Goal: Transaction & Acquisition: Purchase product/service

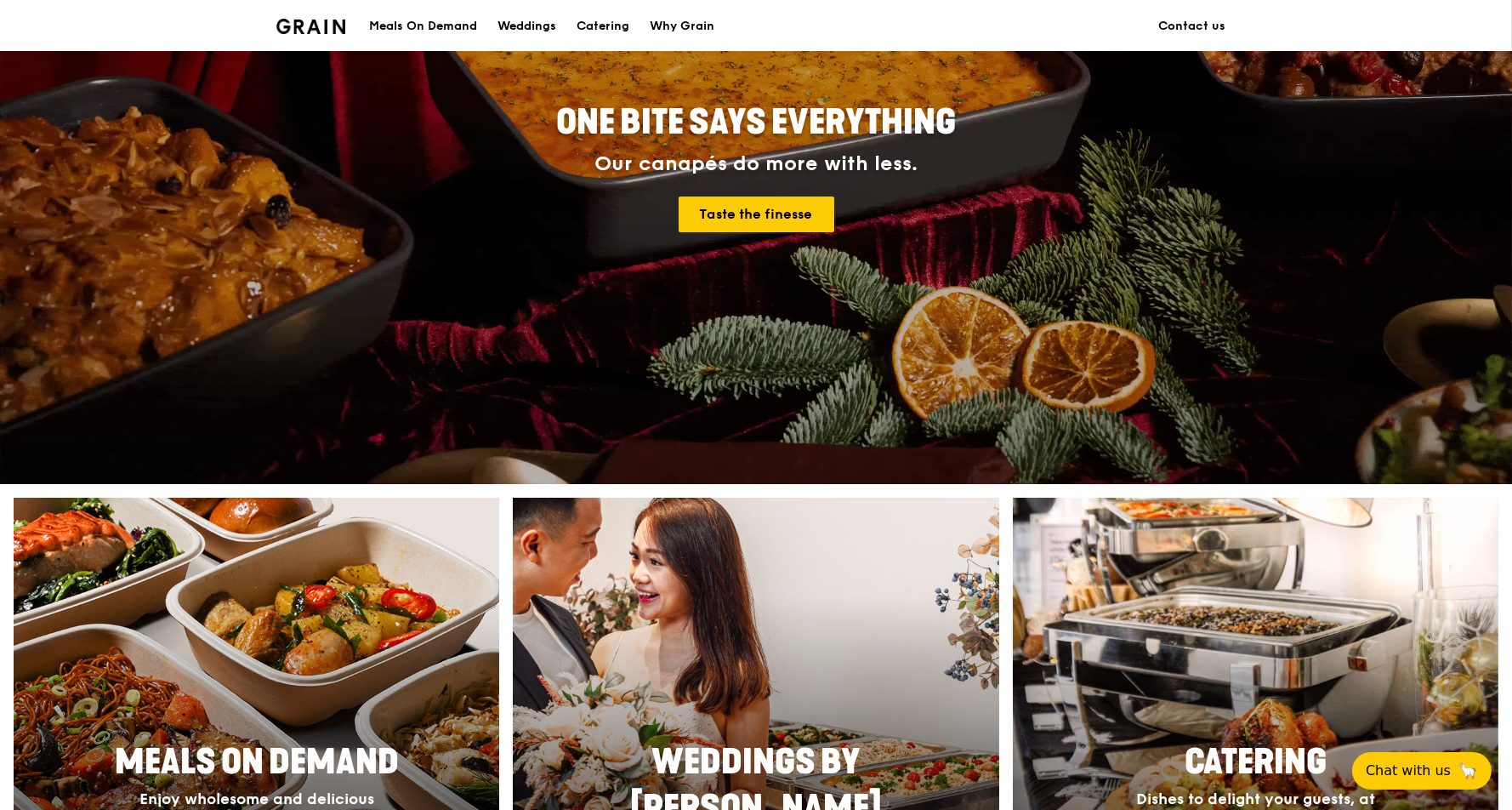
scroll to position [226, 0]
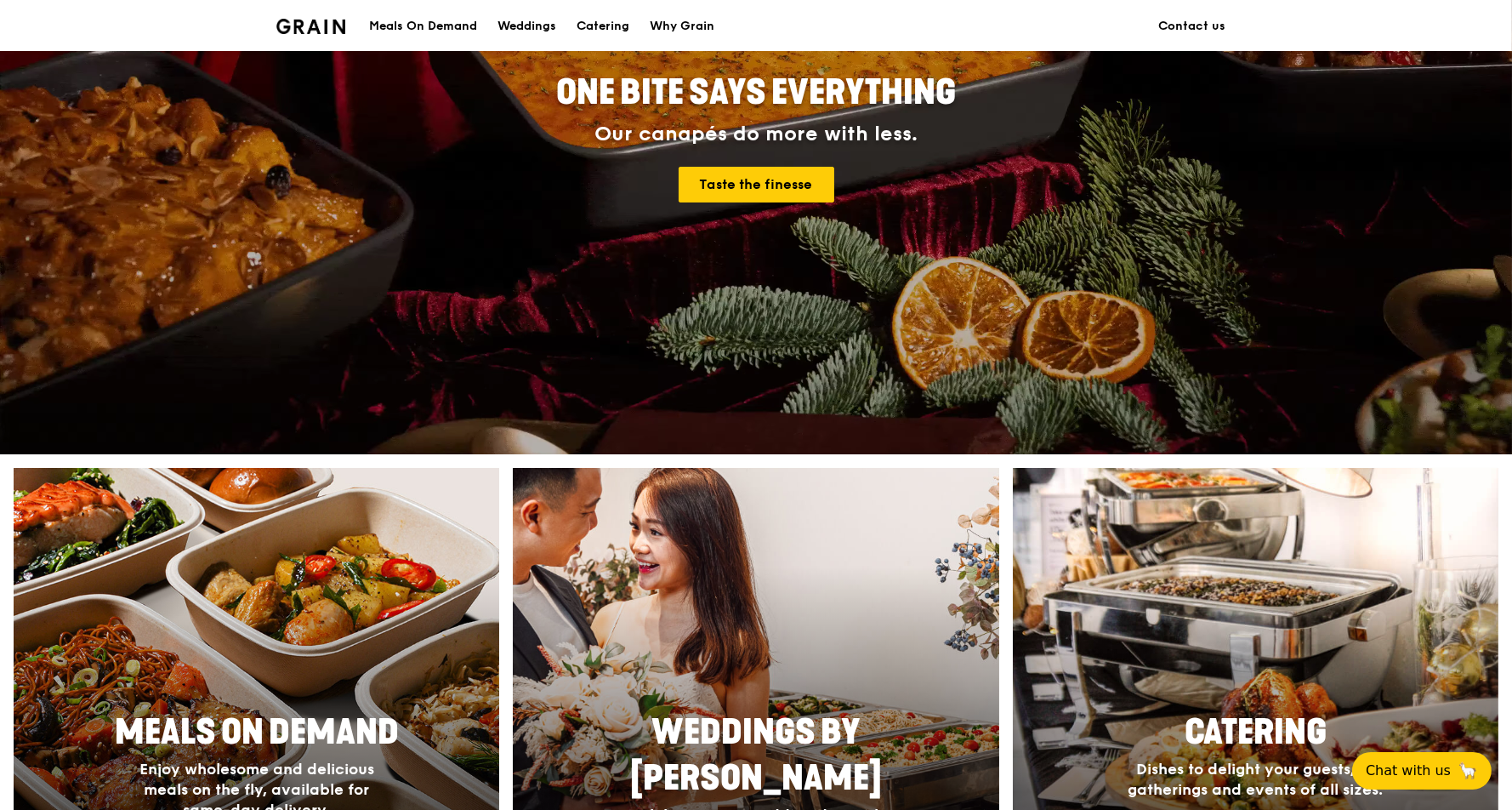
click at [290, 41] on h1 "Grain logo" at bounding box center [311, 24] width 69 height 51
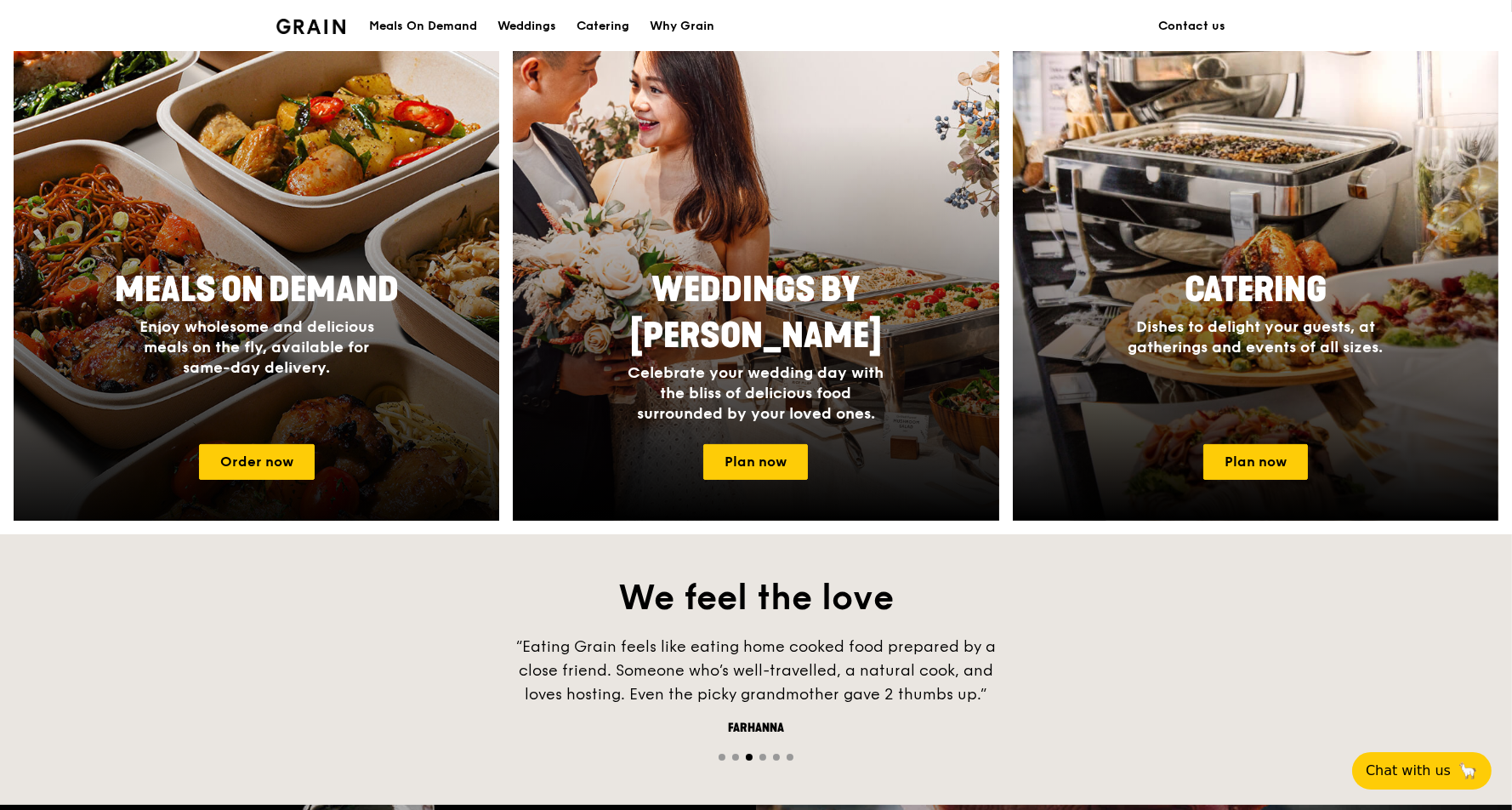
scroll to position [680, 0]
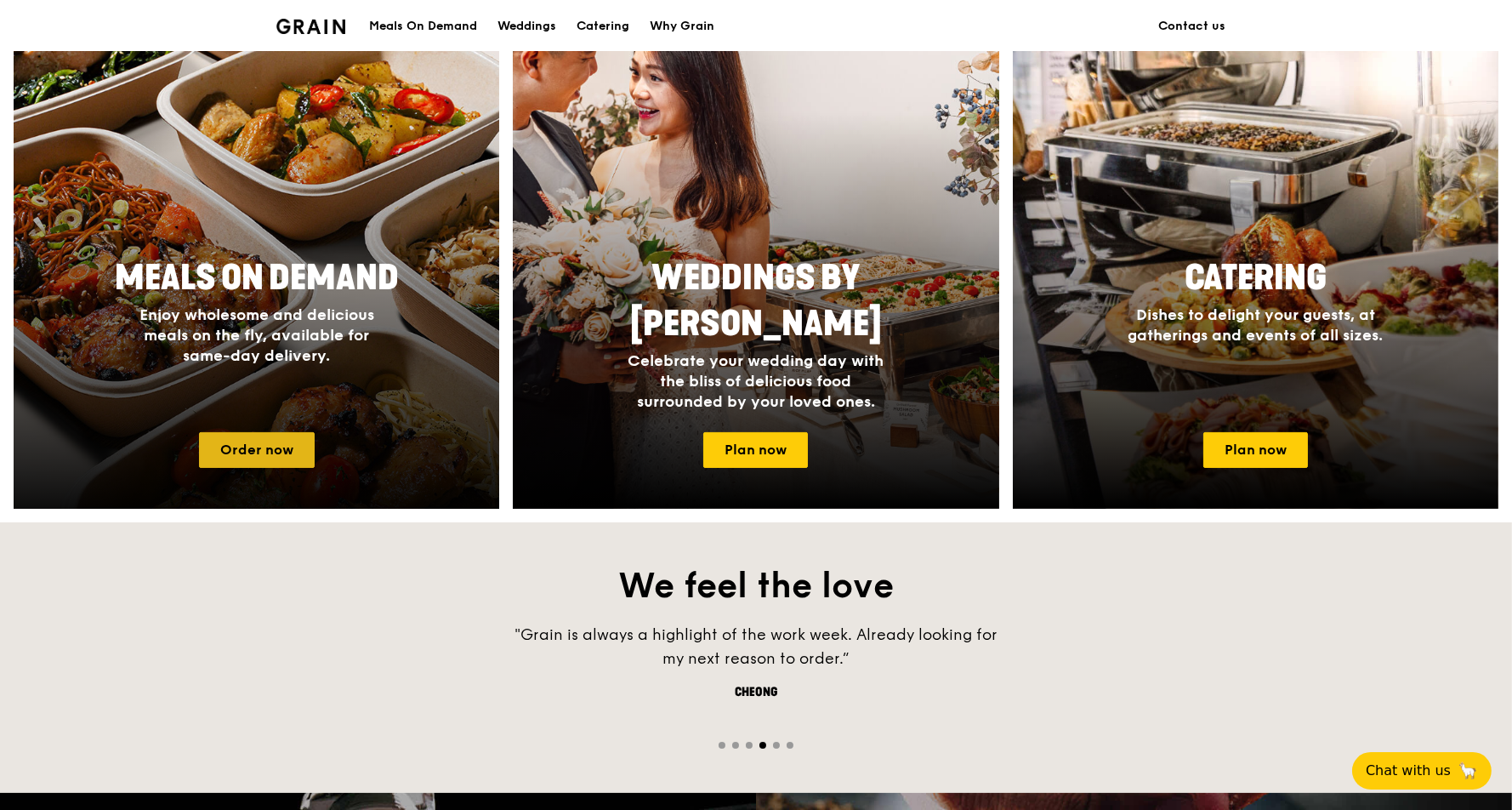
click at [265, 448] on link "Order now" at bounding box center [256, 450] width 115 height 36
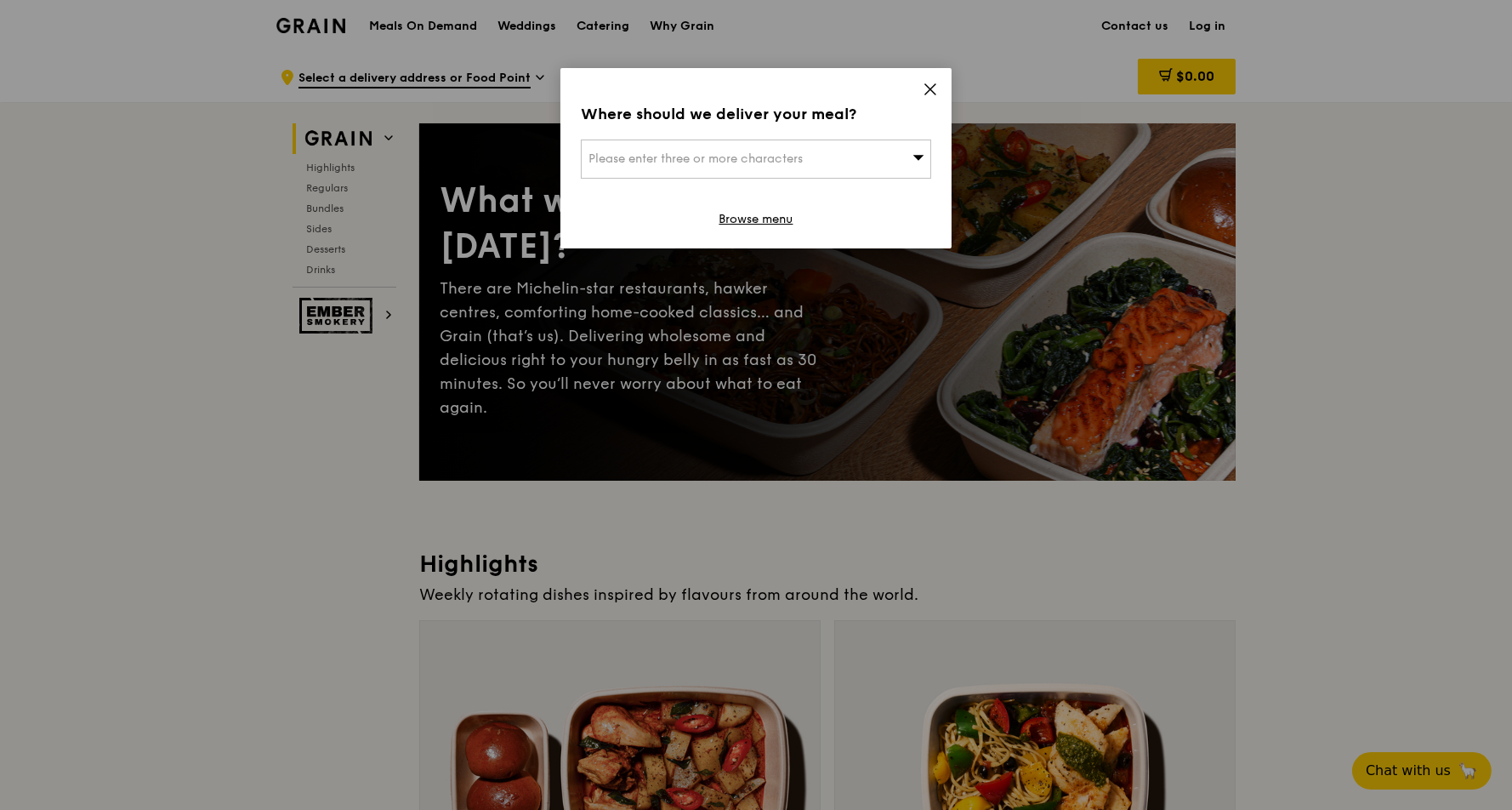
click at [862, 151] on div "Please enter three or more characters" at bounding box center [755, 159] width 351 height 39
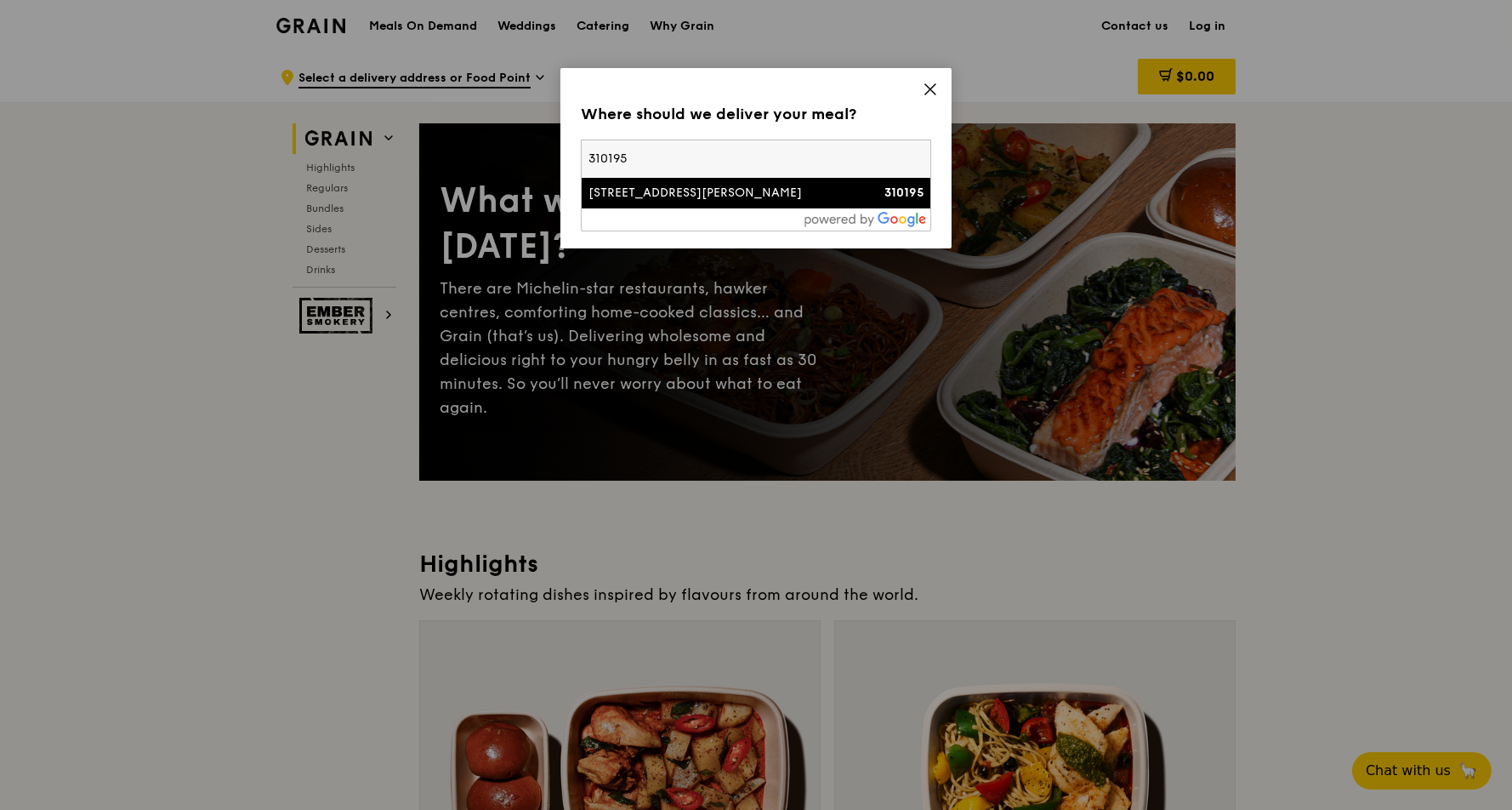
type input "310195"
click at [722, 188] on div "[STREET_ADDRESS][PERSON_NAME]" at bounding box center [714, 193] width 252 height 17
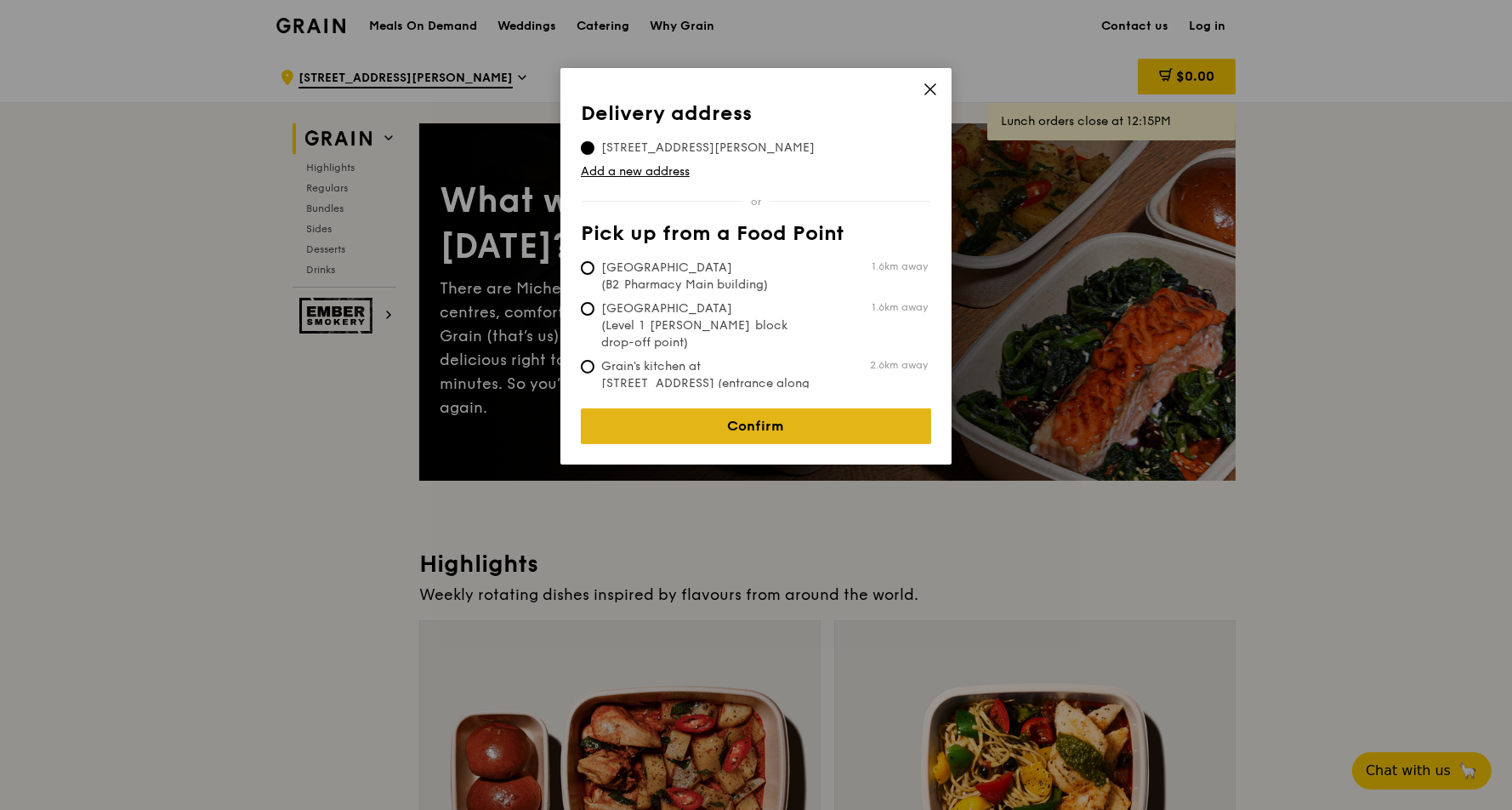
click at [722, 415] on link "Confirm" at bounding box center [755, 426] width 351 height 36
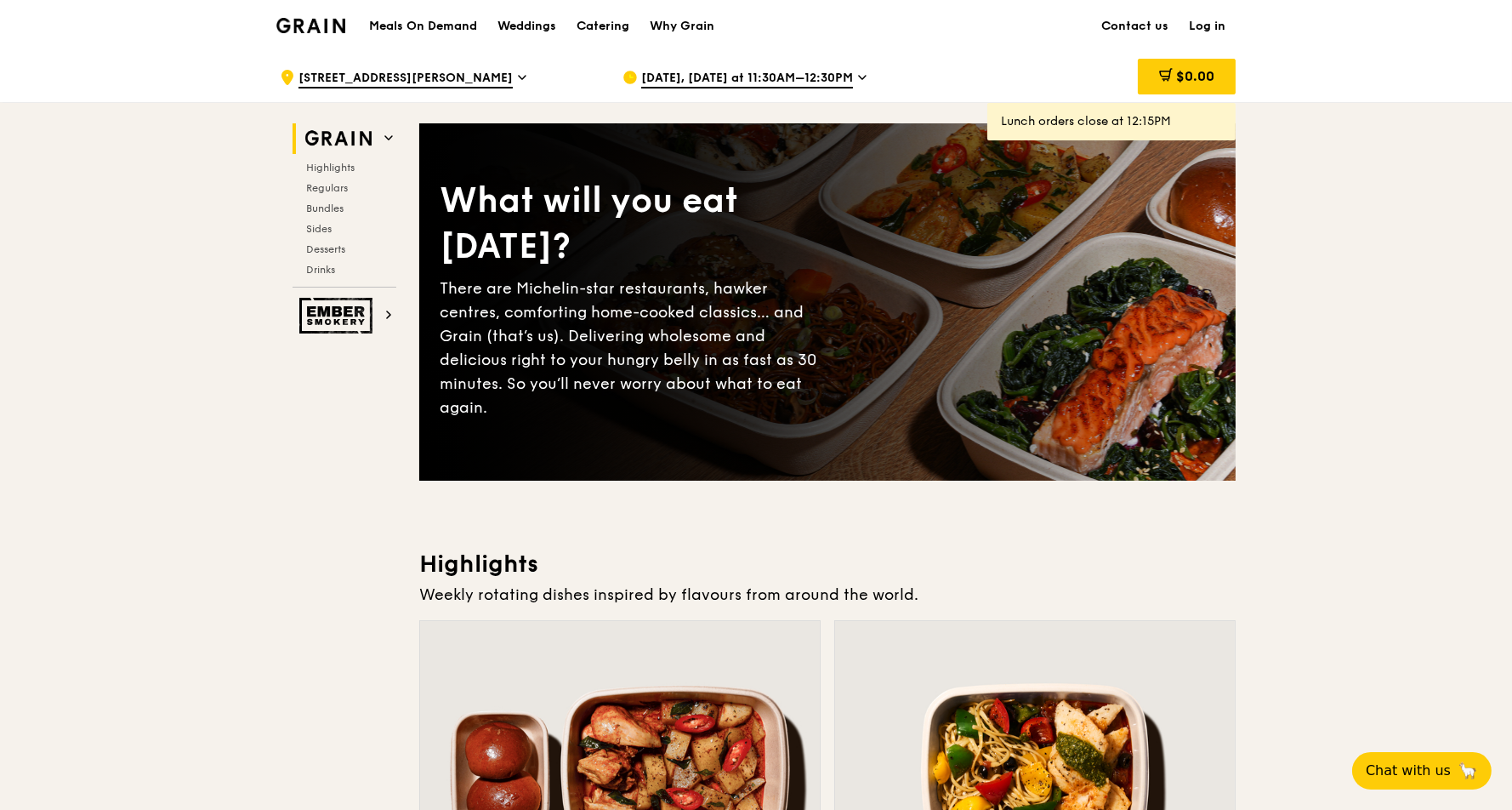
click at [698, 72] on span "Sep 17, Today at 11:30AM–12:30PM" at bounding box center [746, 79] width 211 height 18
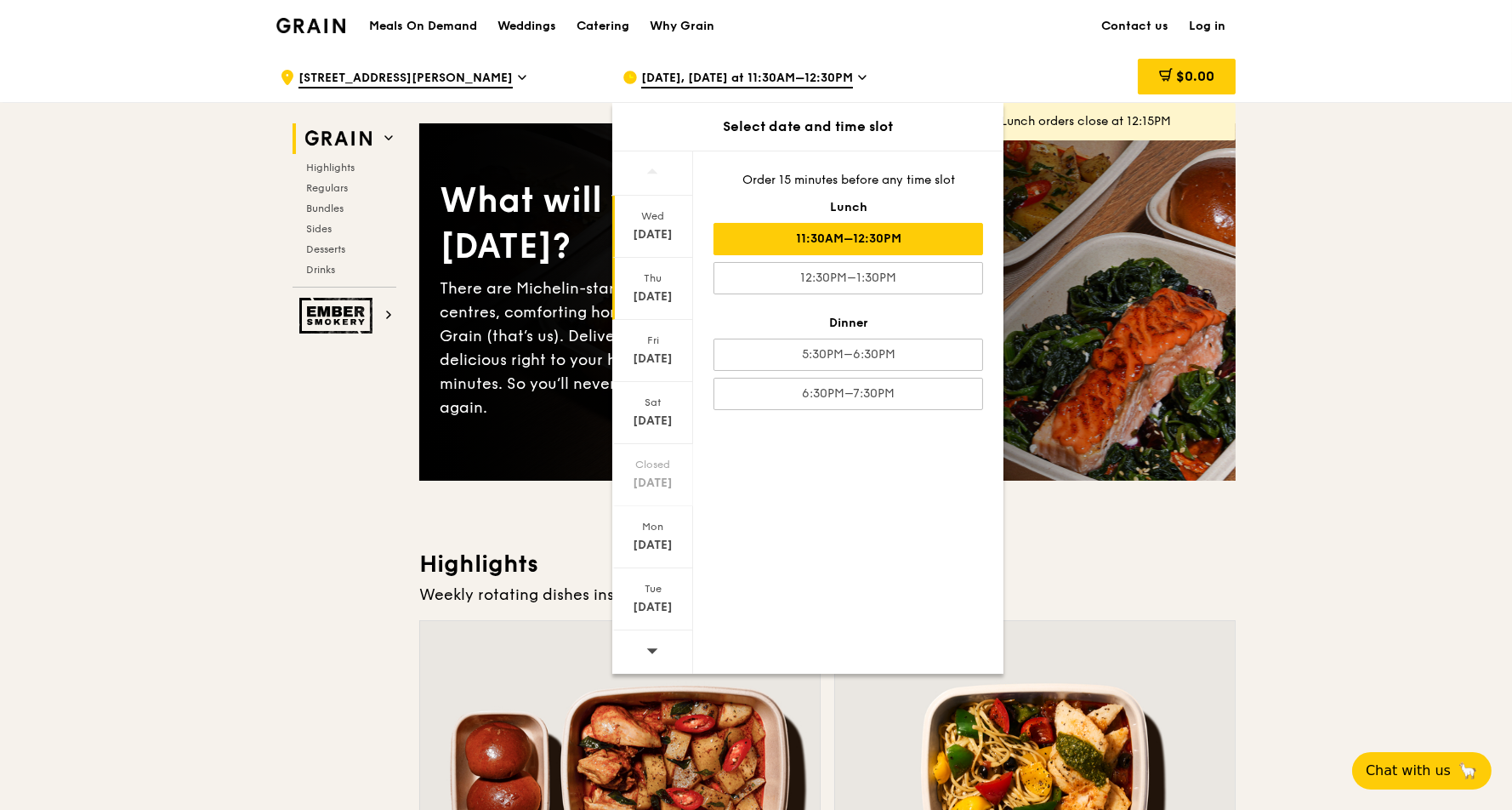
click at [643, 291] on div "Sep 18" at bounding box center [652, 297] width 76 height 17
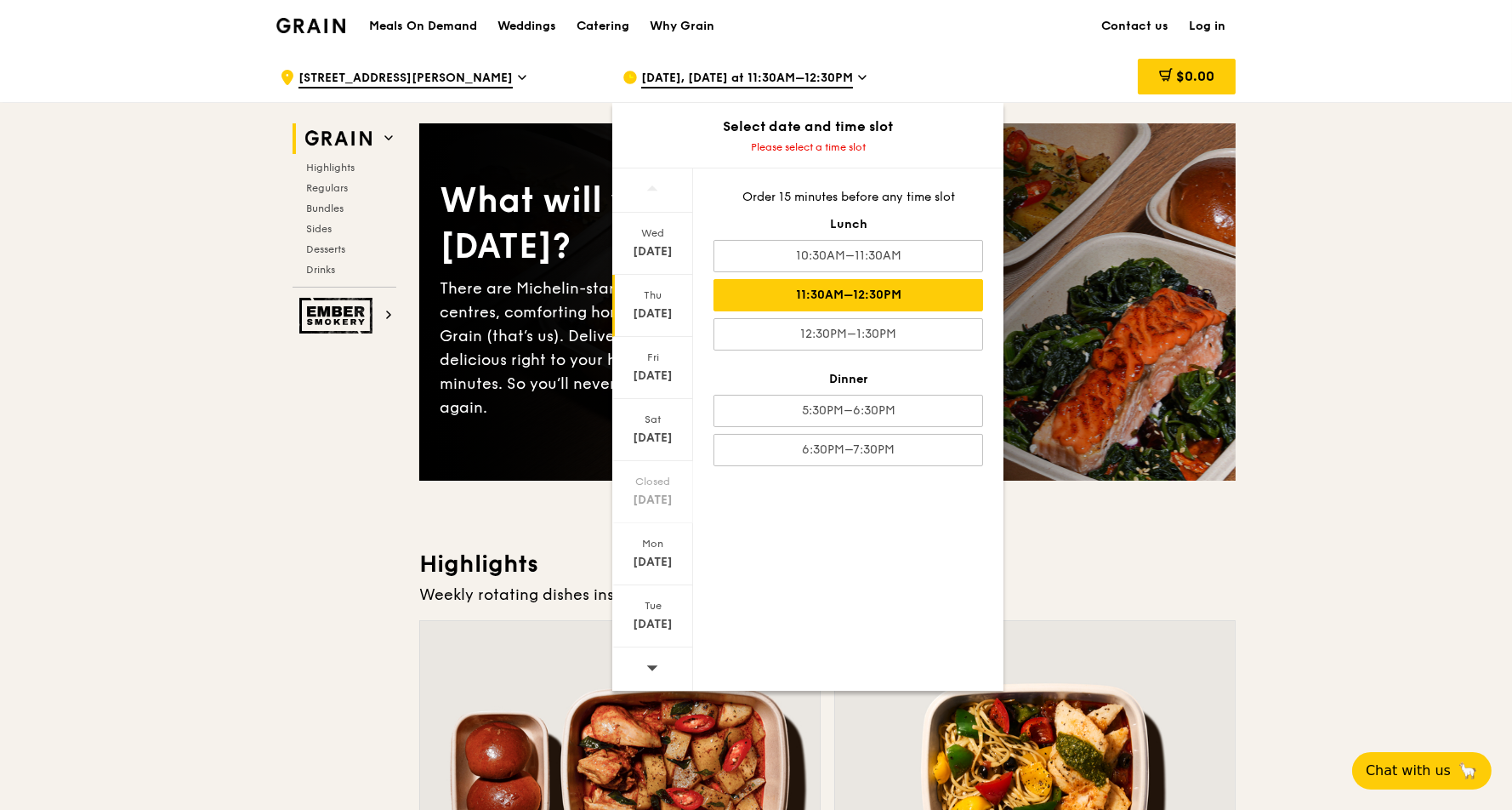
click at [838, 297] on div "11:30AM–12:30PM" at bounding box center [848, 295] width 270 height 33
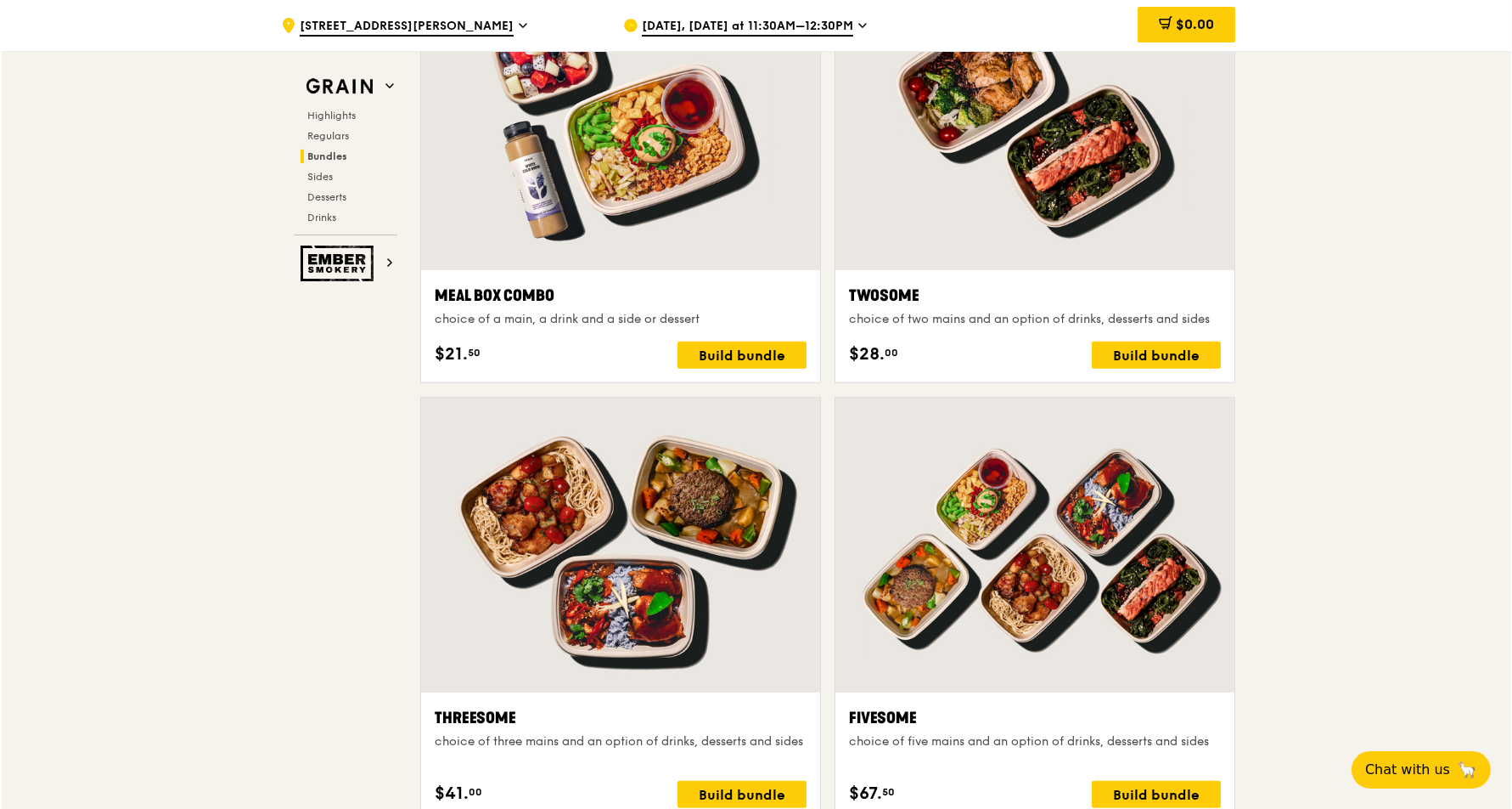
scroll to position [2716, 0]
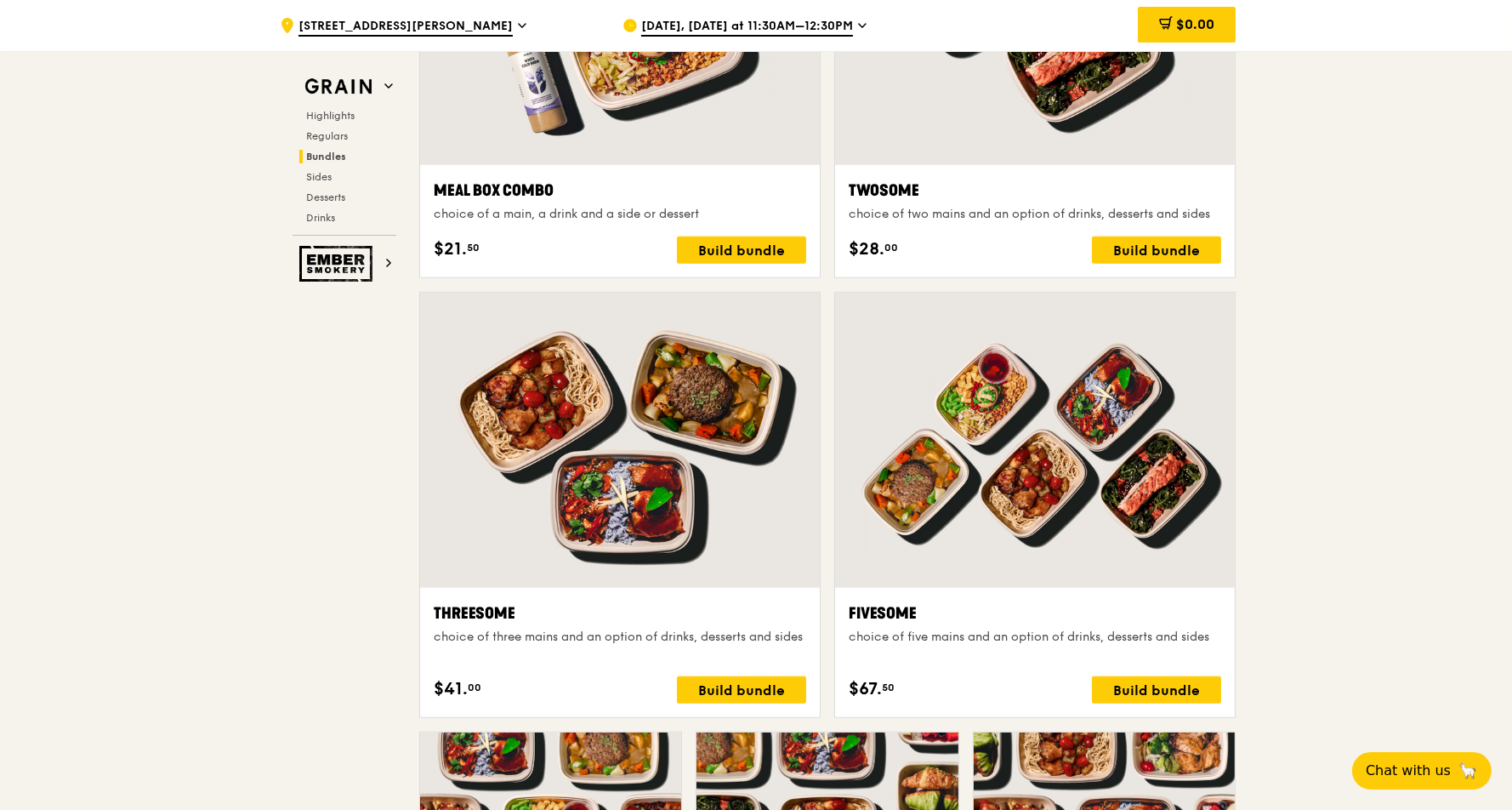
click at [689, 373] on div at bounding box center [620, 439] width 400 height 295
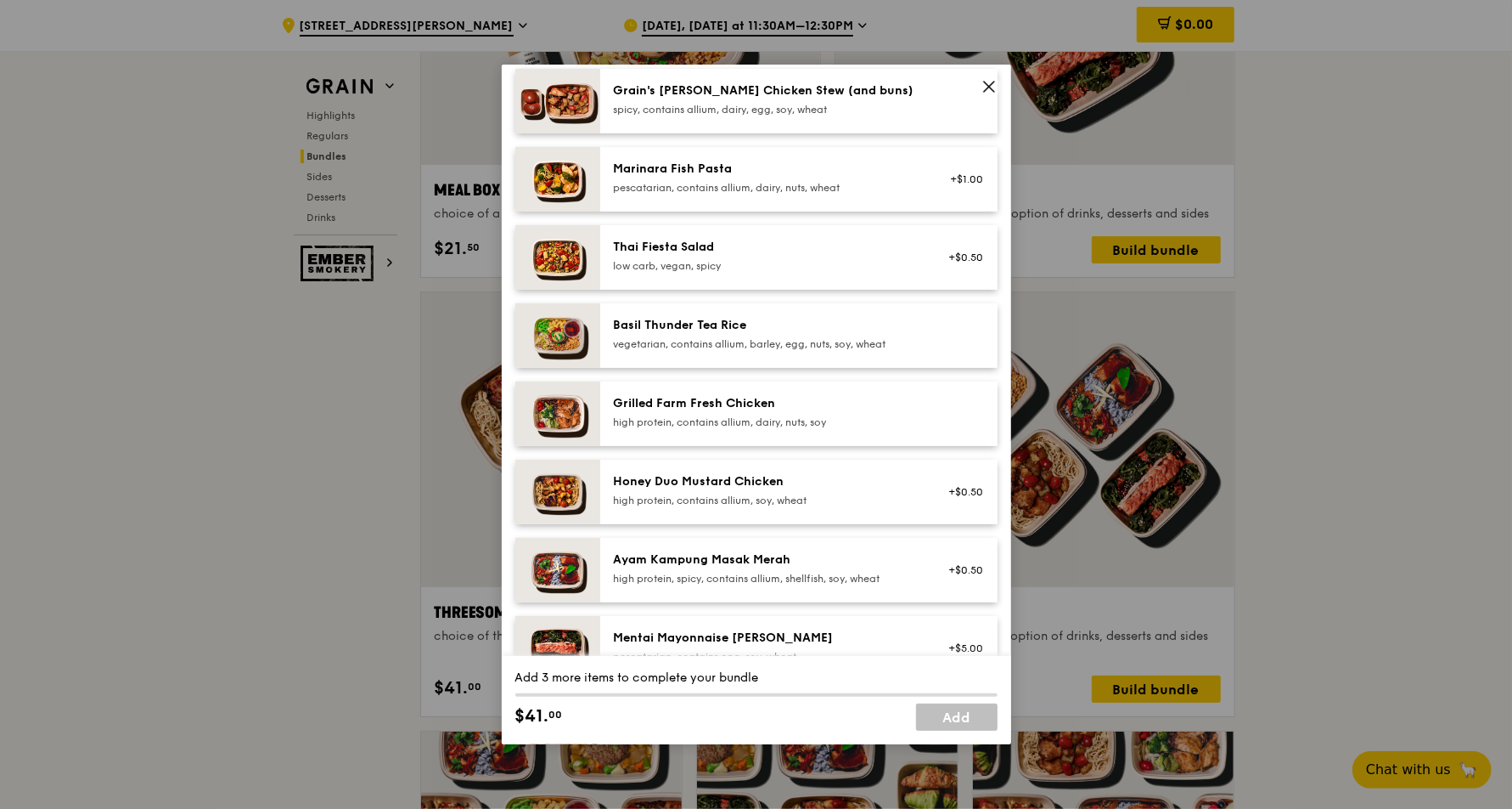
scroll to position [0, 0]
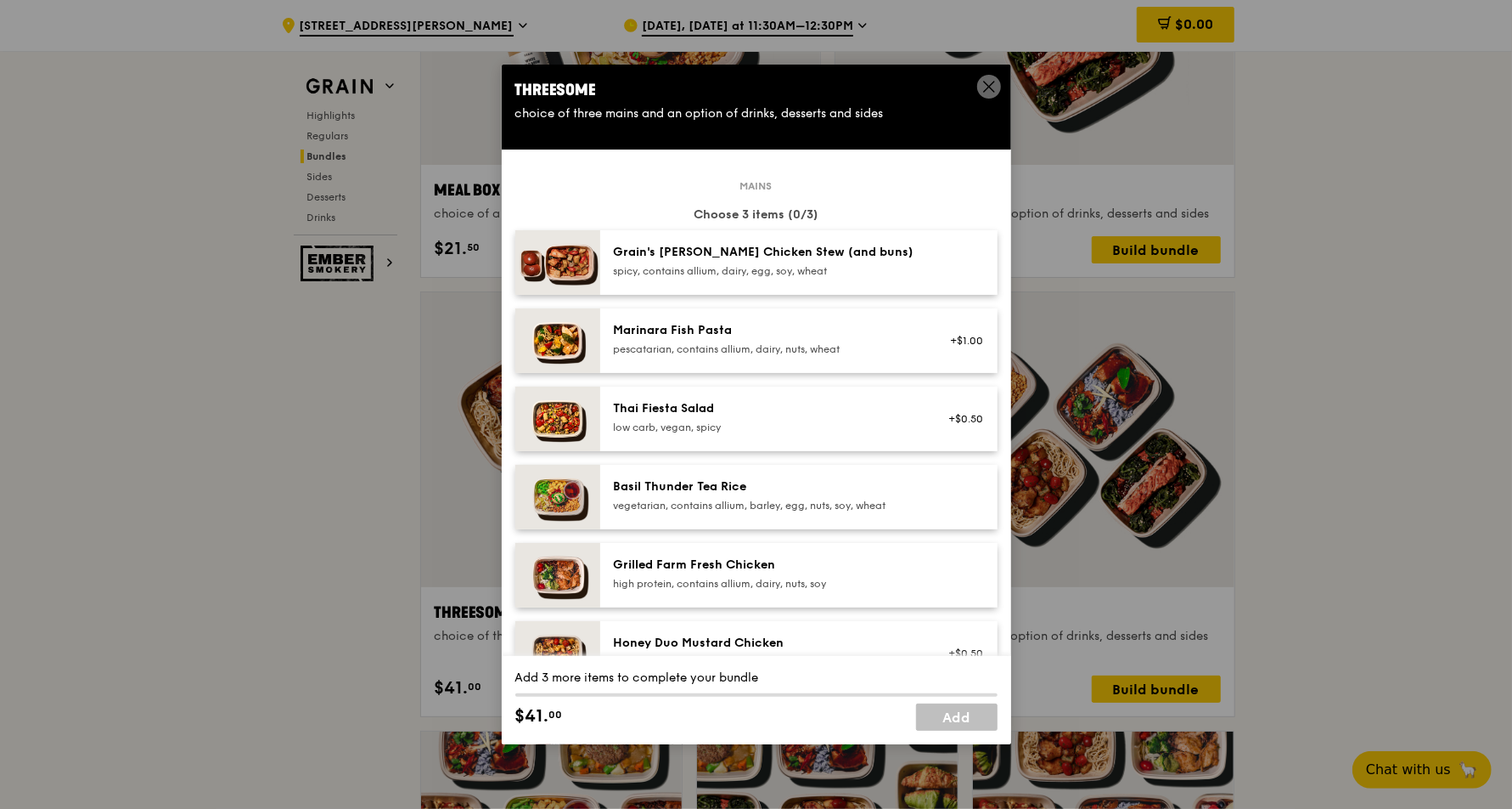
click at [727, 251] on div "Grain's [PERSON_NAME] Chicken Stew (and buns)" at bounding box center [767, 252] width 305 height 17
click at [724, 254] on div "Grain's [PERSON_NAME] Chicken Stew (and buns)" at bounding box center [767, 252] width 305 height 17
click at [948, 262] on link "Remove" at bounding box center [963, 267] width 39 height 12
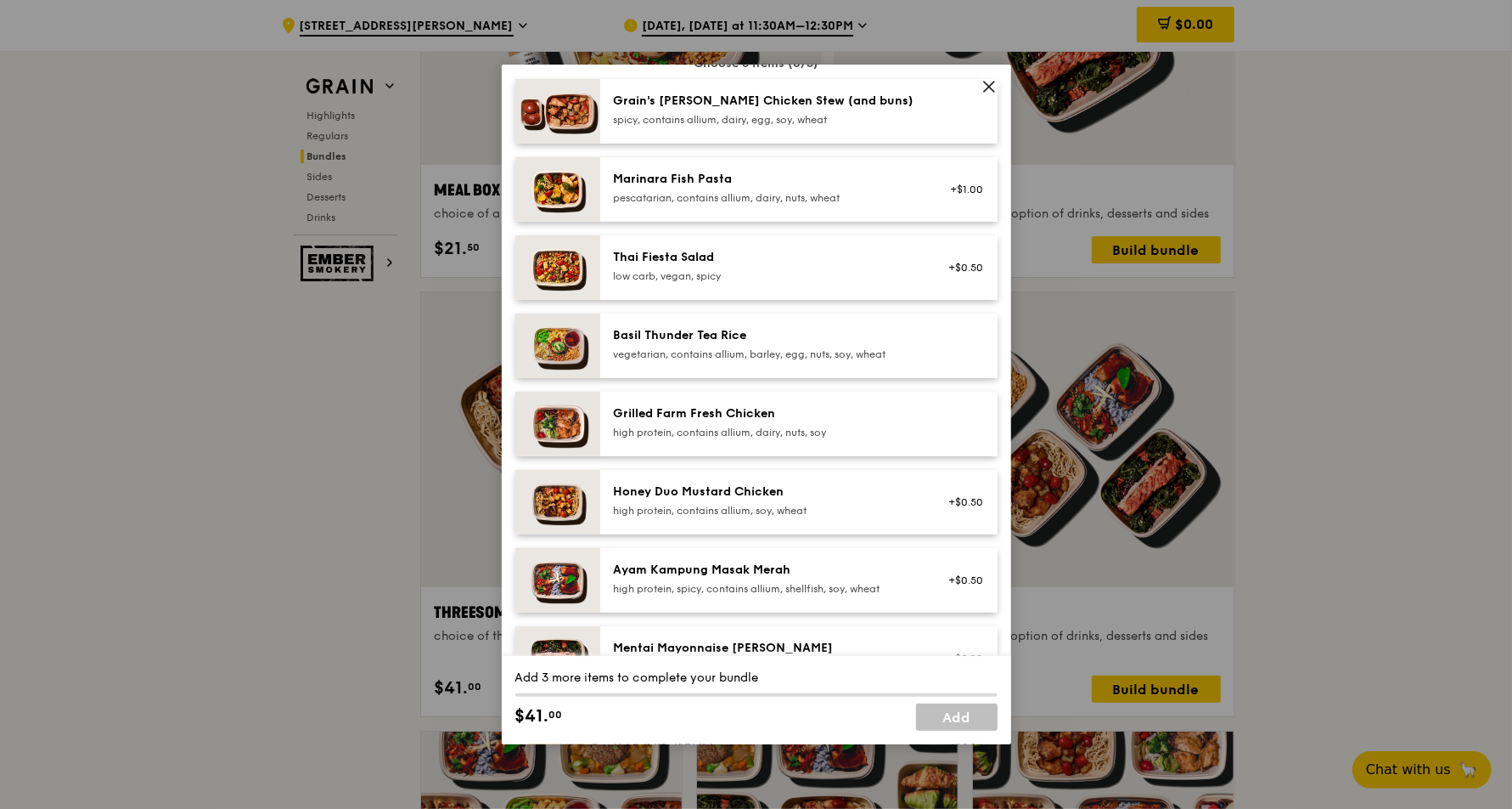
scroll to position [113, 0]
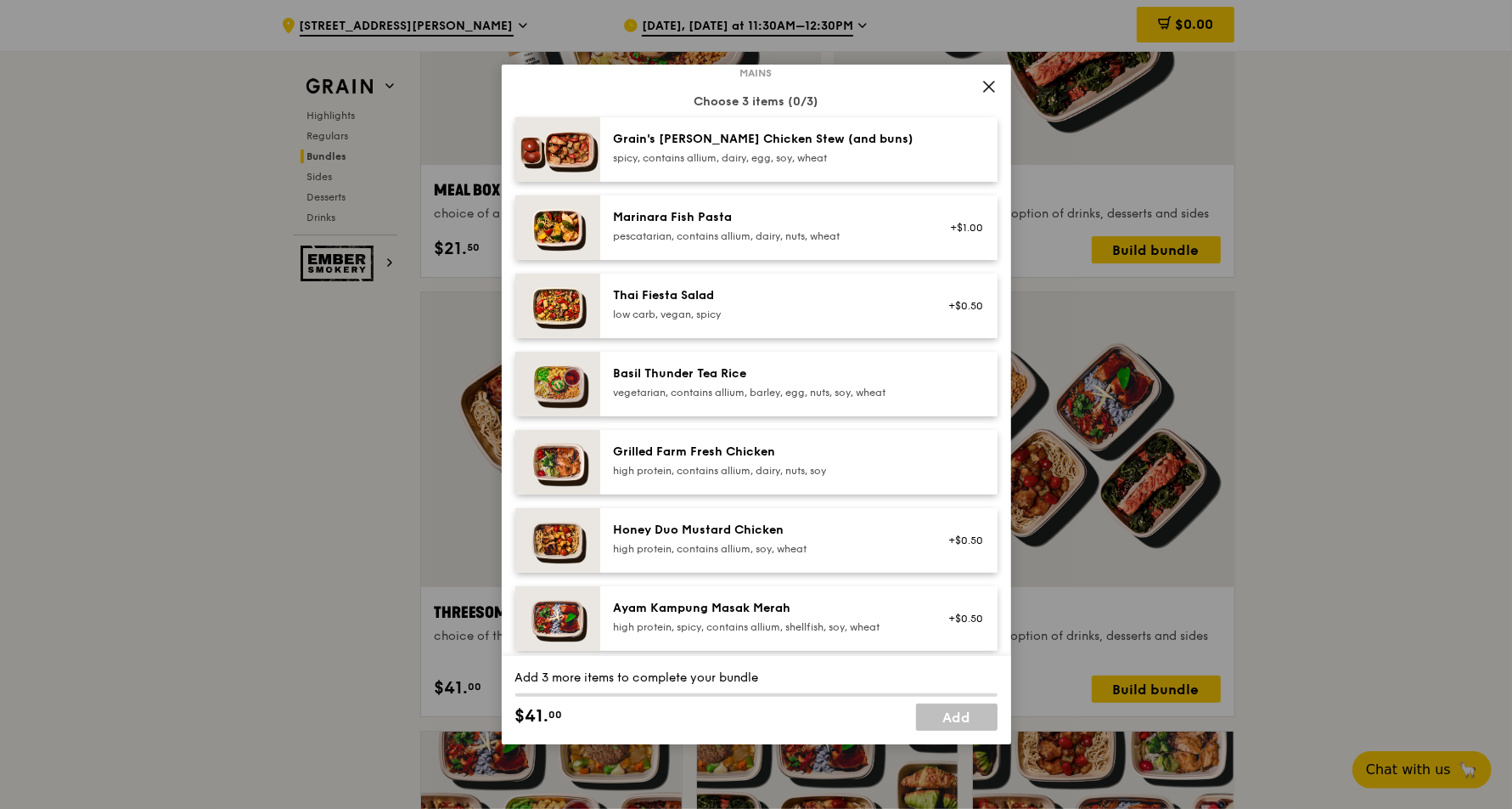
click at [986, 84] on icon at bounding box center [989, 86] width 11 height 11
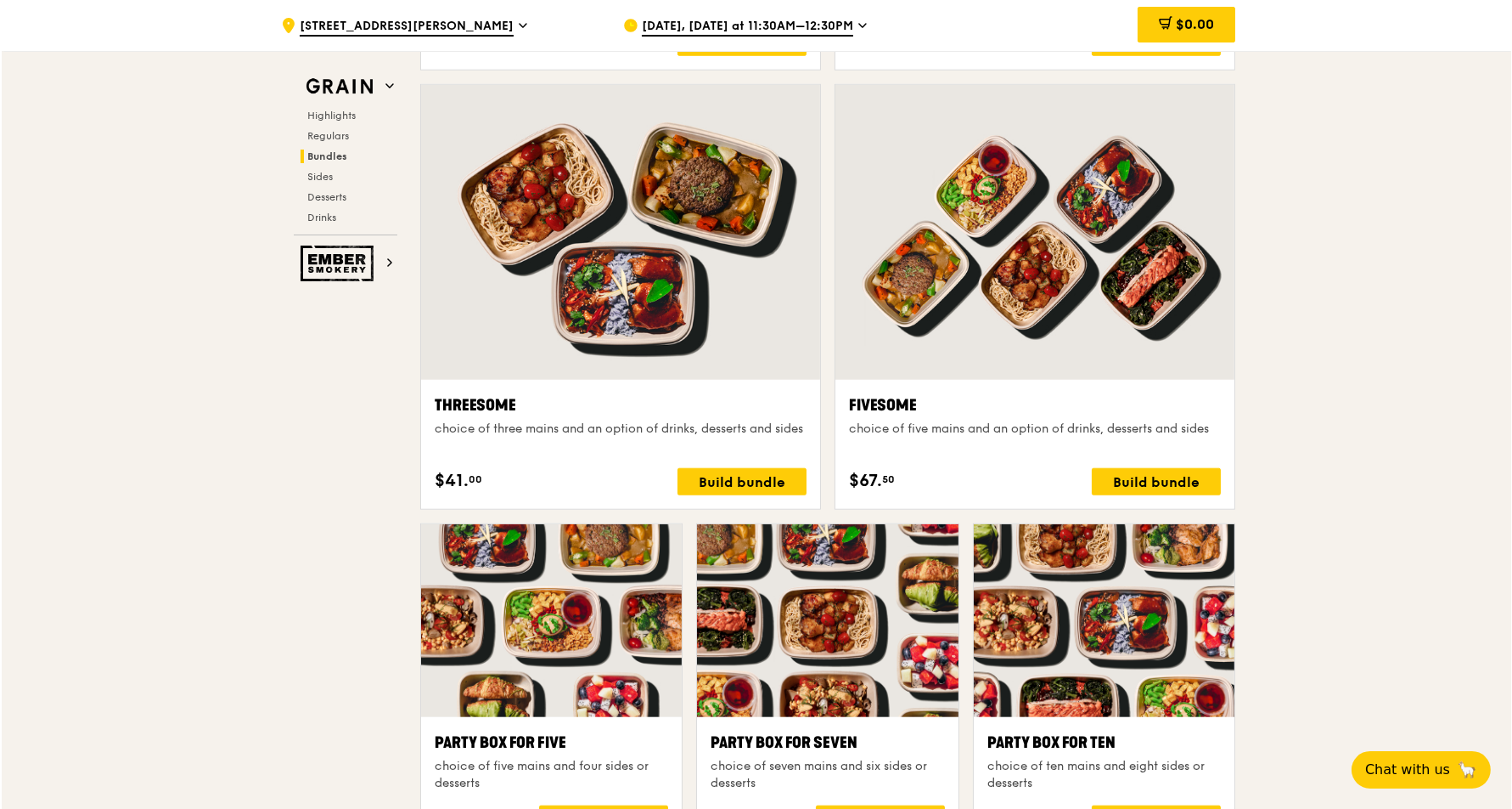
scroll to position [2942, 0]
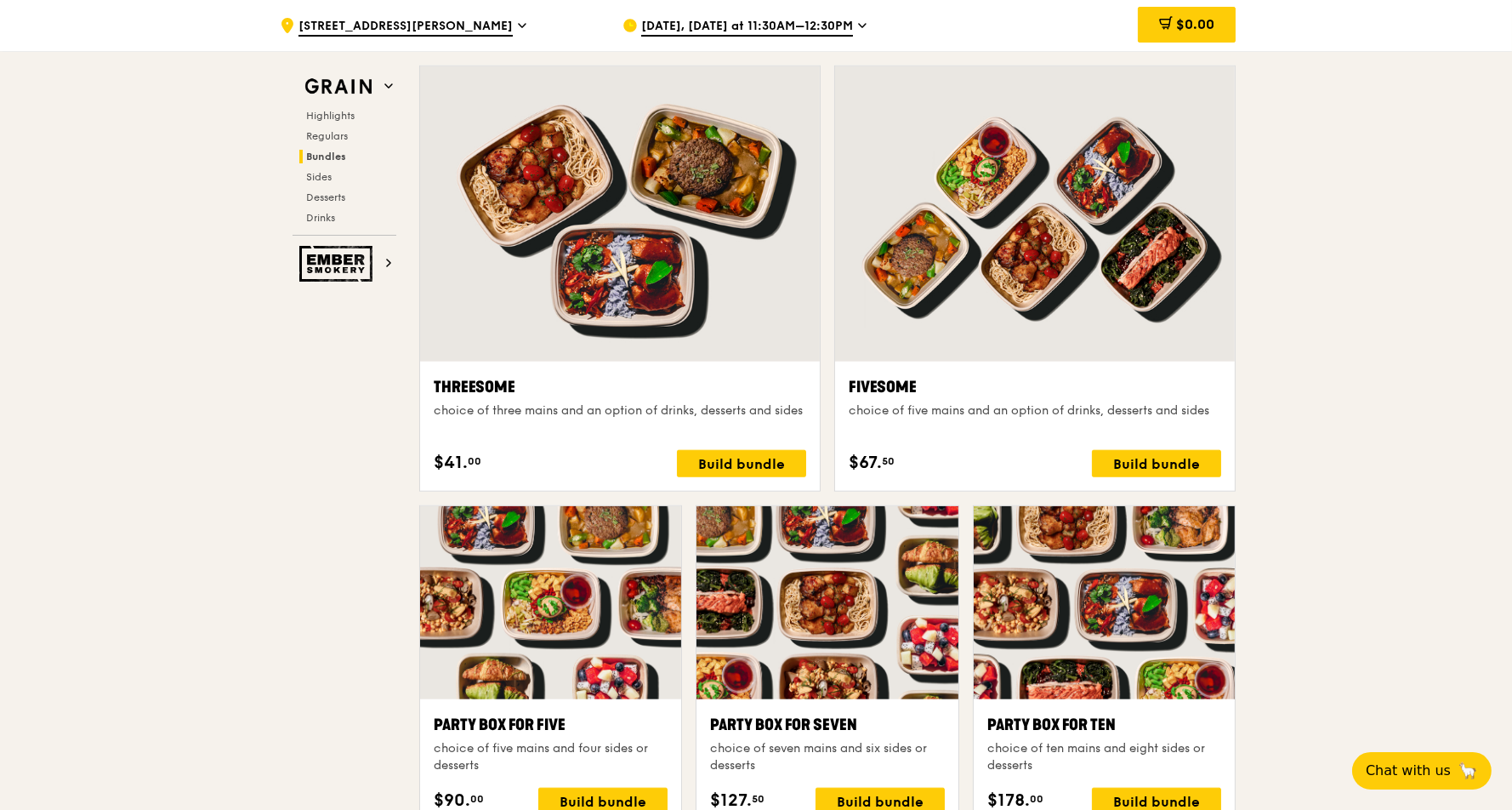
click at [1024, 300] on div at bounding box center [1035, 213] width 400 height 295
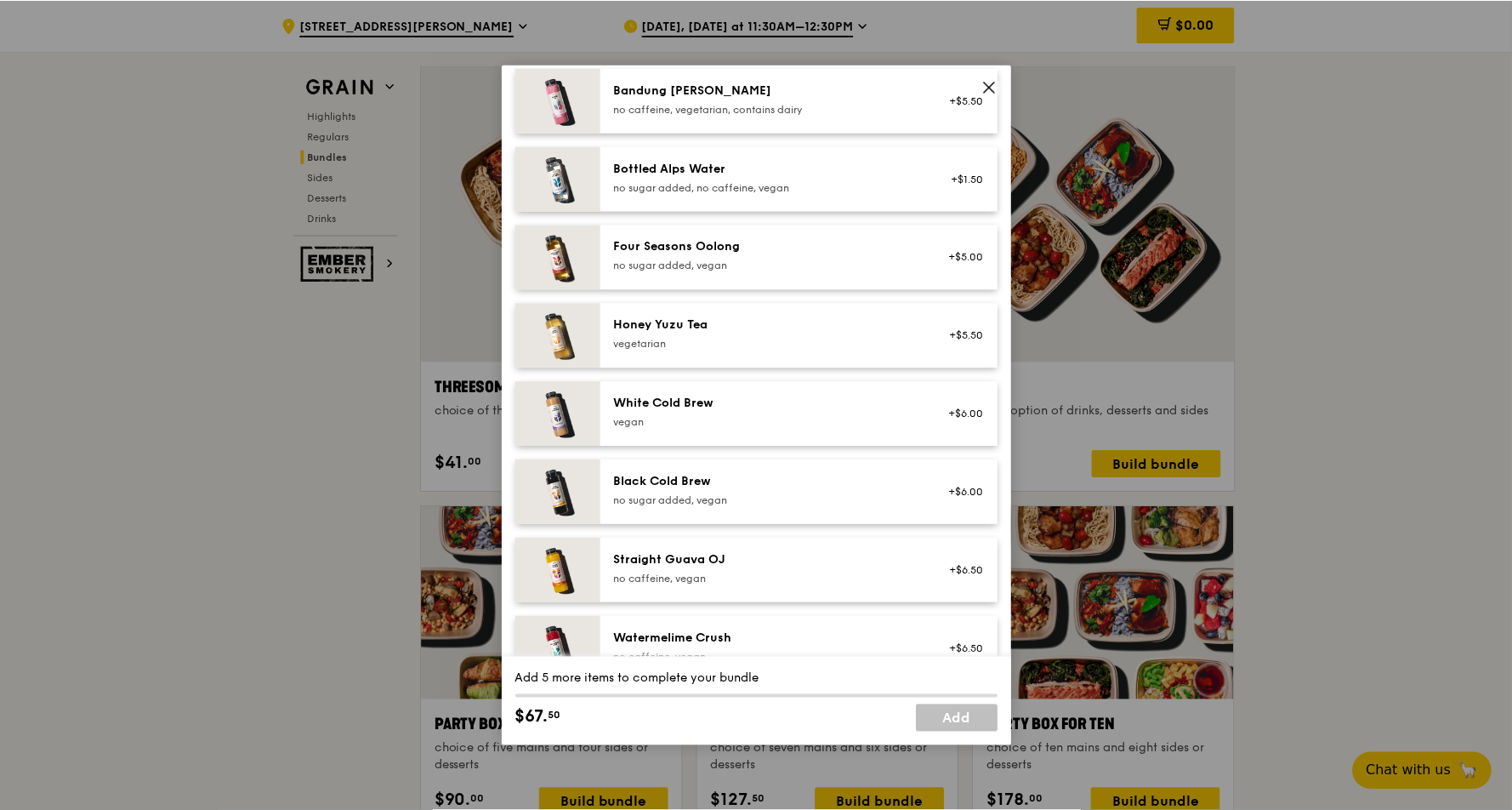
scroll to position [1933, 0]
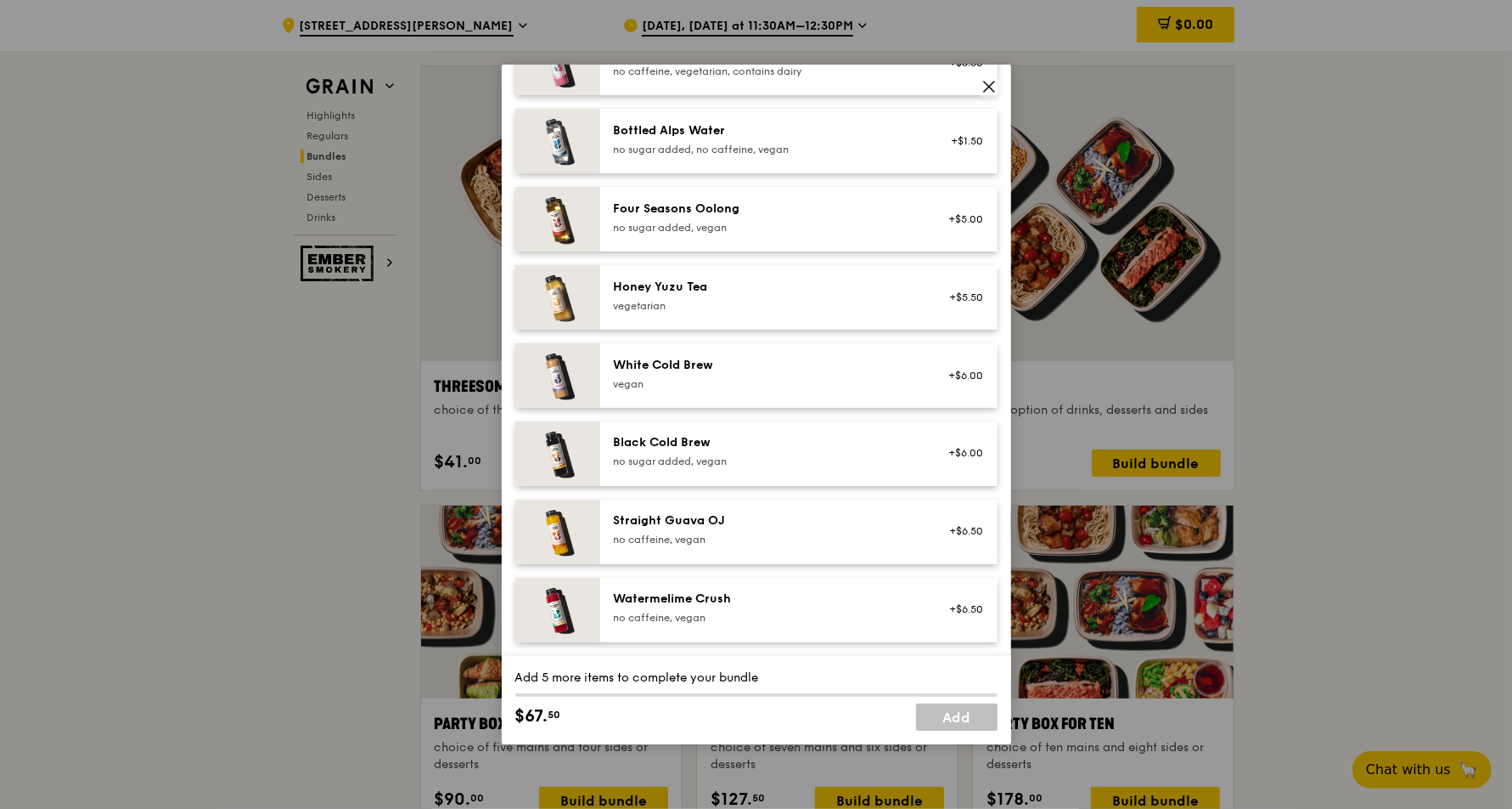
click at [988, 83] on icon at bounding box center [989, 86] width 15 height 15
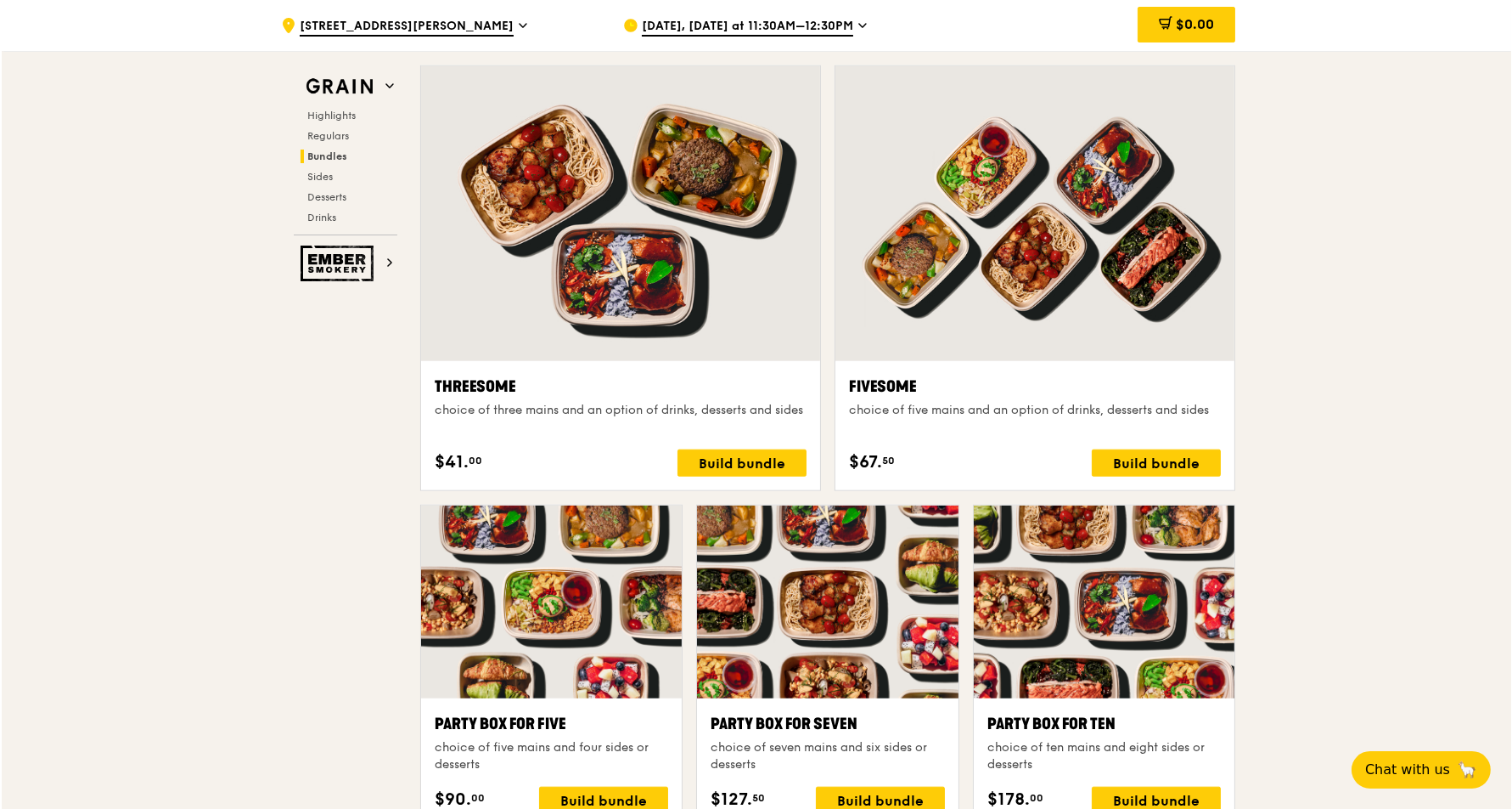
scroll to position [3169, 0]
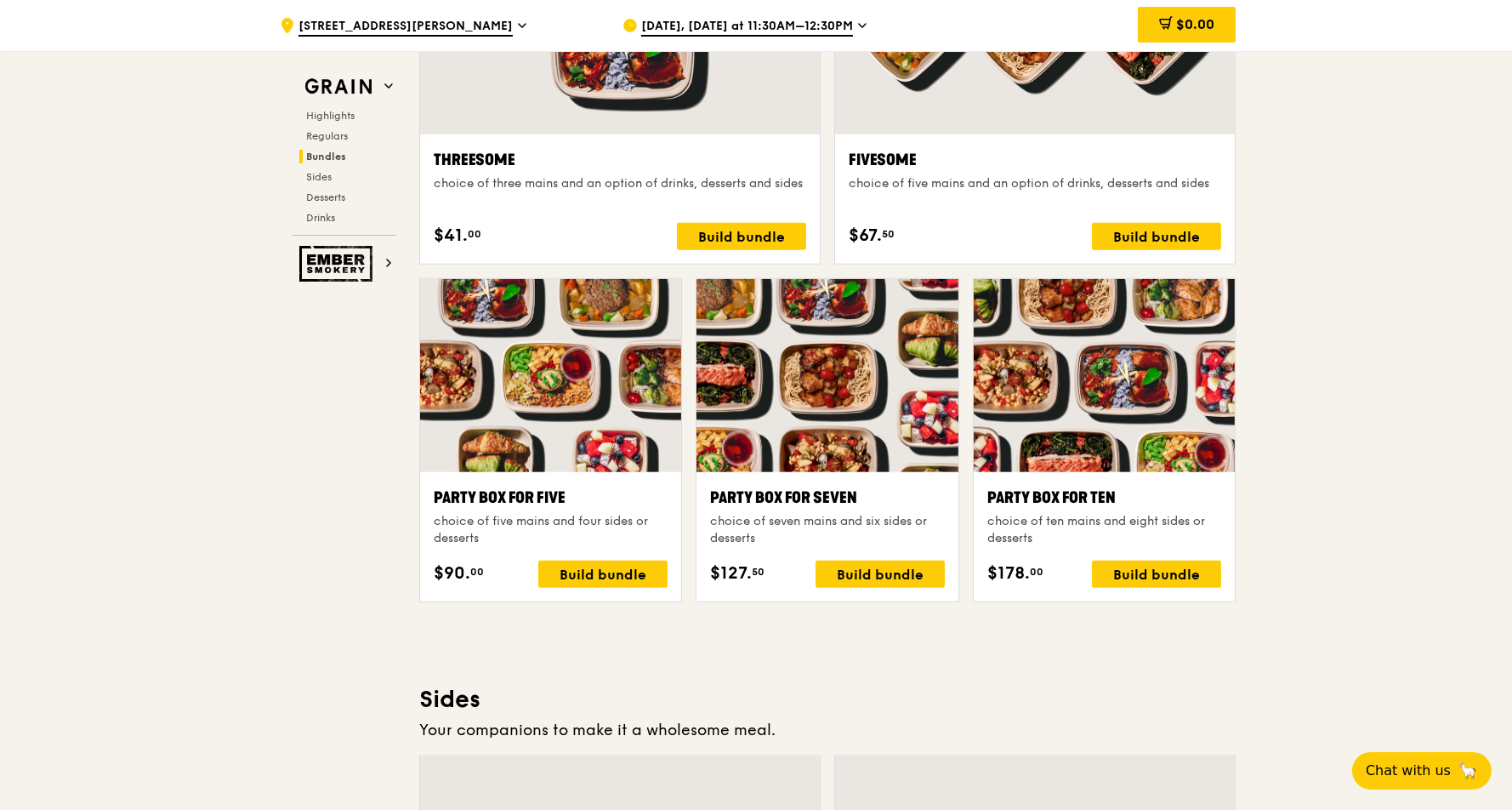
click at [895, 413] on div at bounding box center [827, 375] width 261 height 193
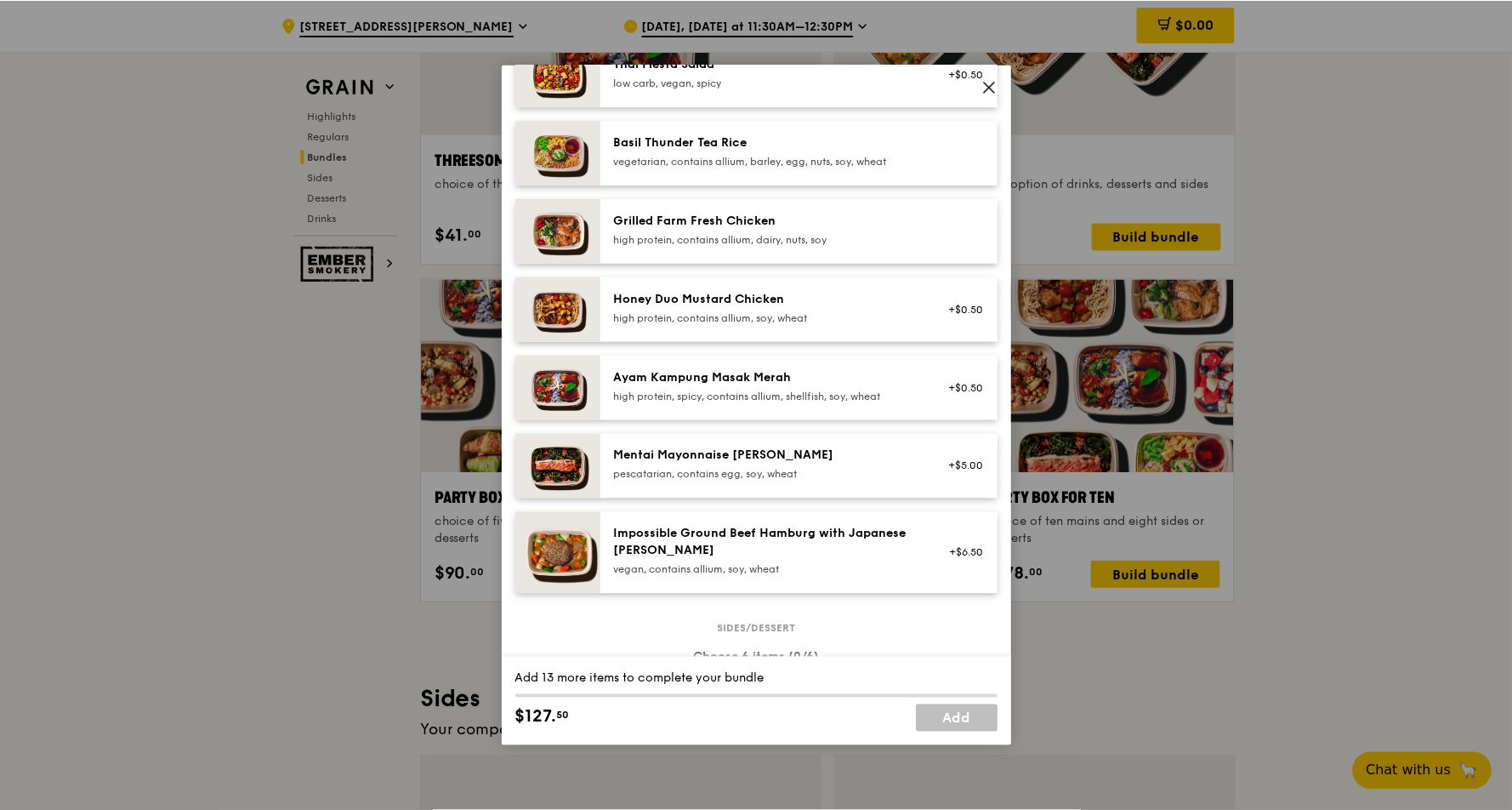
scroll to position [118, 0]
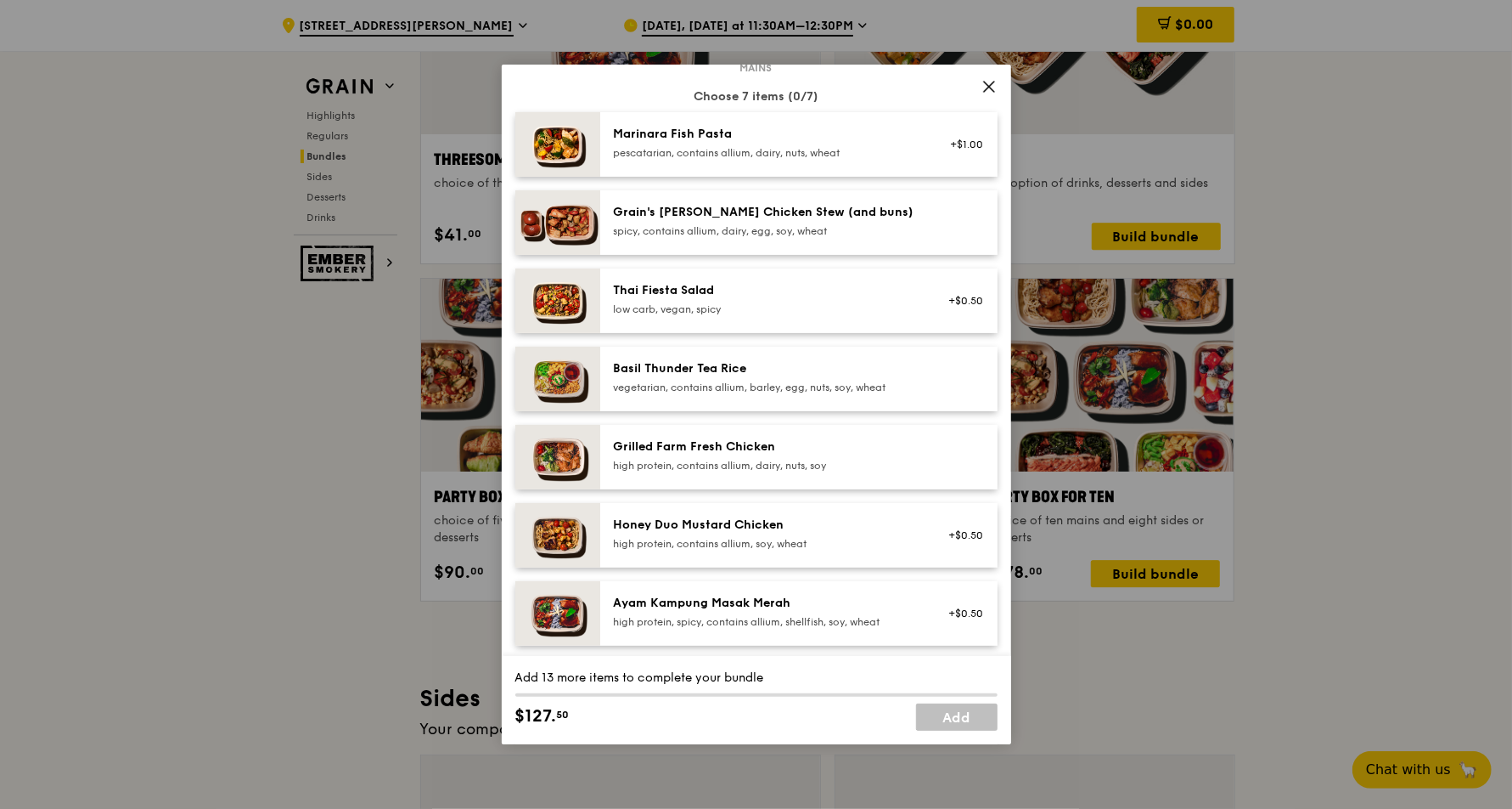
click at [981, 95] on span at bounding box center [989, 88] width 15 height 18
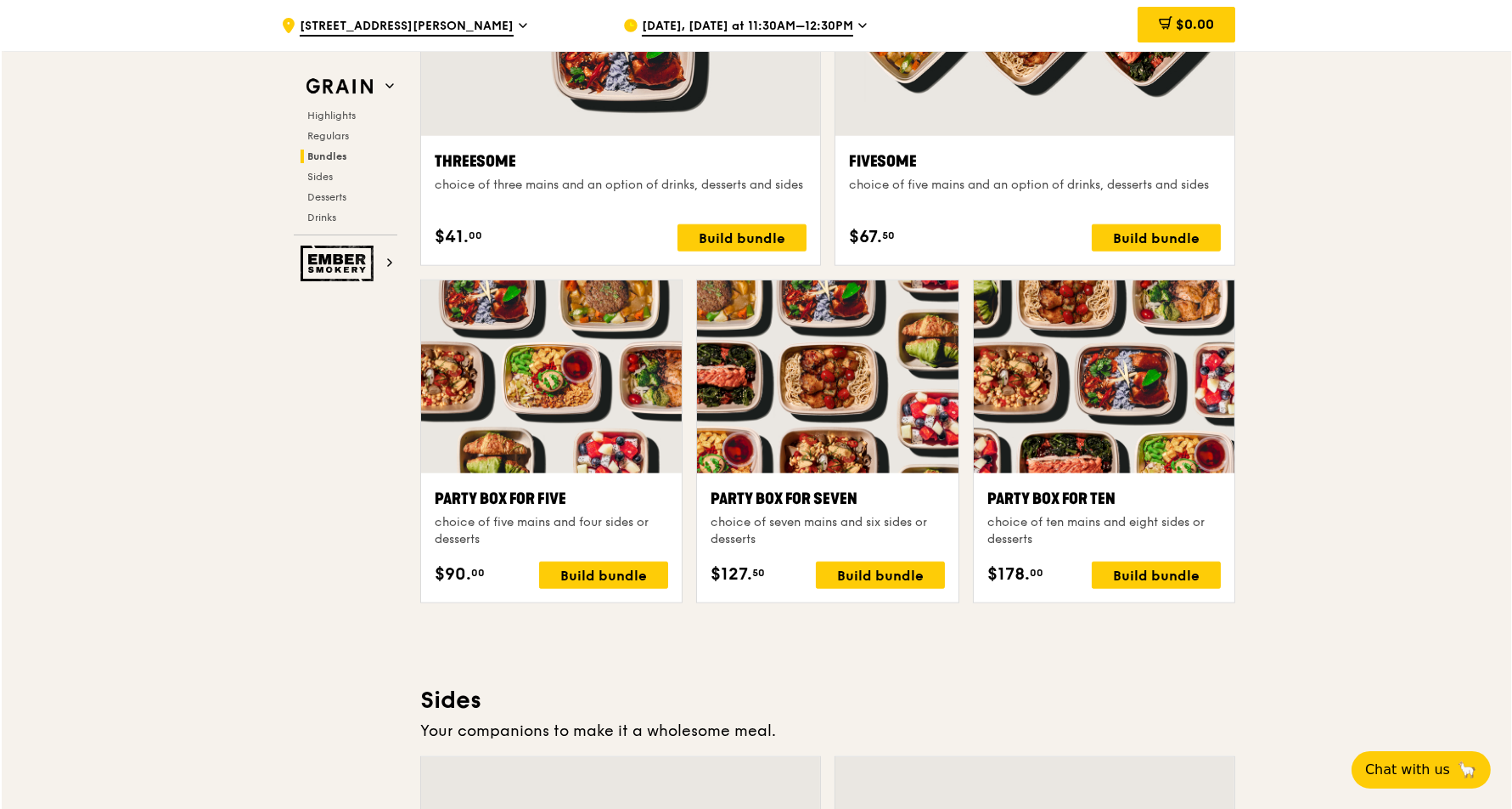
scroll to position [2942, 0]
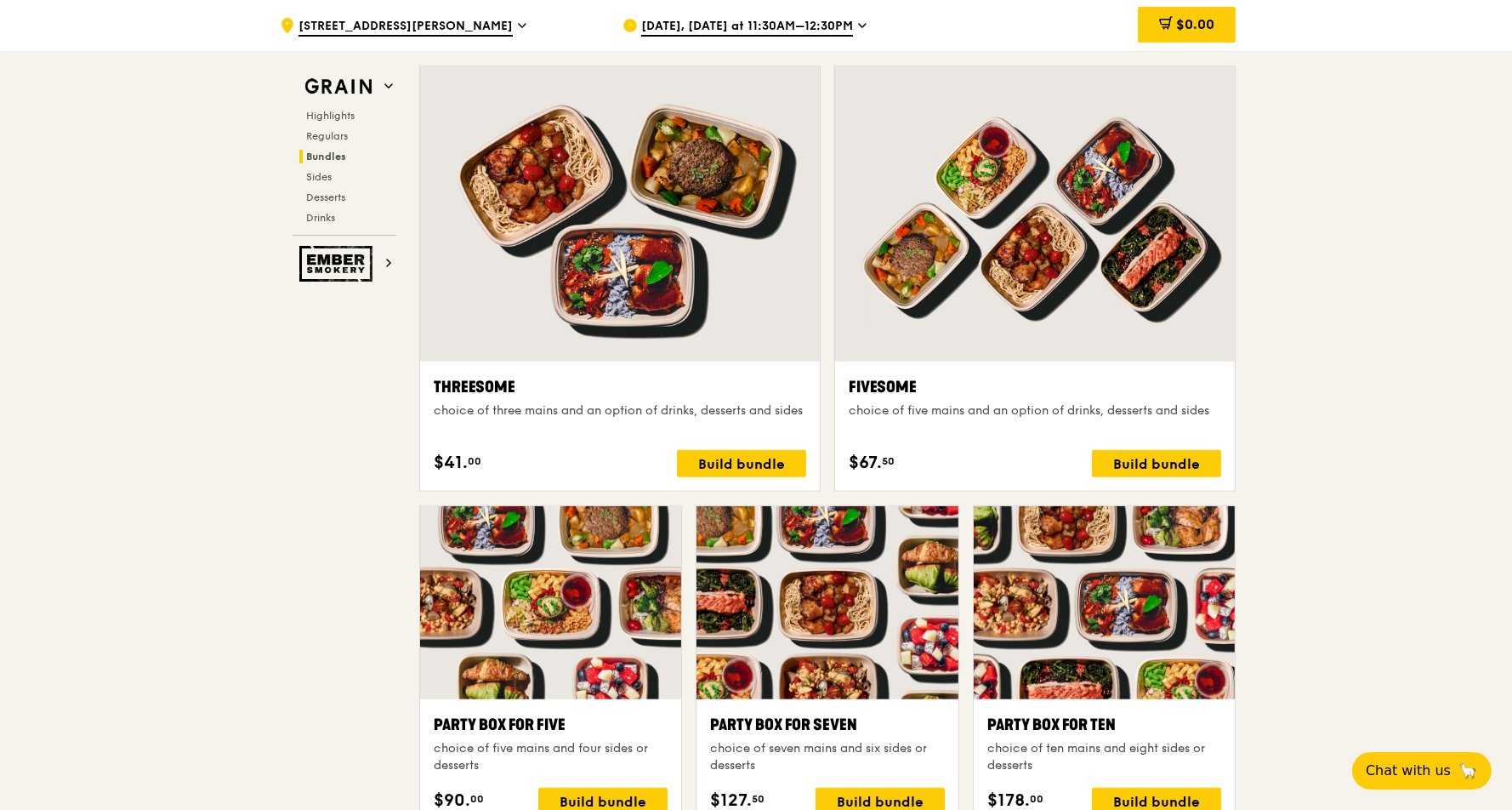
click at [605, 207] on div at bounding box center [620, 213] width 400 height 295
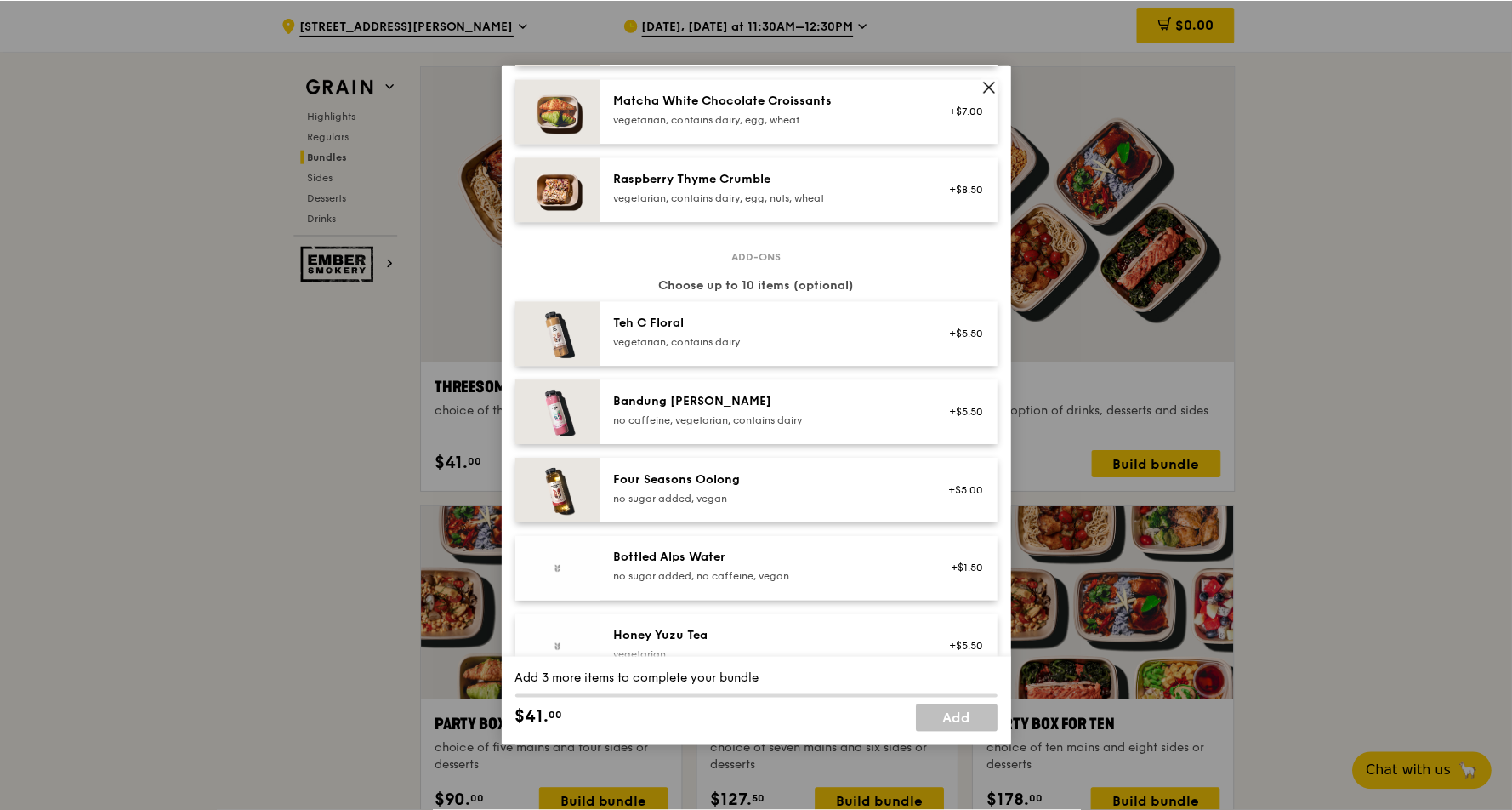
scroll to position [1586, 0]
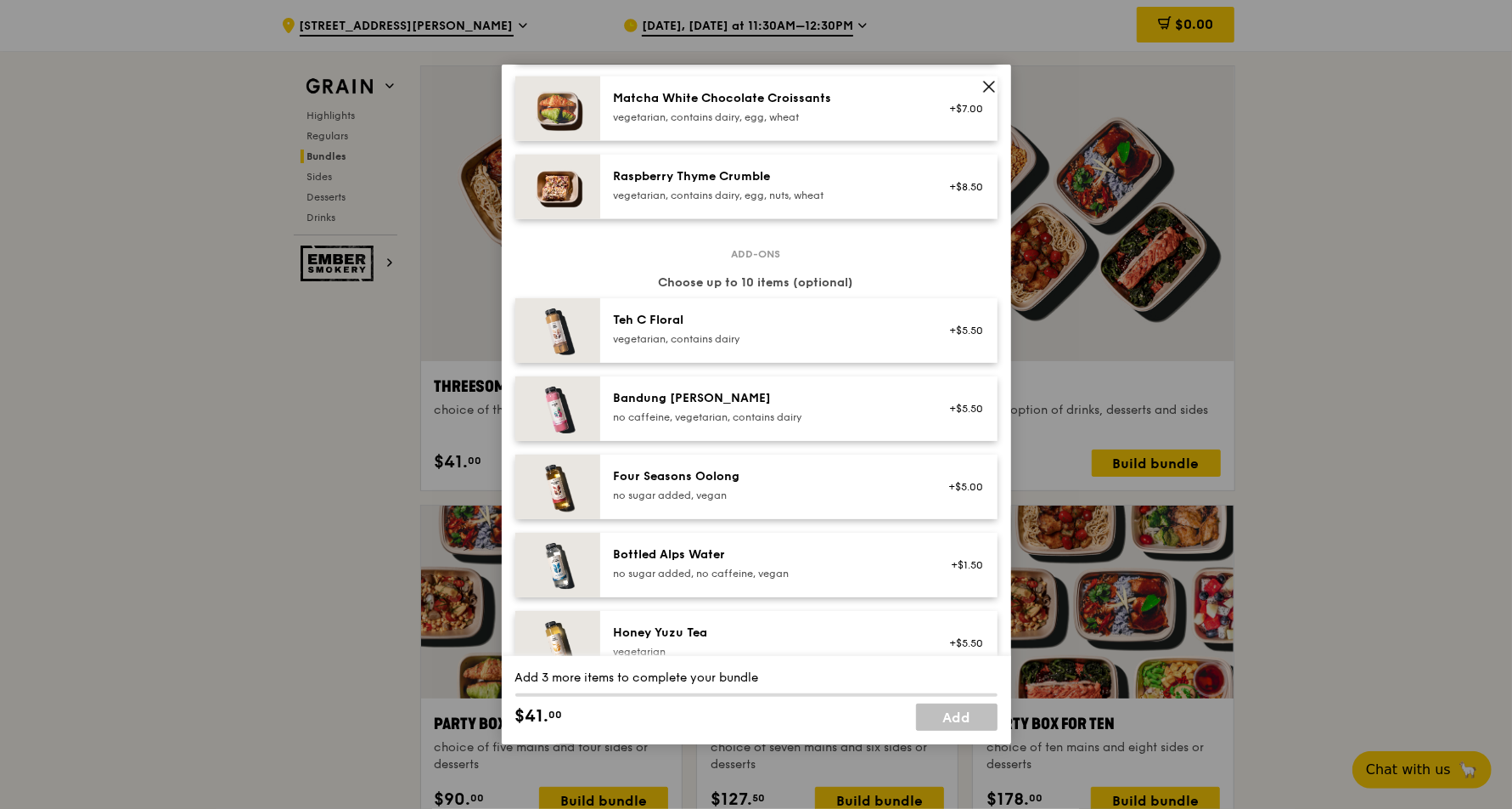
click at [996, 83] on icon at bounding box center [989, 86] width 15 height 15
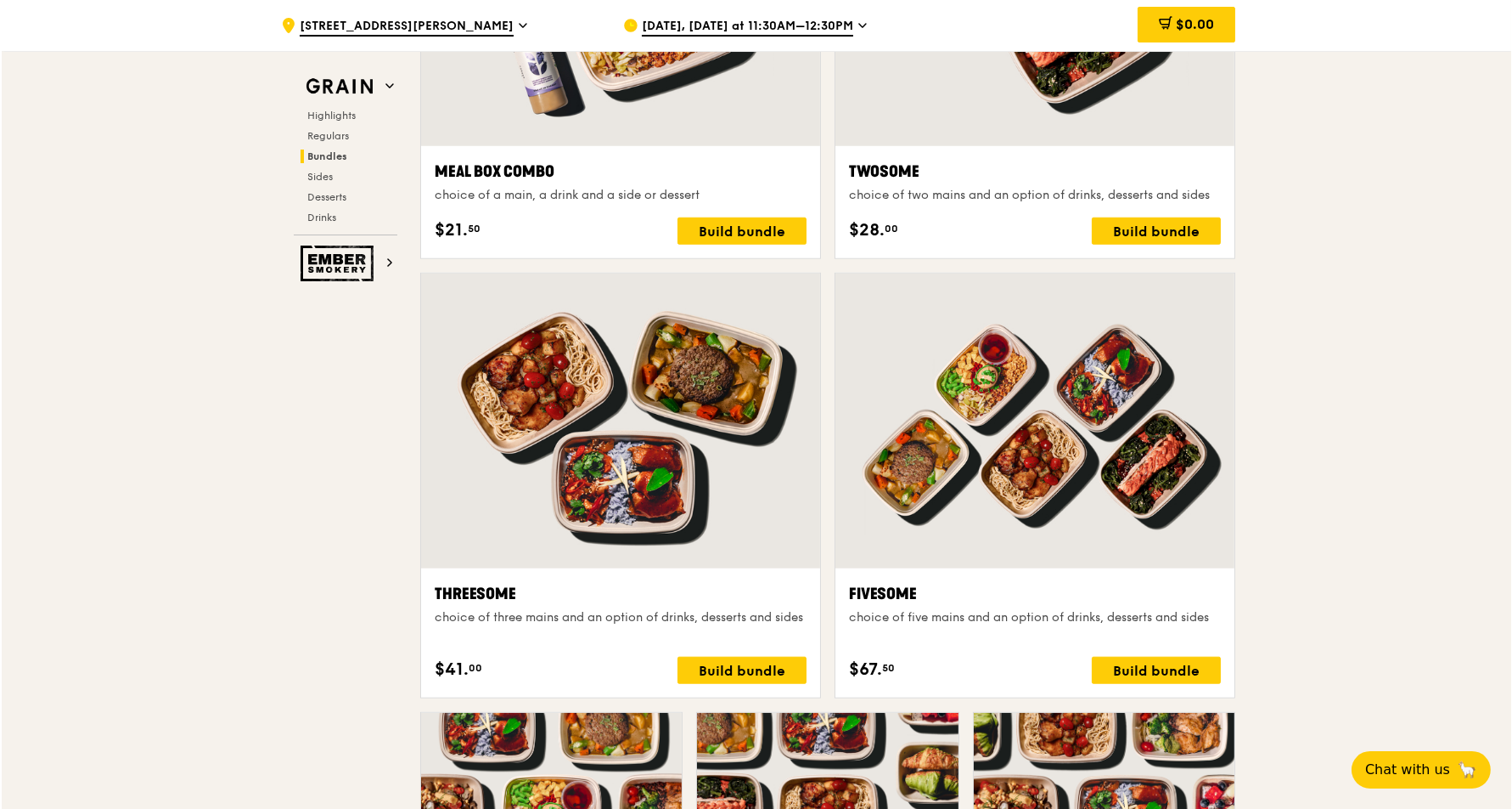
scroll to position [2829, 0]
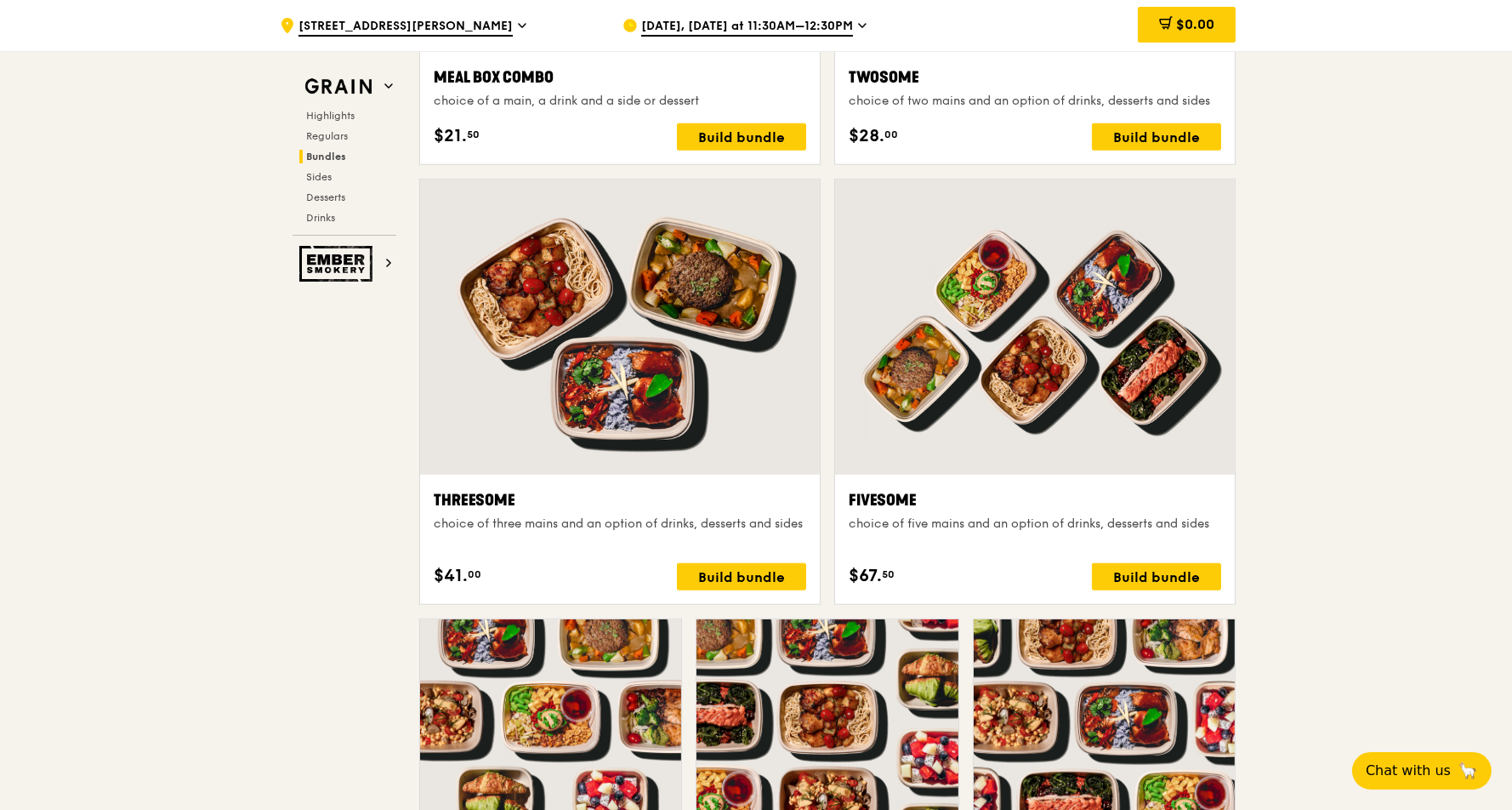
click at [1015, 358] on div at bounding box center [1035, 327] width 400 height 295
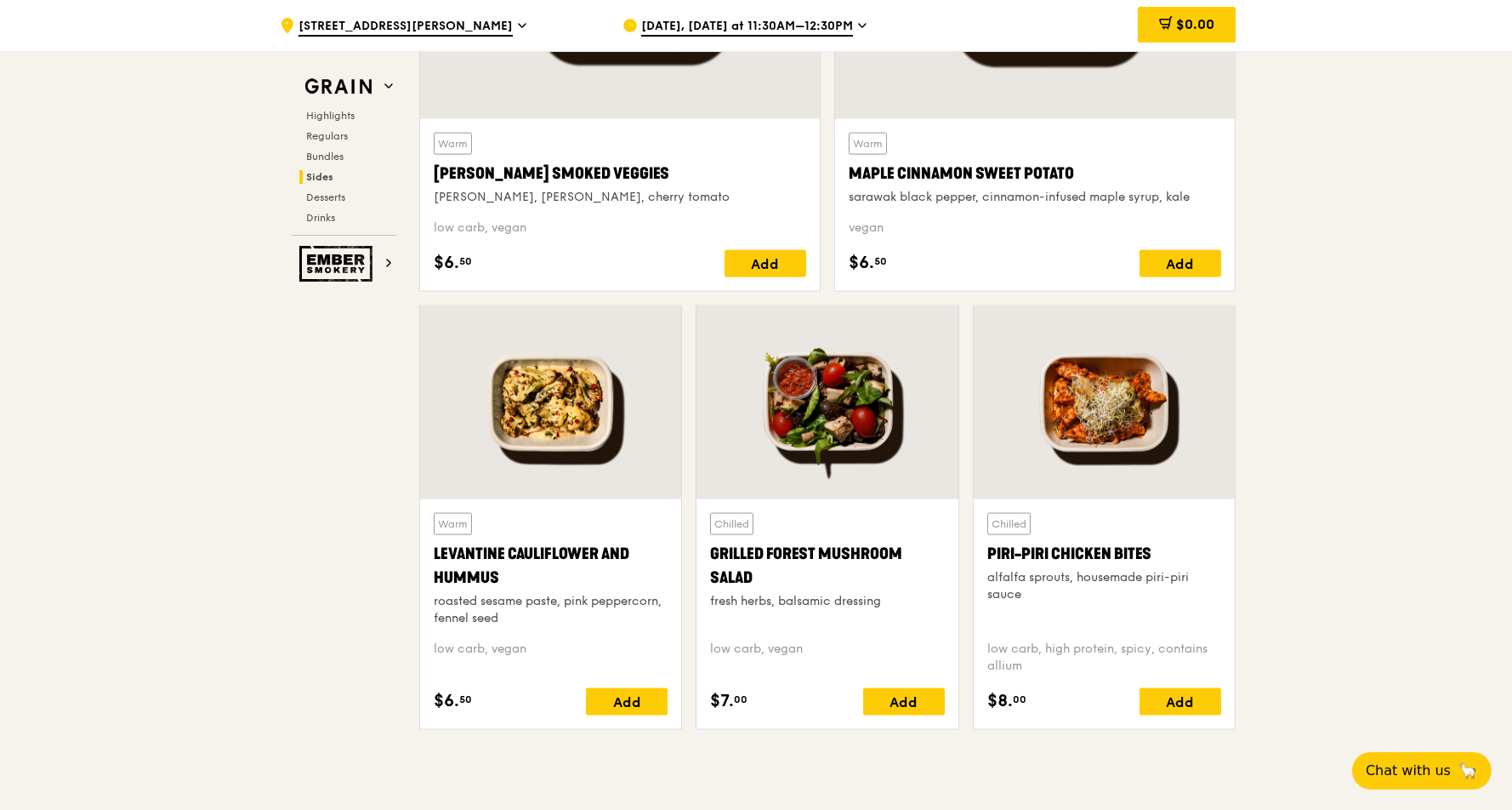
scroll to position [4079, 0]
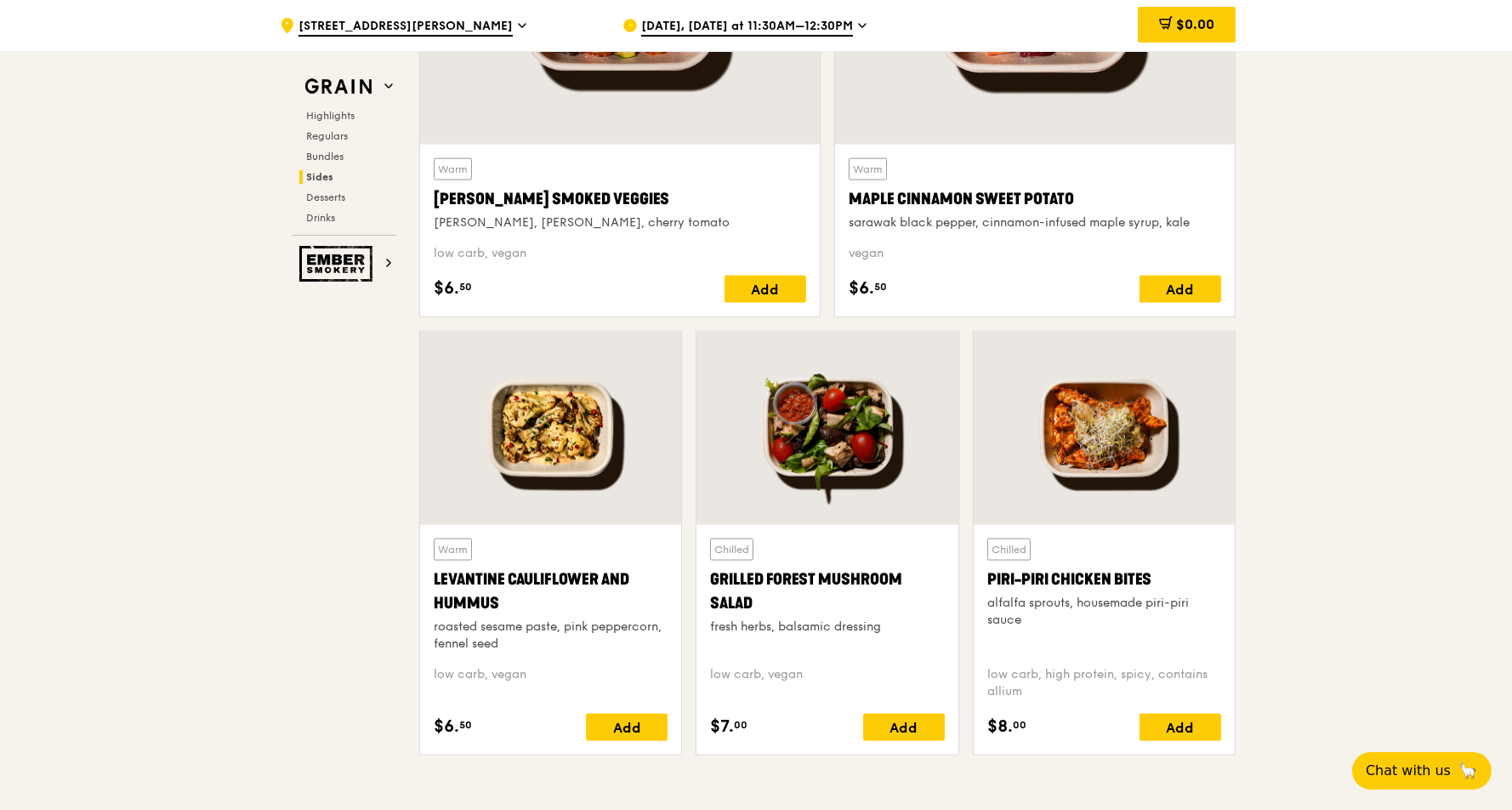
click at [528, 459] on div at bounding box center [550, 428] width 261 height 193
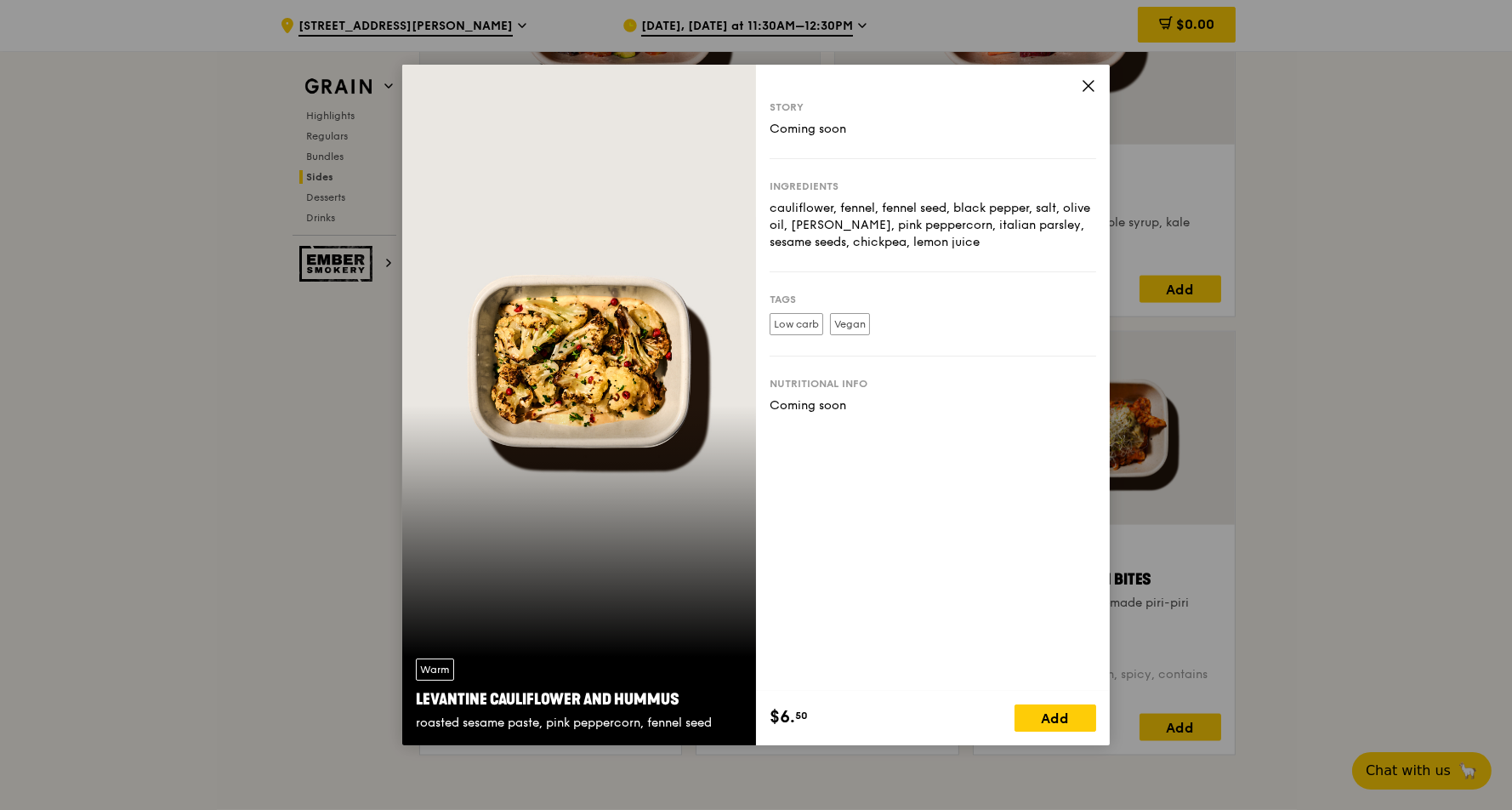
click at [1082, 85] on icon at bounding box center [1088, 86] width 15 height 15
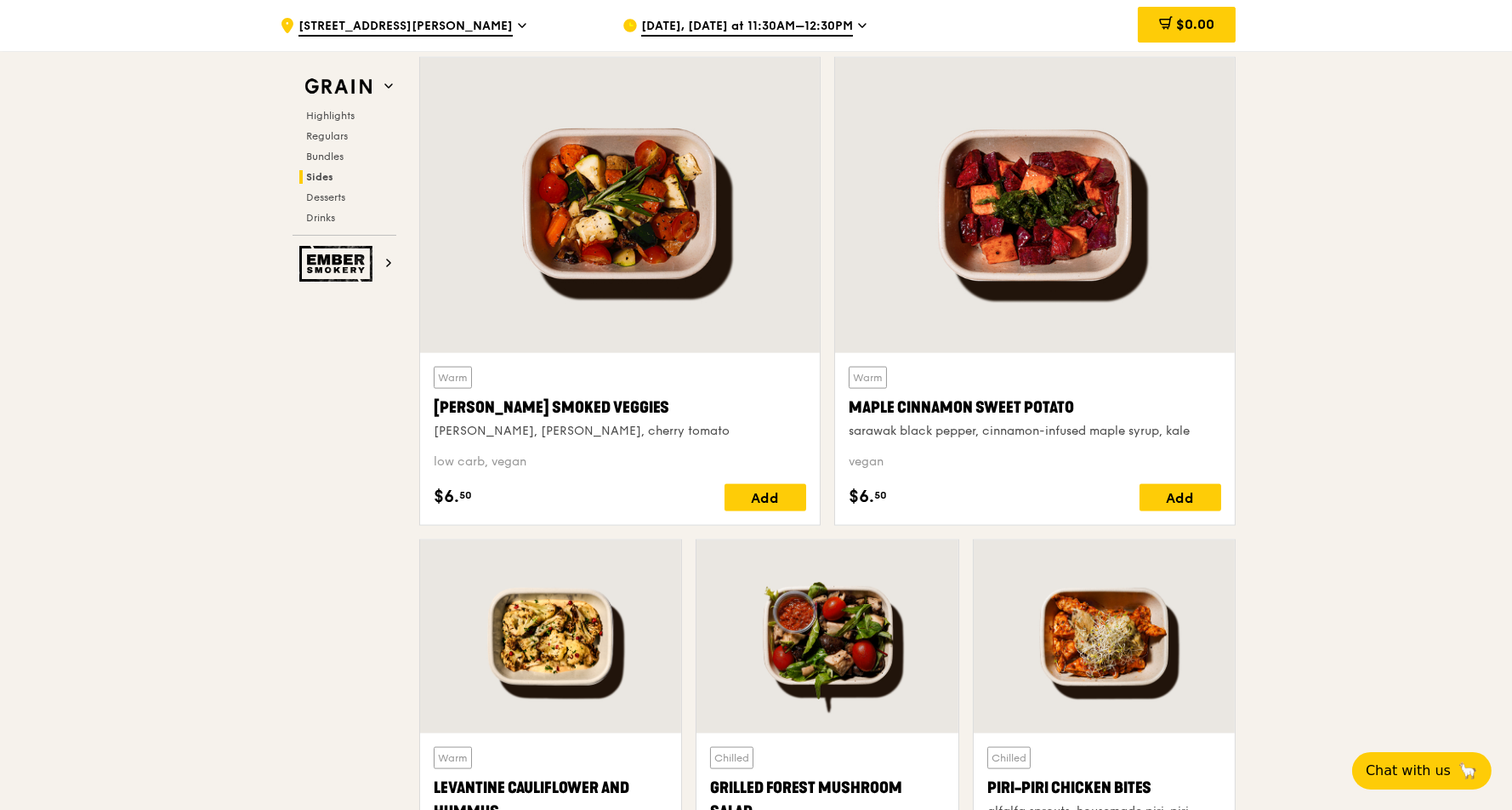
scroll to position [3853, 0]
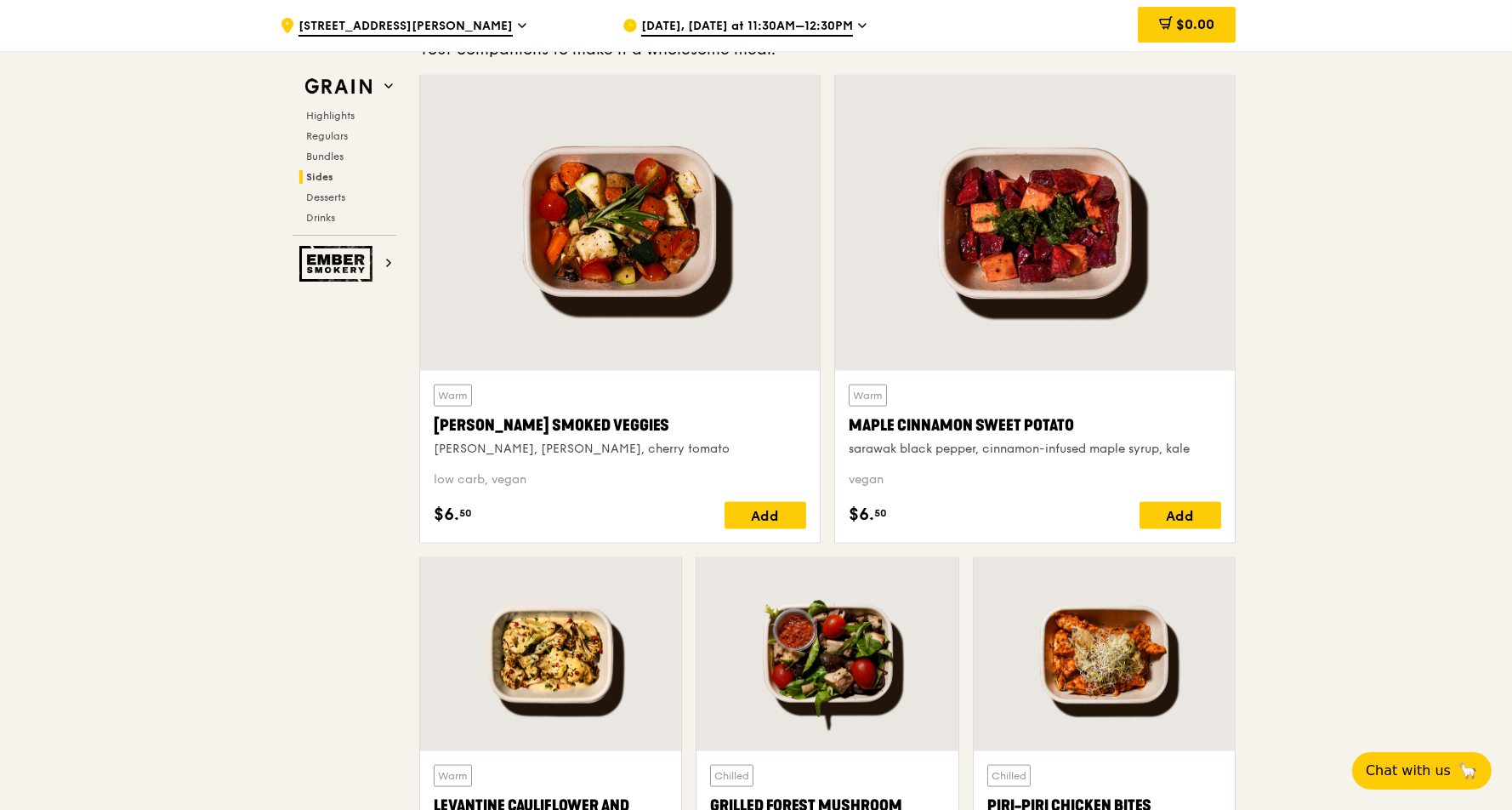
click at [1020, 240] on div at bounding box center [1035, 223] width 400 height 295
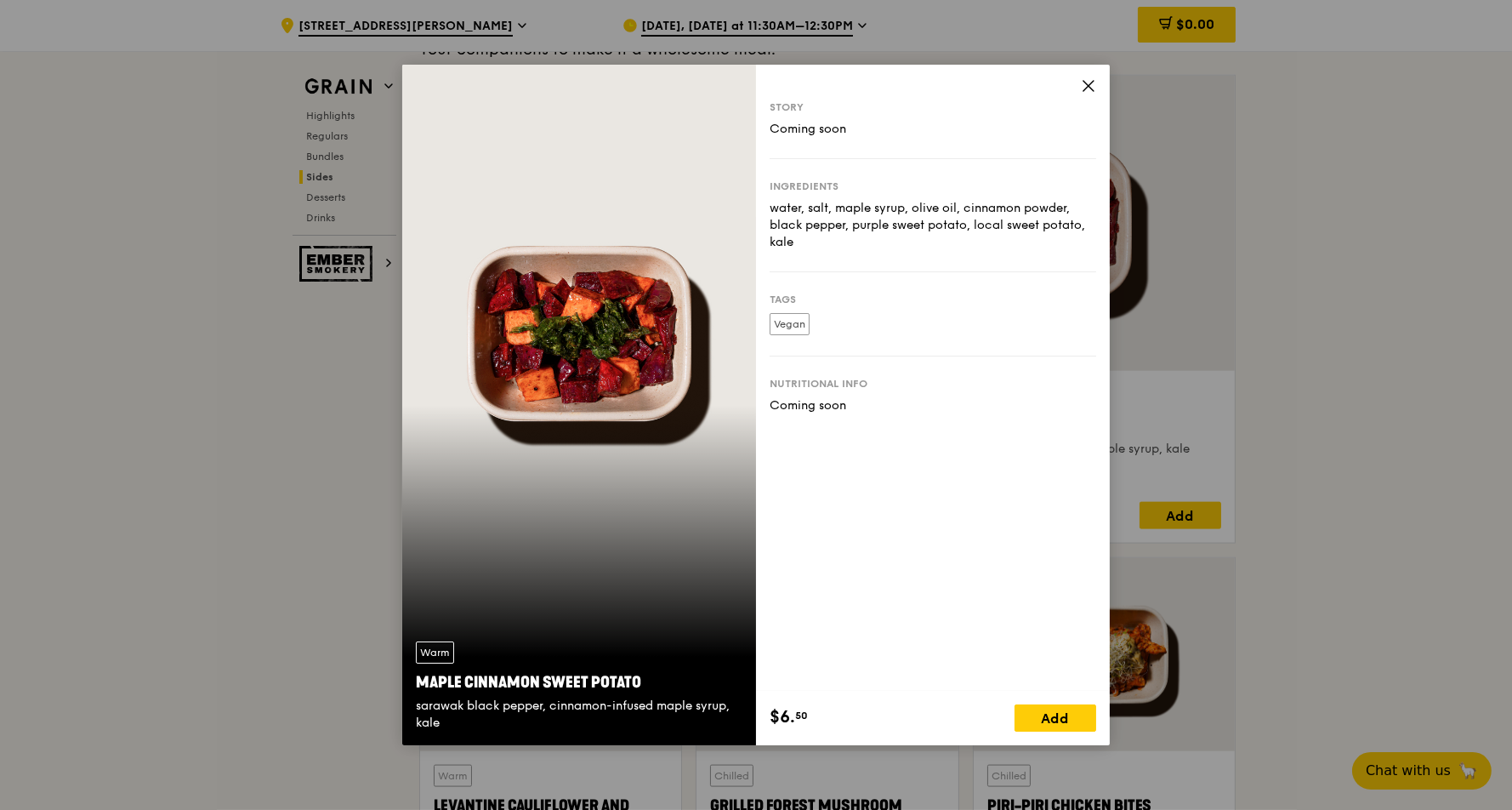
click at [1091, 81] on icon at bounding box center [1088, 86] width 15 height 15
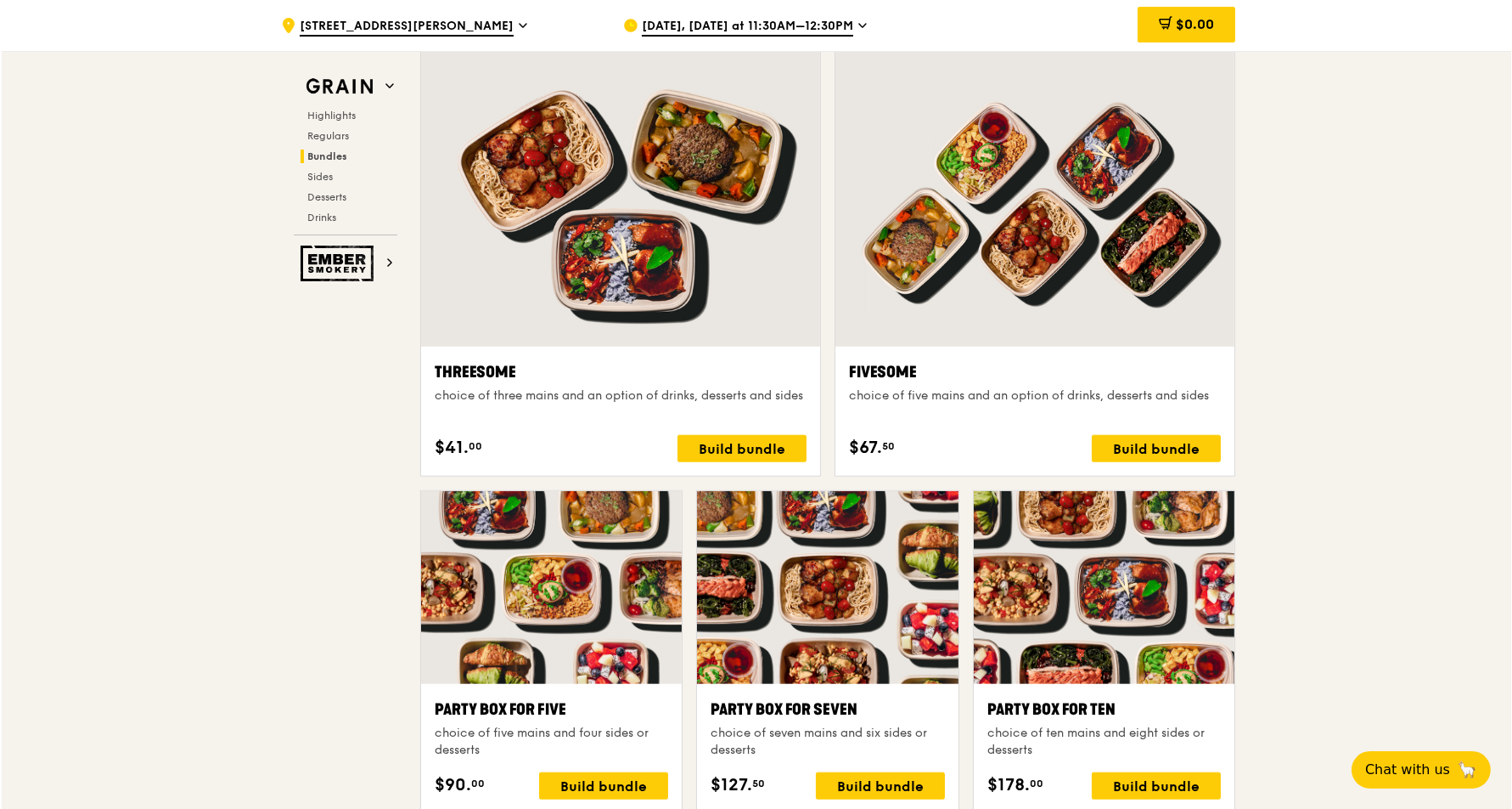
scroll to position [2942, 0]
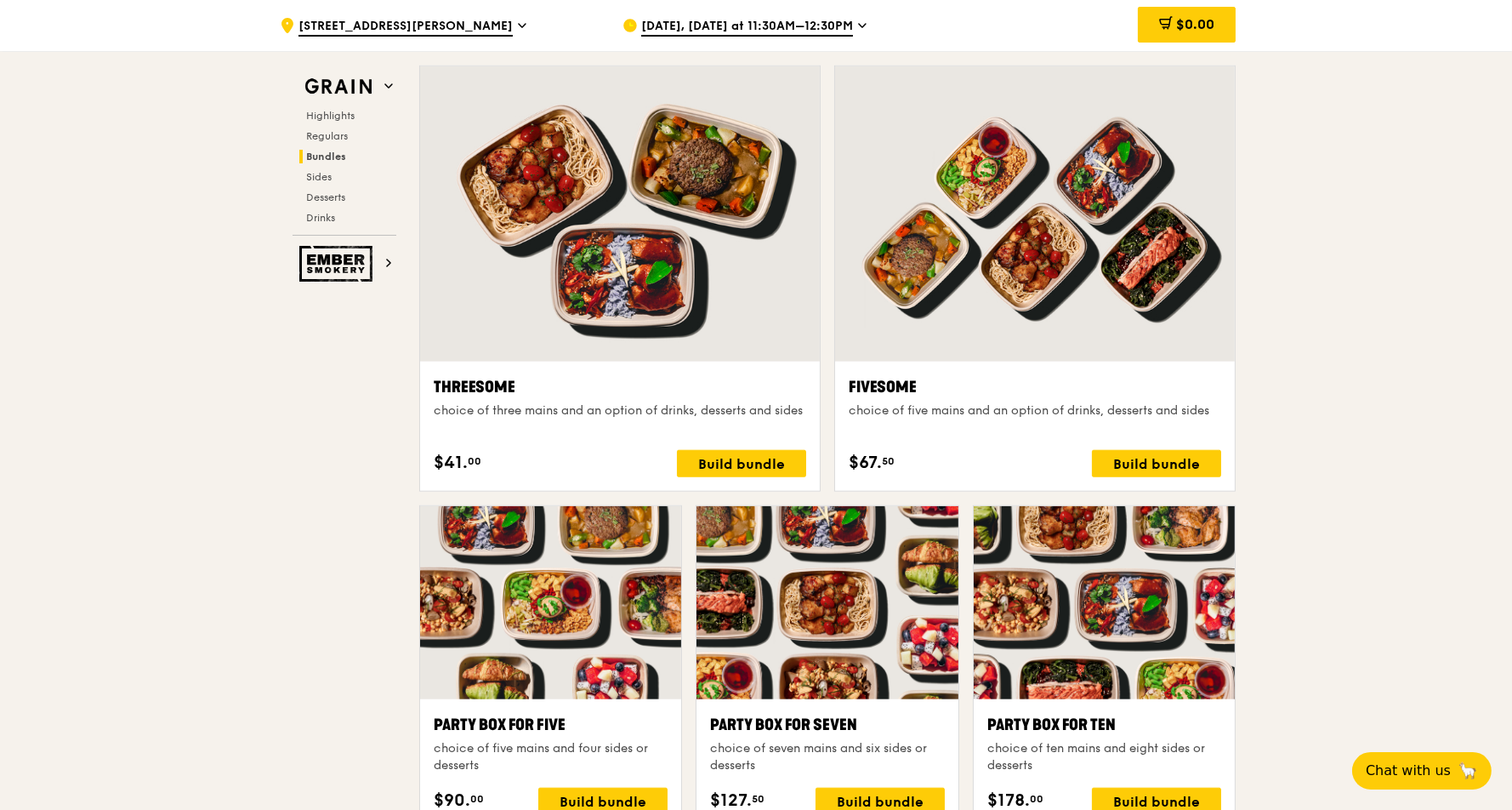
click at [974, 132] on div at bounding box center [1035, 213] width 400 height 295
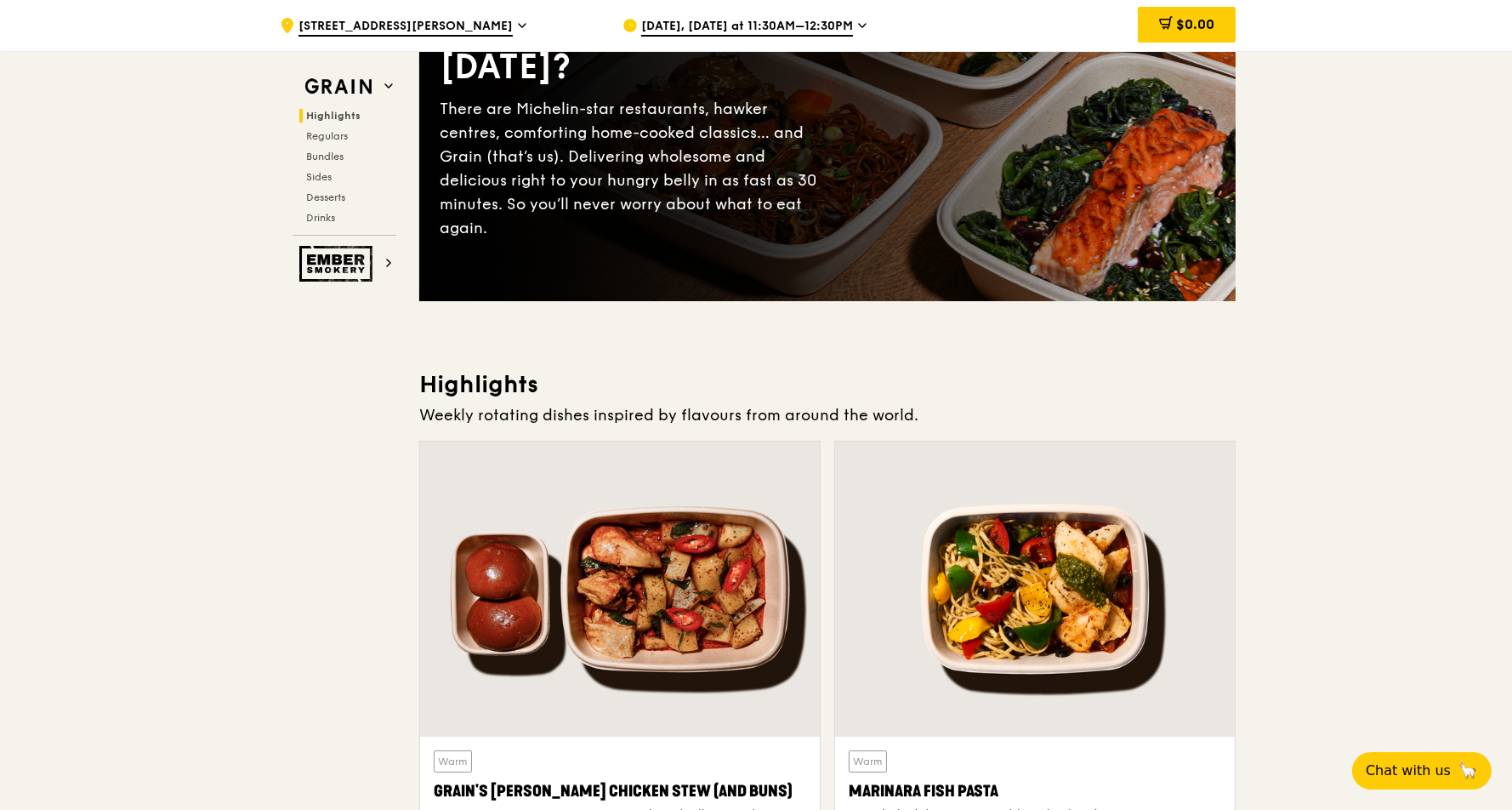
scroll to position [0, 0]
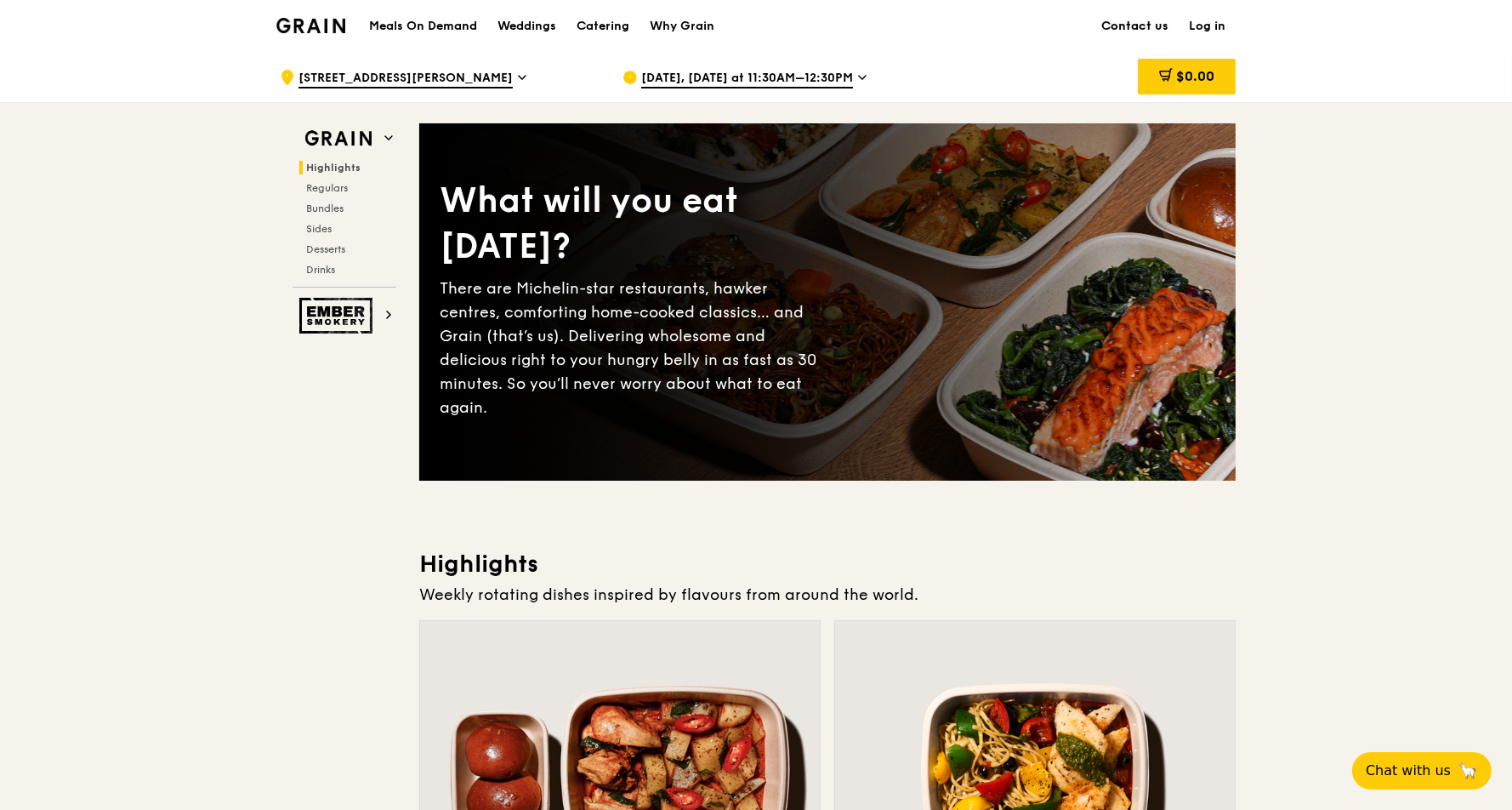
click at [1111, 23] on link "Contact us" at bounding box center [1134, 26] width 87 height 51
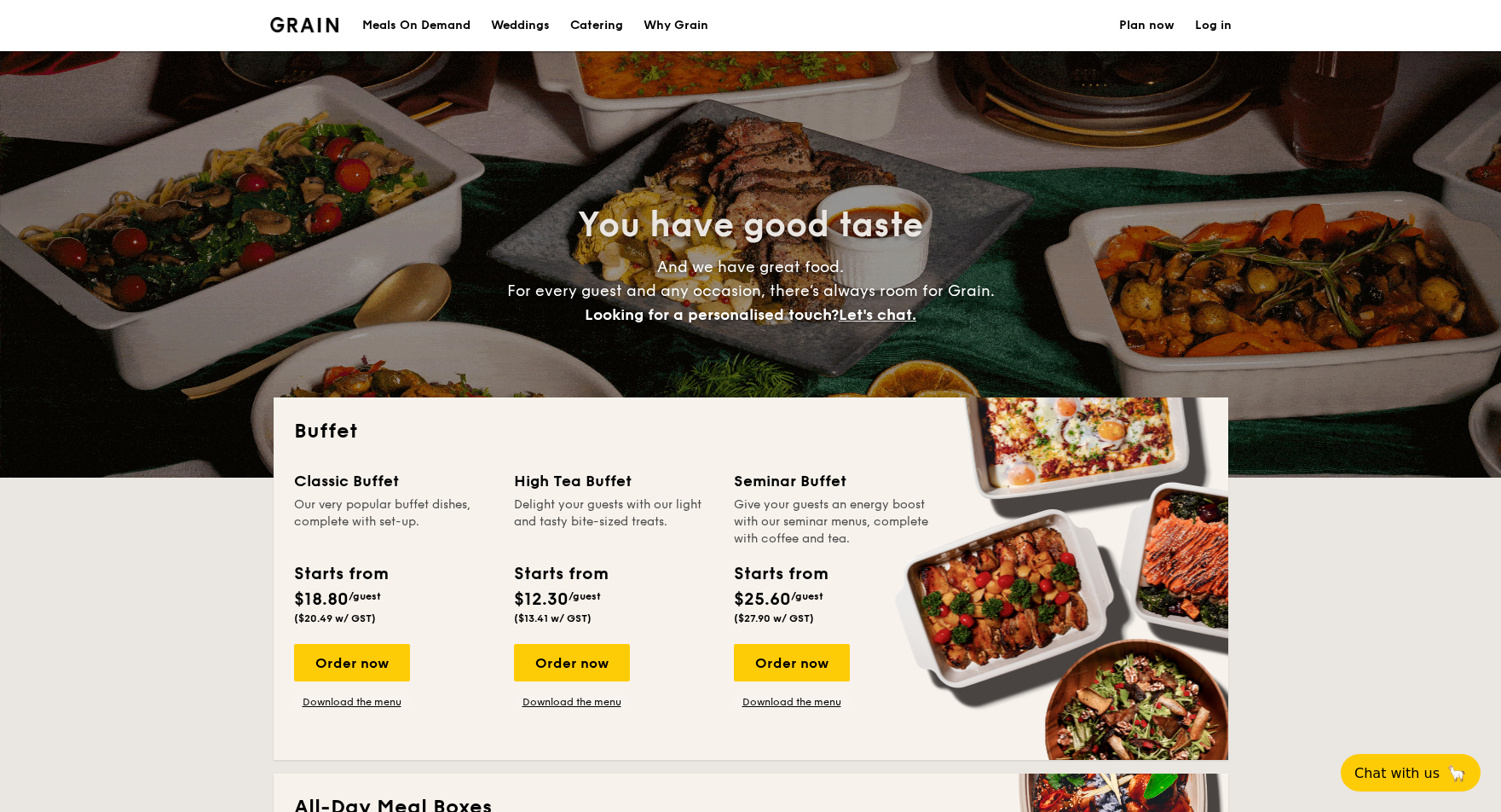
select select
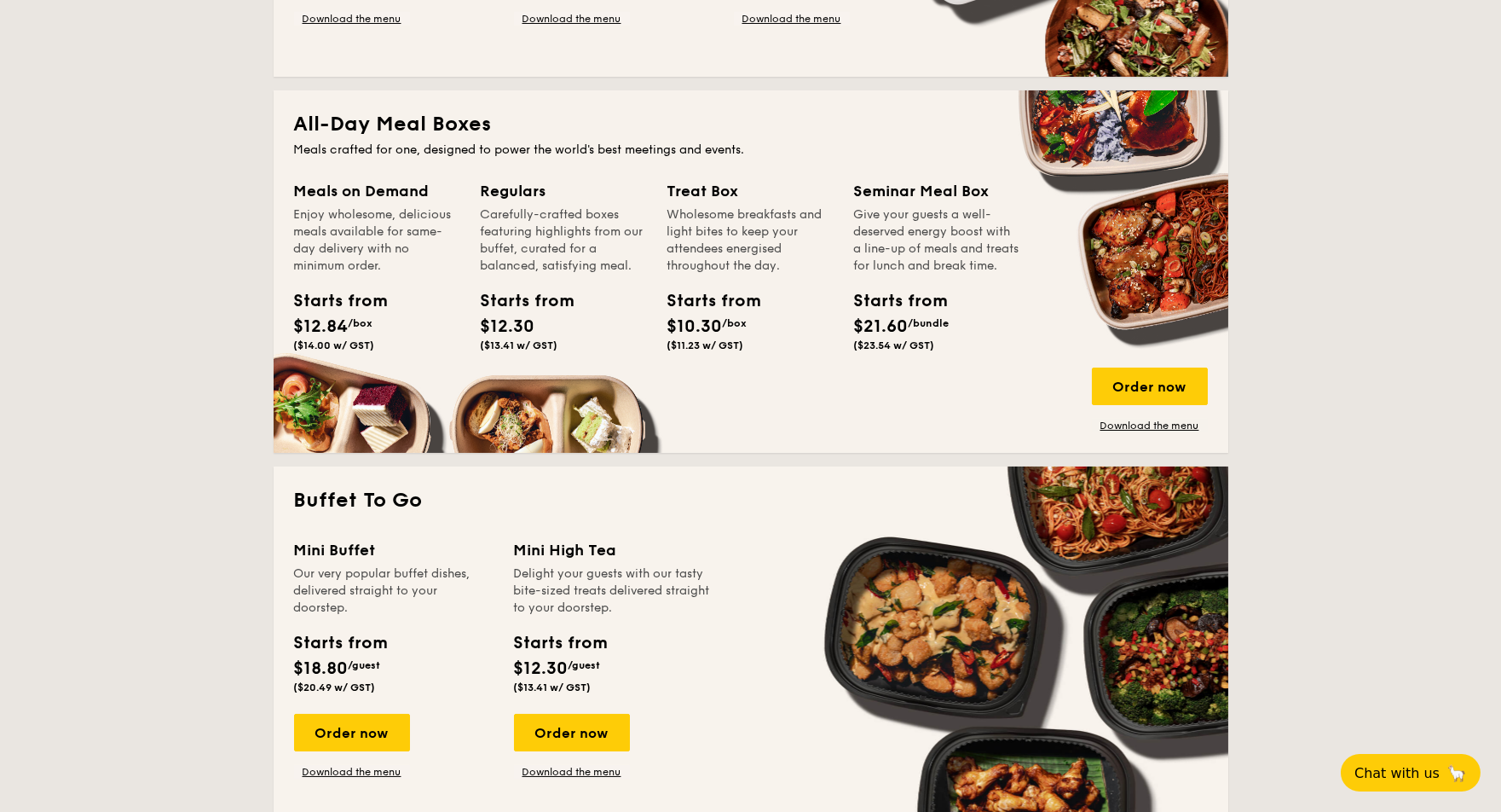
scroll to position [682, 0]
click at [1152, 393] on div "Order now" at bounding box center [1150, 386] width 116 height 38
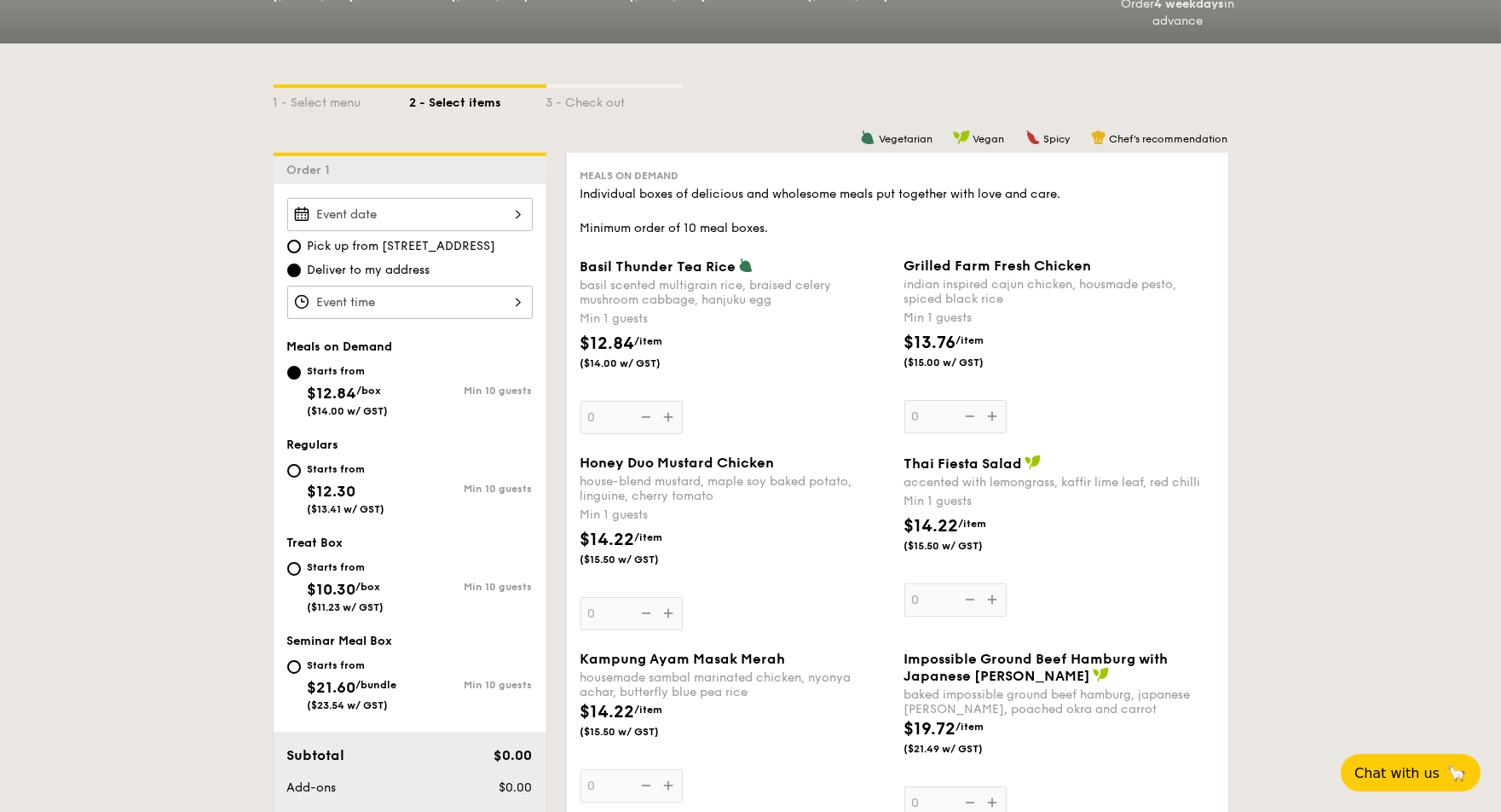
scroll to position [341, 0]
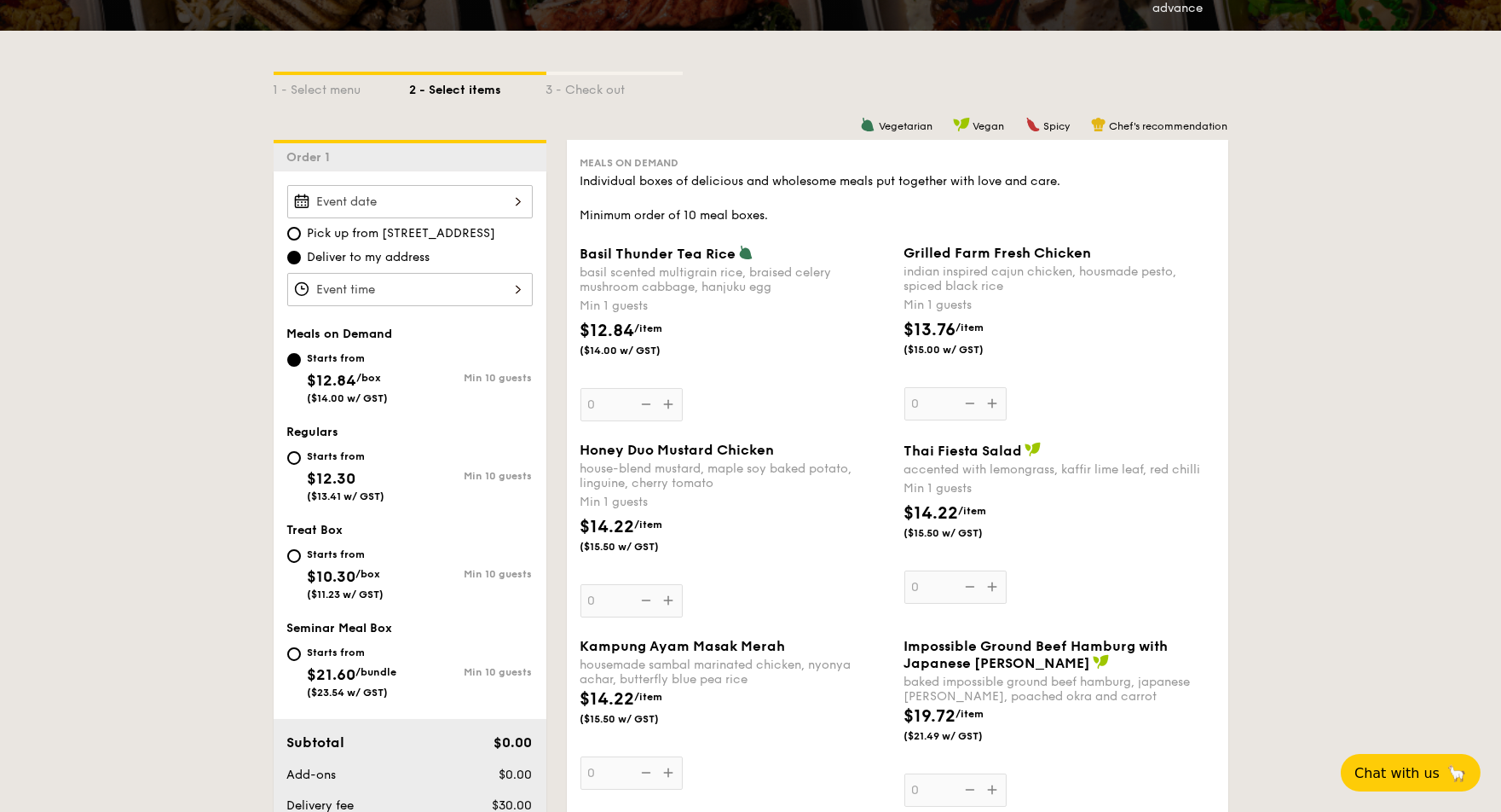
click at [418, 192] on div at bounding box center [409, 201] width 246 height 34
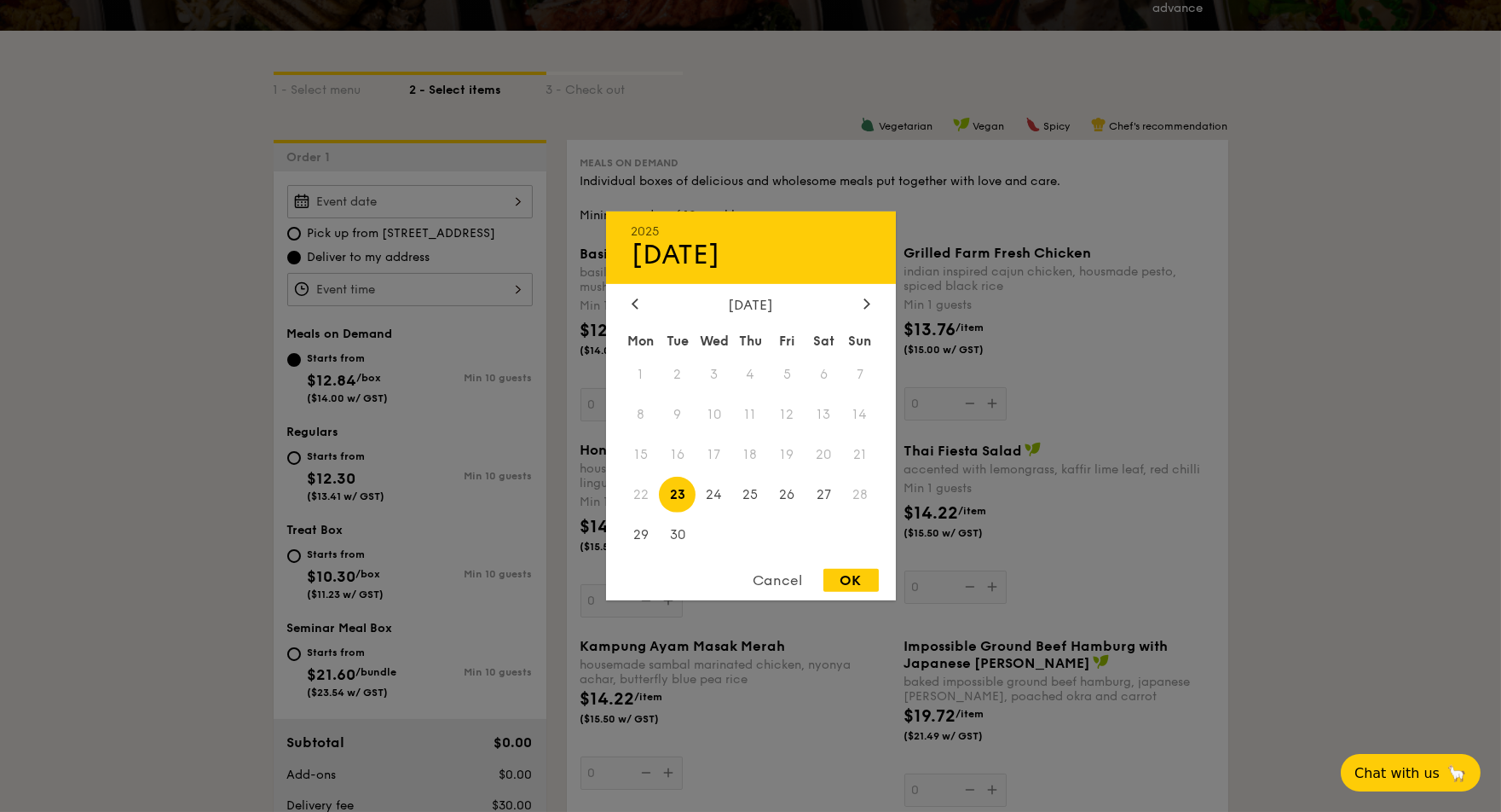
click at [1265, 450] on div at bounding box center [750, 406] width 1501 height 812
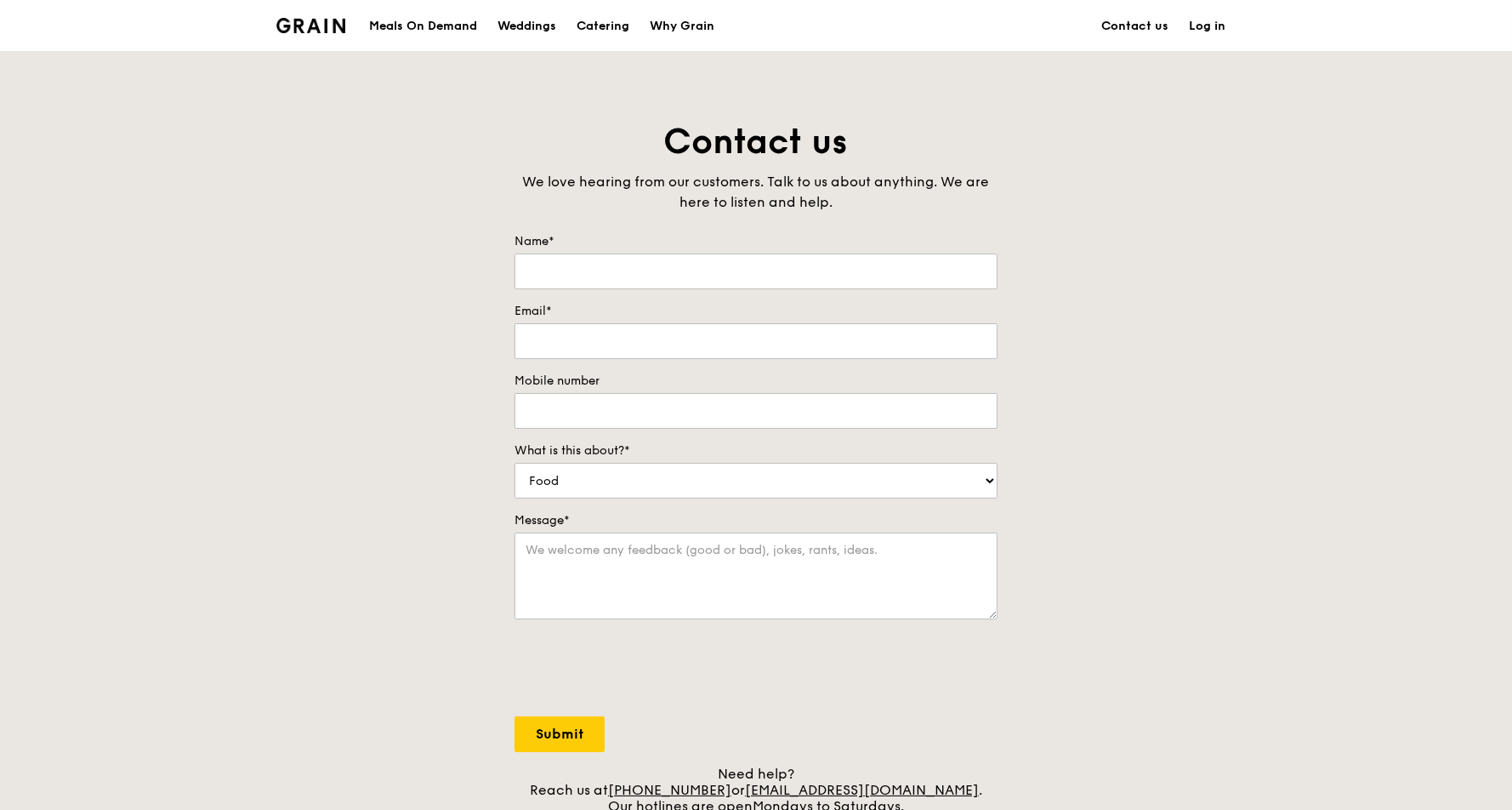
click at [294, 22] on img at bounding box center [311, 26] width 69 height 15
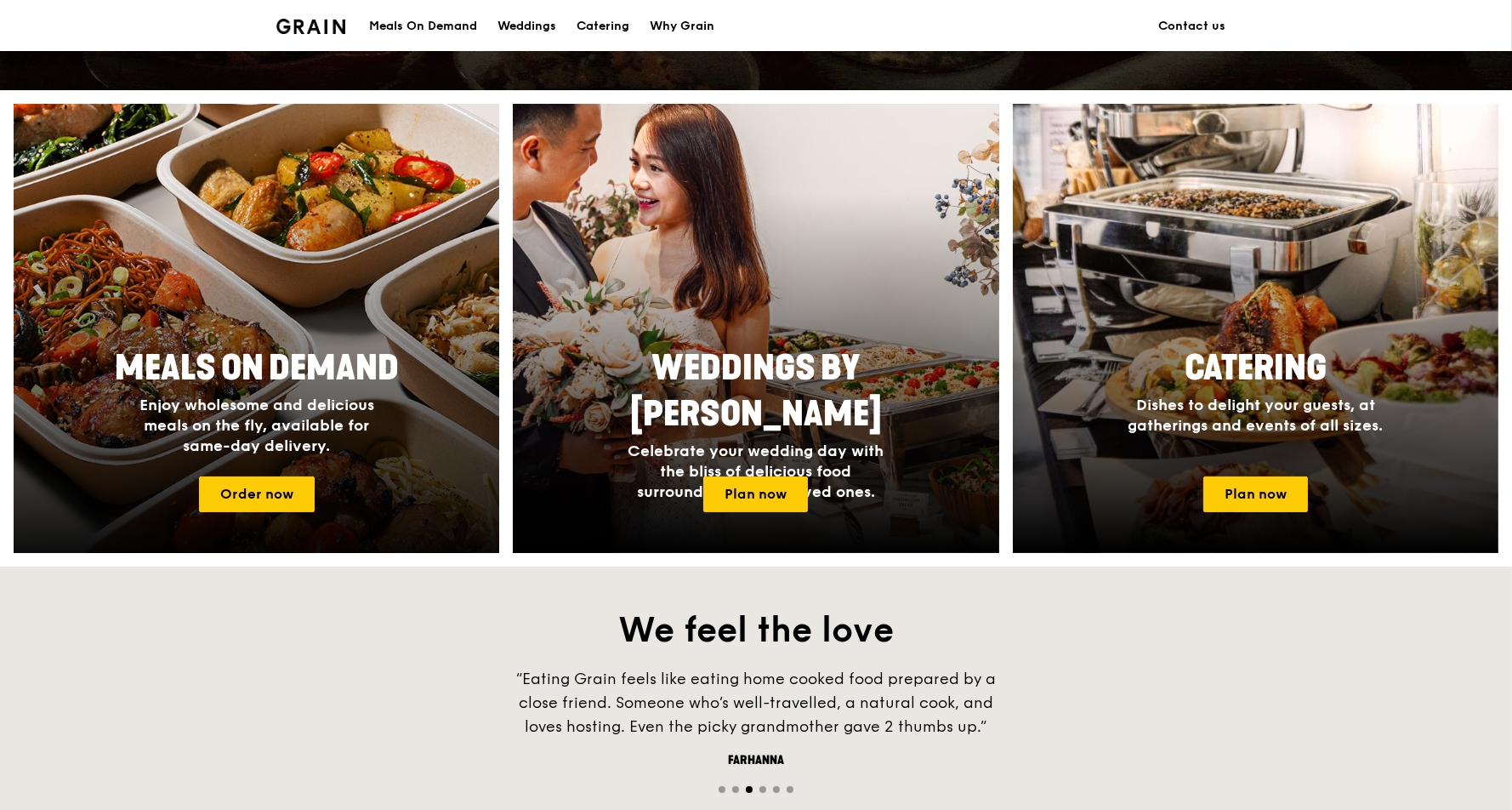
scroll to position [680, 0]
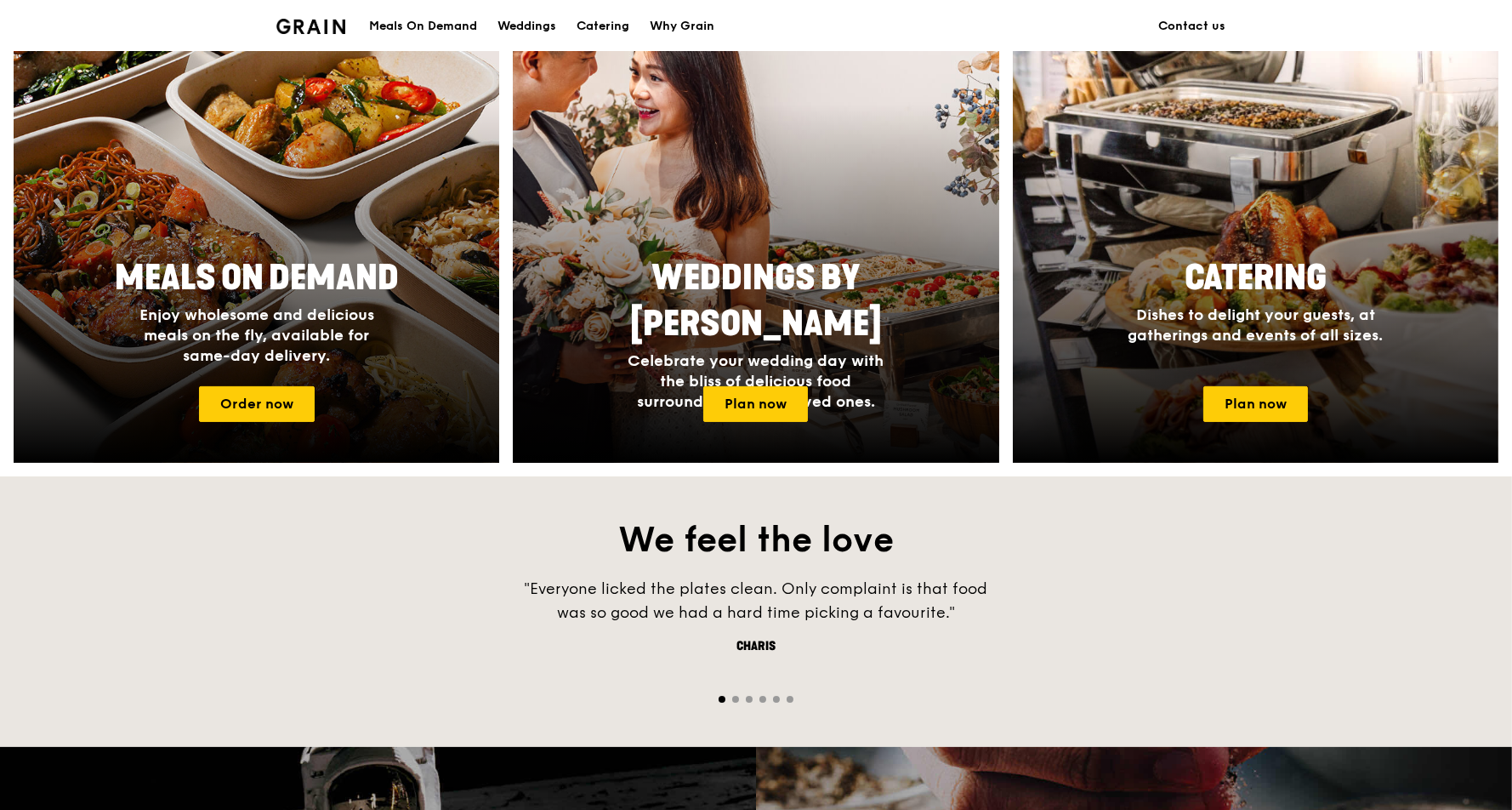
click at [435, 32] on div "Meals On Demand" at bounding box center [423, 26] width 108 height 51
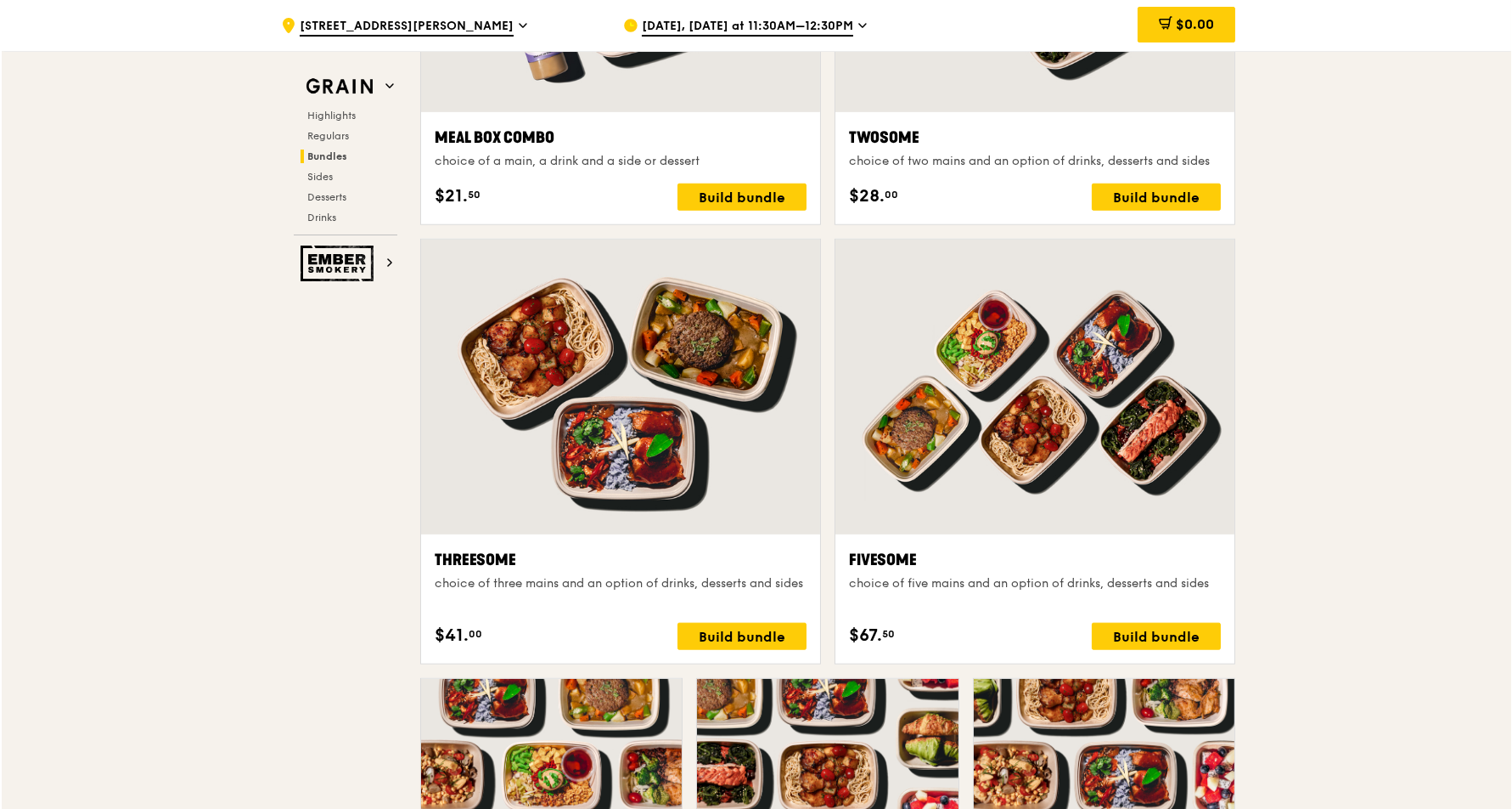
scroll to position [2919, 0]
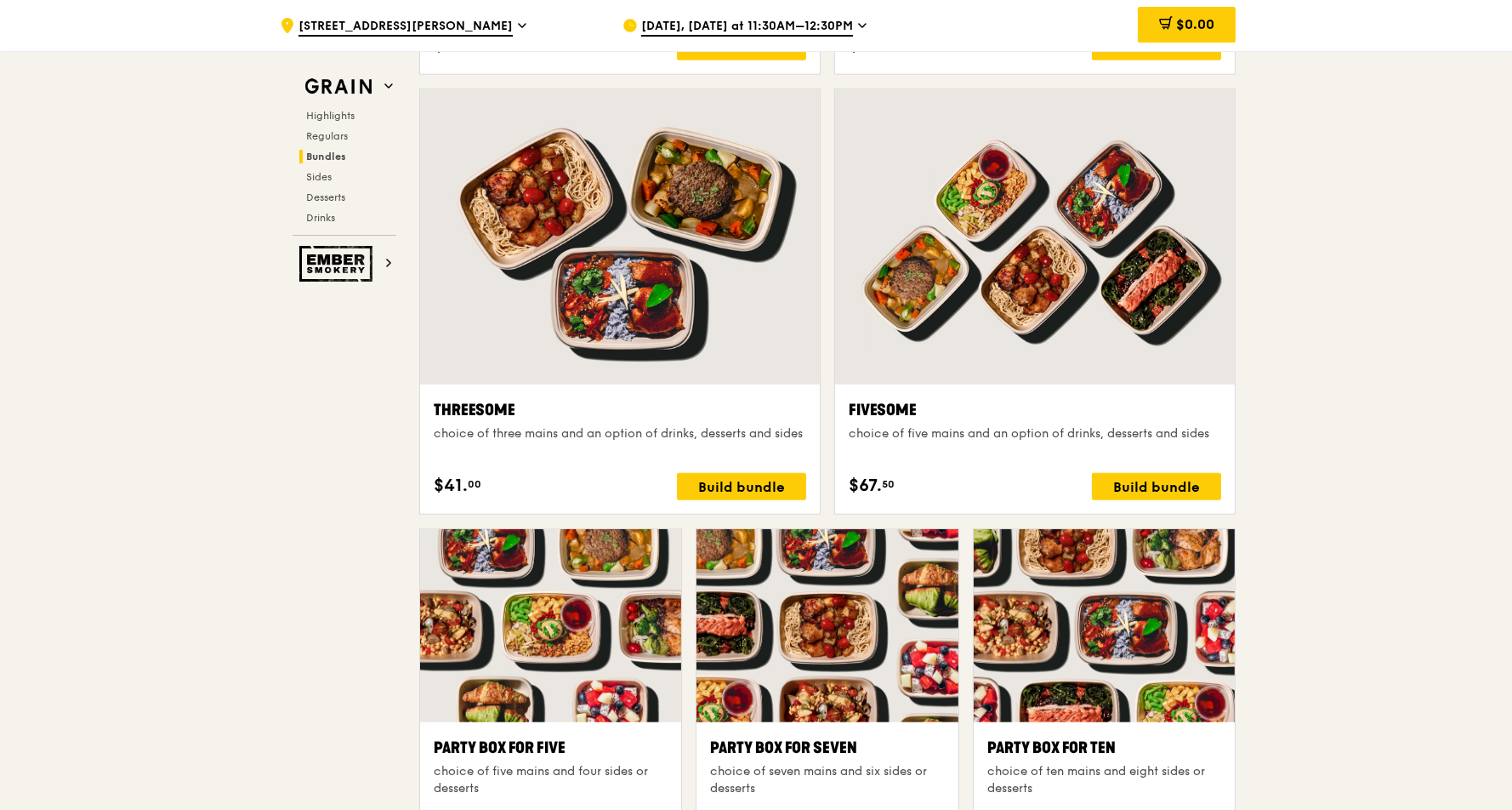
click at [542, 284] on div at bounding box center [620, 236] width 400 height 295
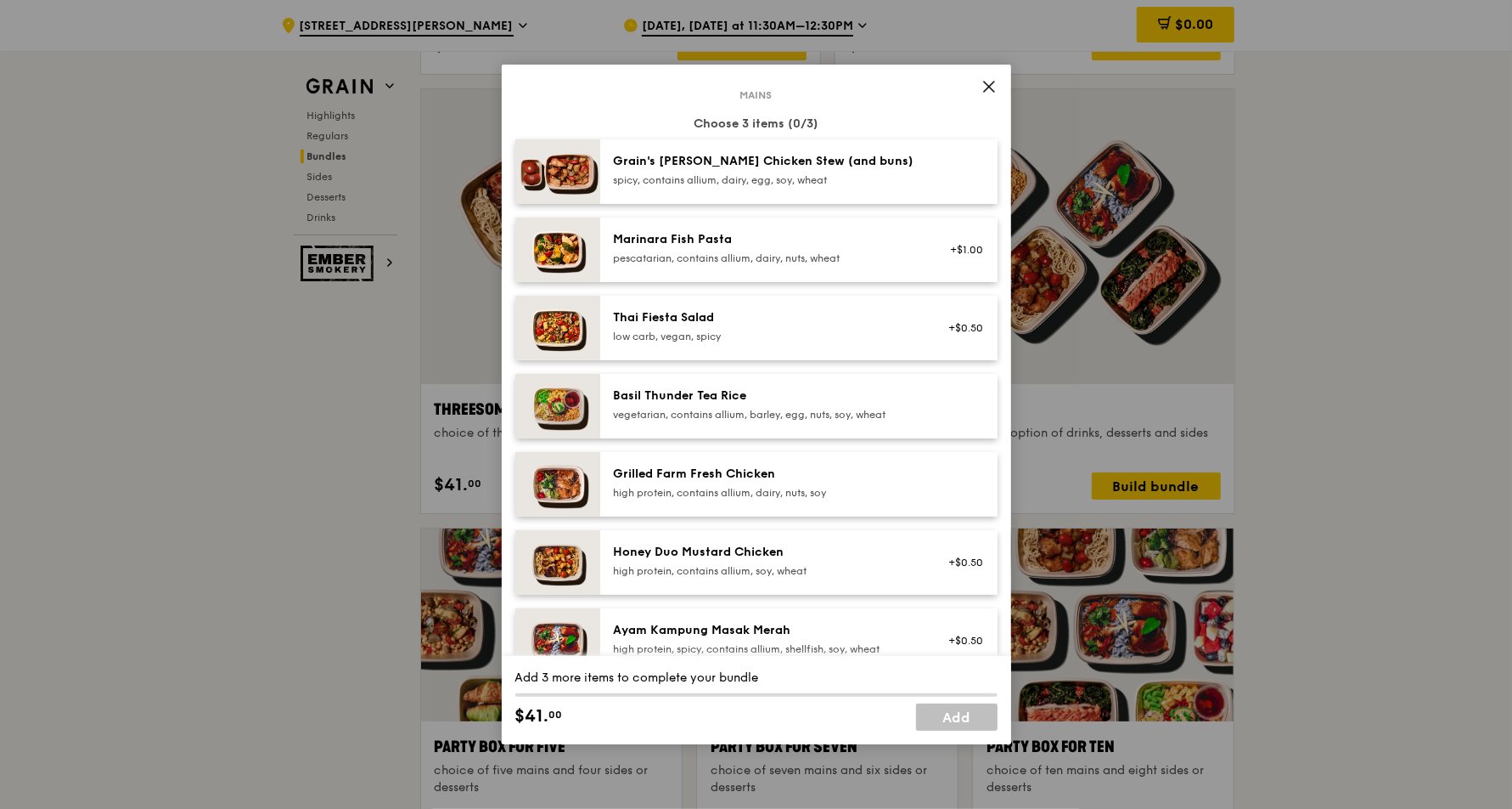
scroll to position [0, 0]
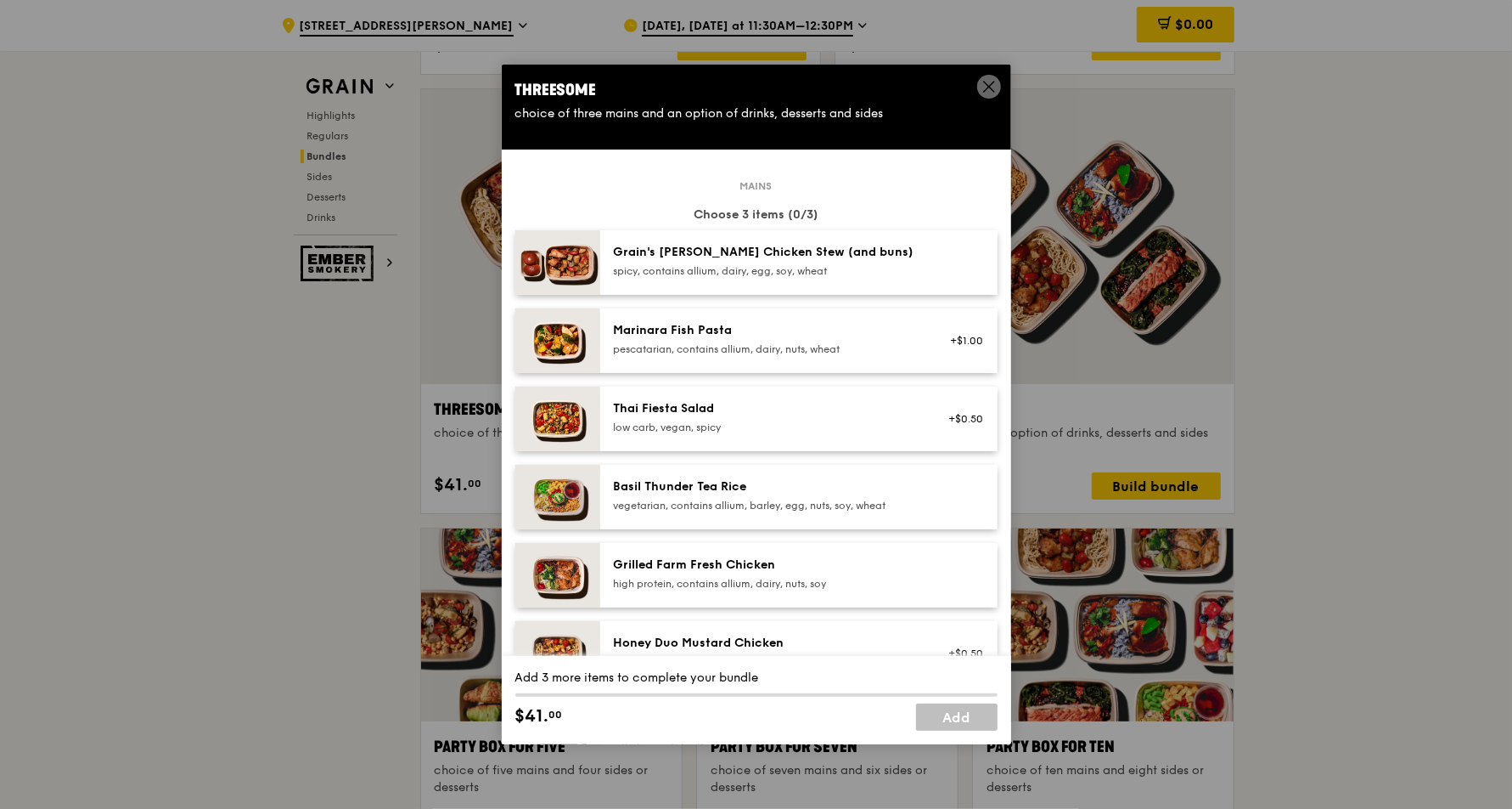
click at [1290, 406] on div "Threesome choice of three mains and an option of drinks, desserts and sides Mai…" at bounding box center [756, 404] width 1512 height 809
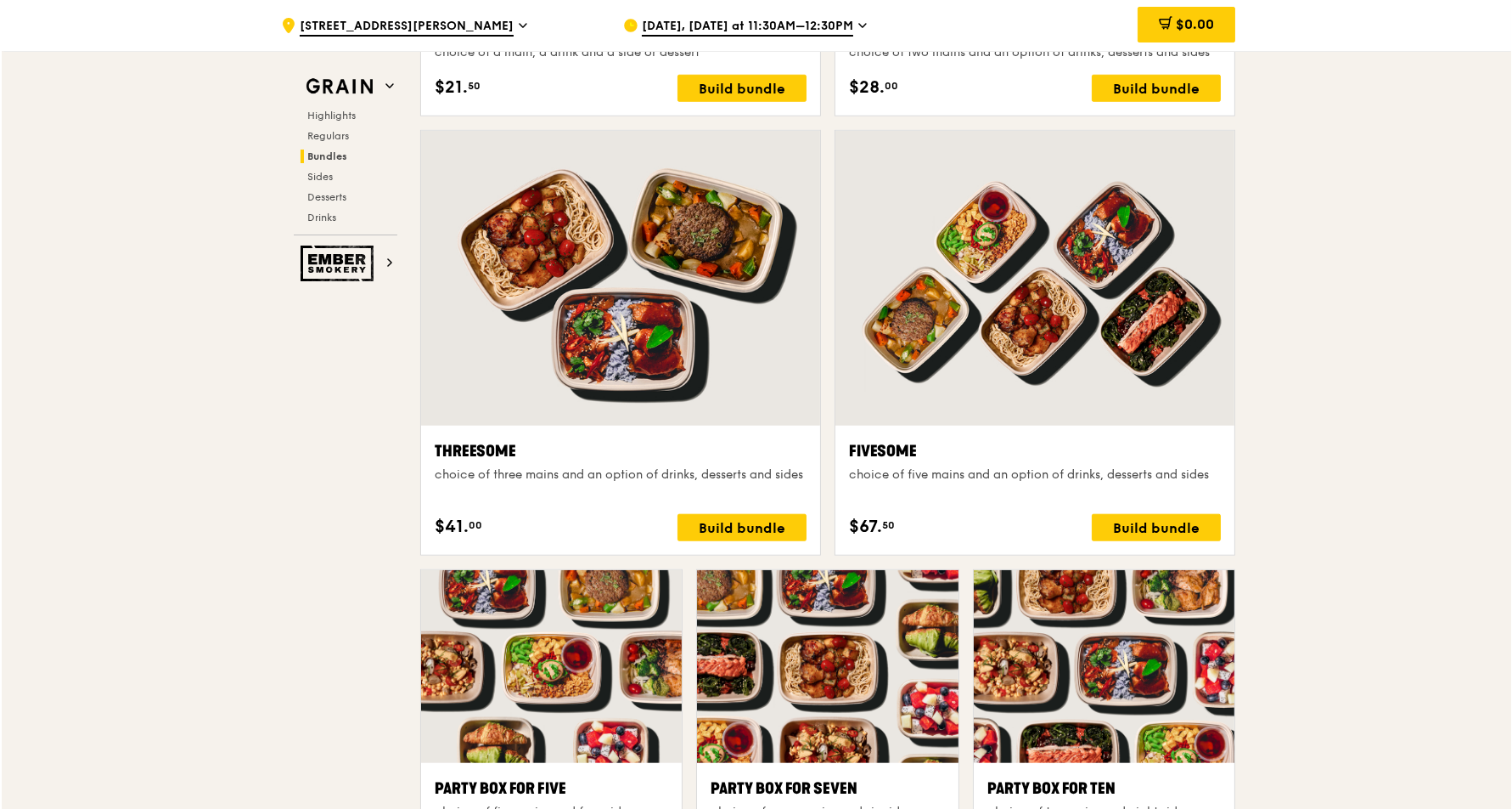
scroll to position [2918, 0]
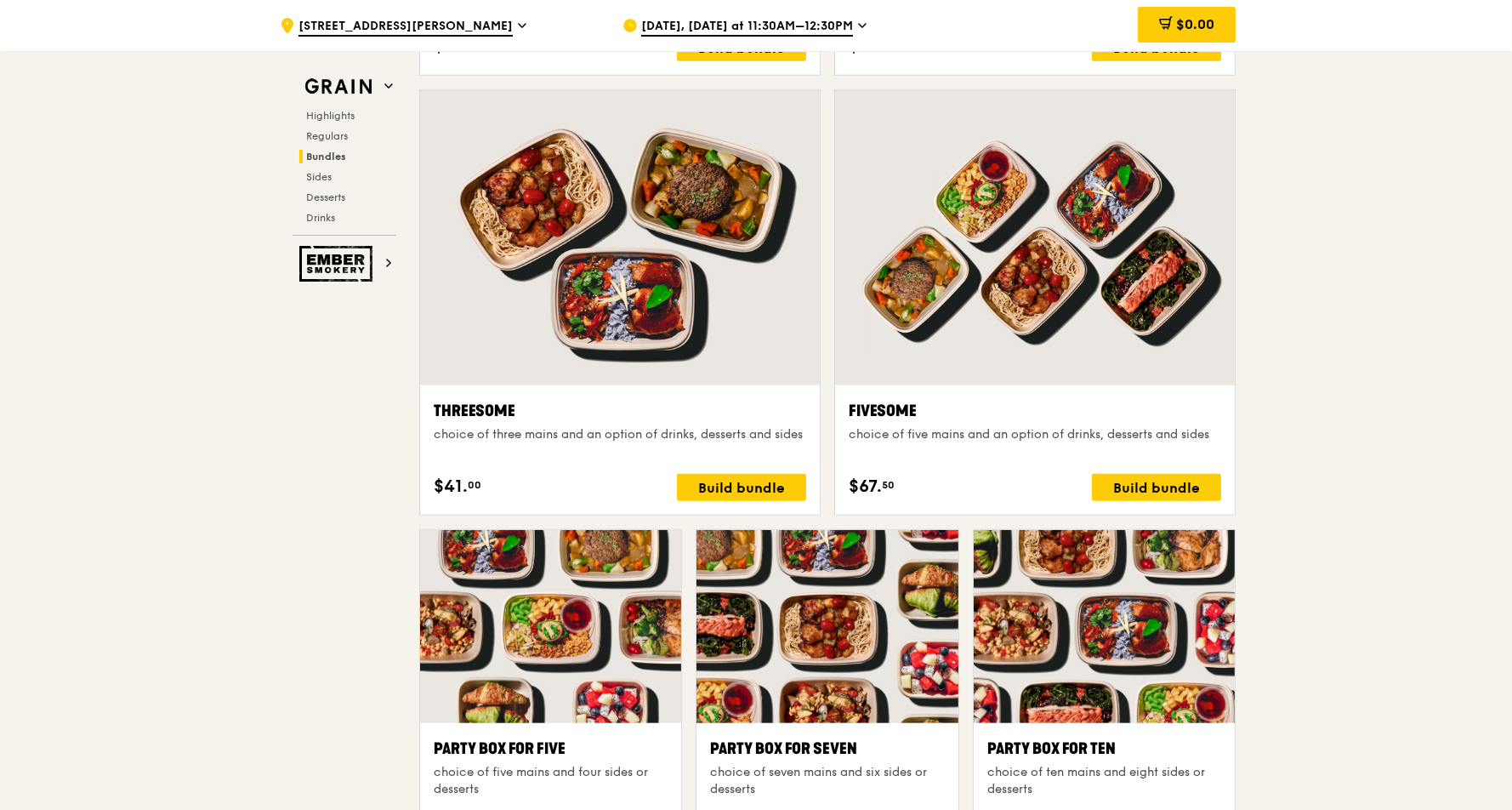
click at [676, 165] on div at bounding box center [620, 237] width 400 height 295
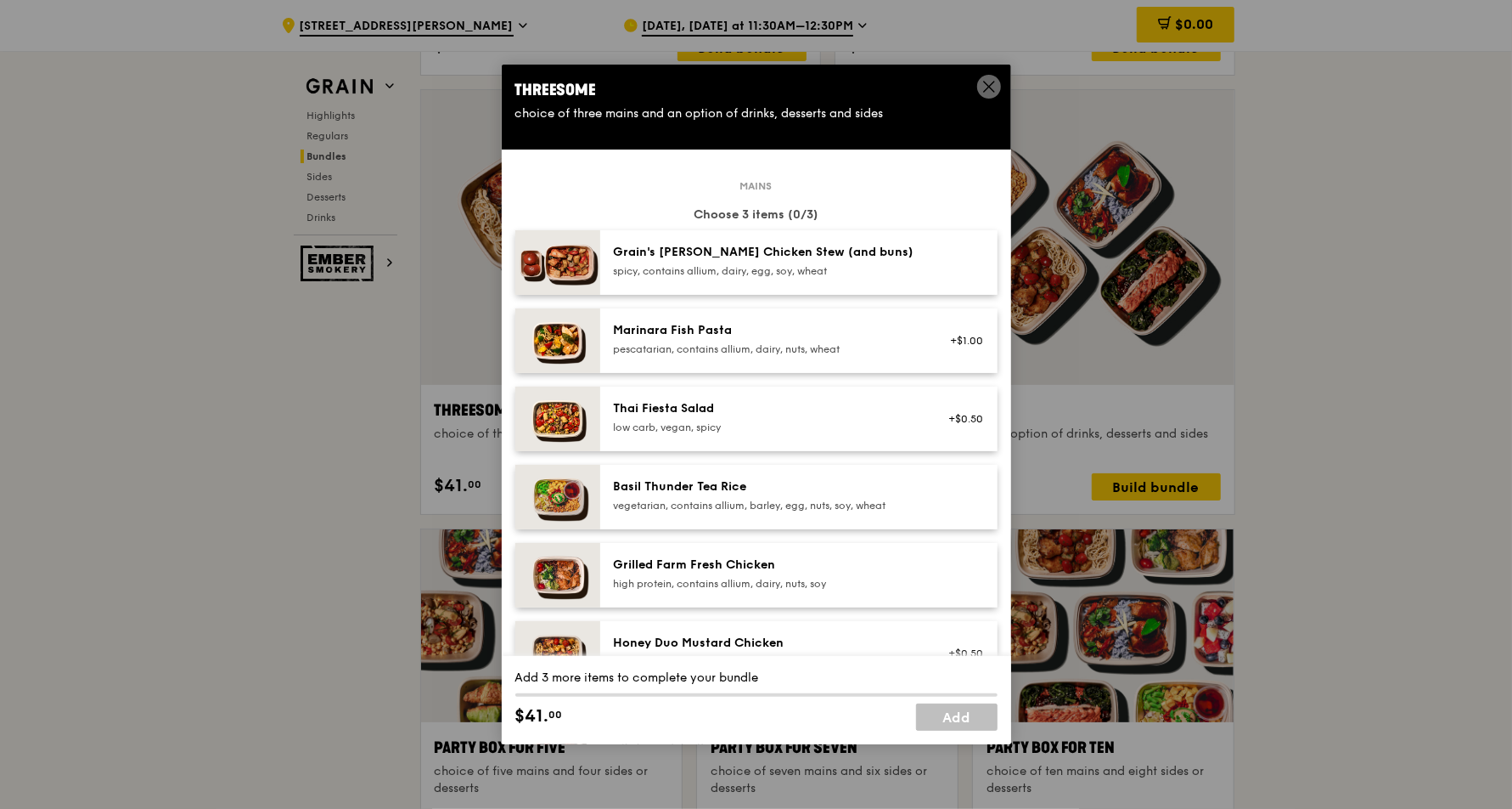
scroll to position [2917, 0]
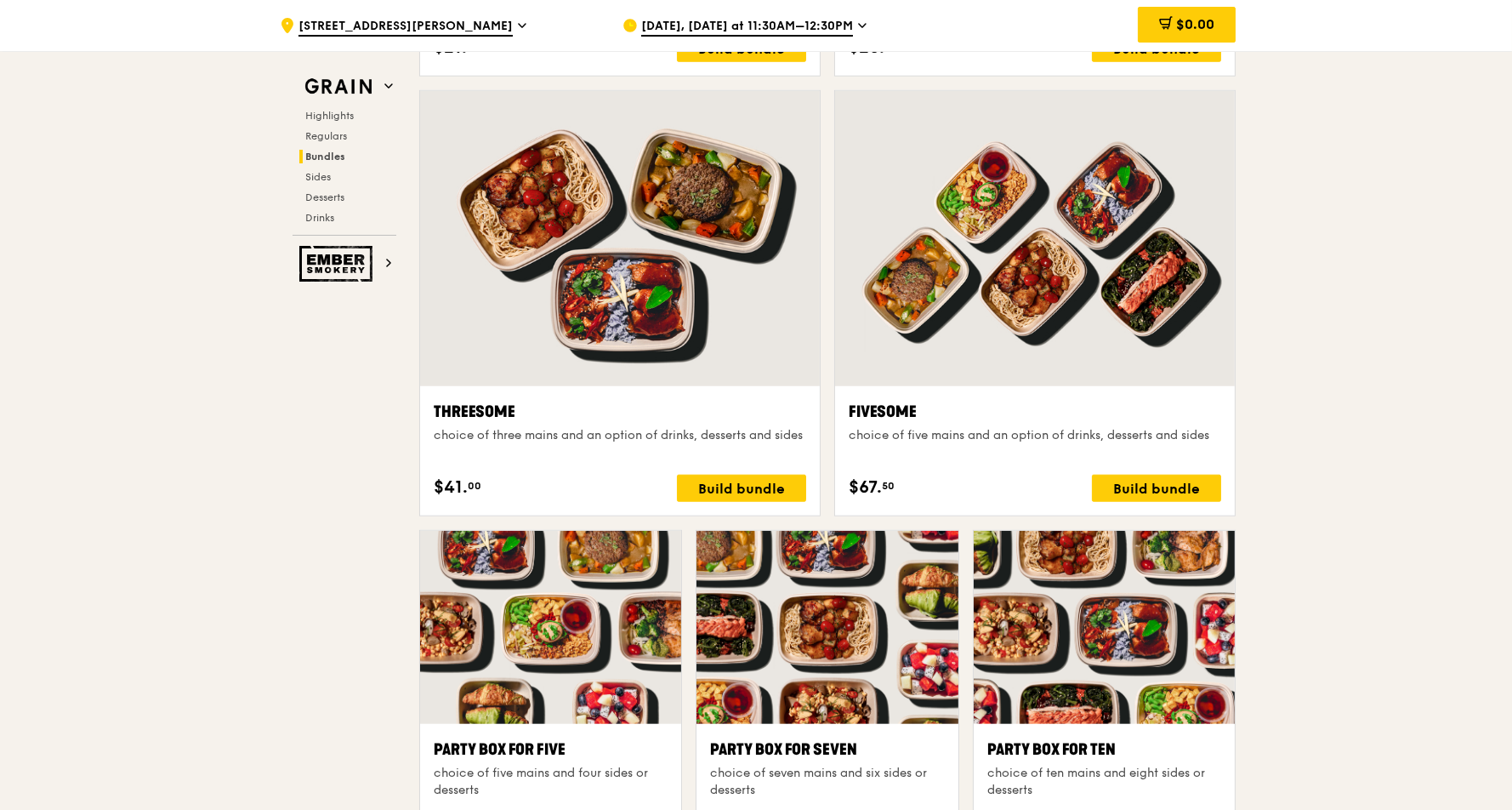
click at [1010, 310] on div at bounding box center [1035, 238] width 400 height 295
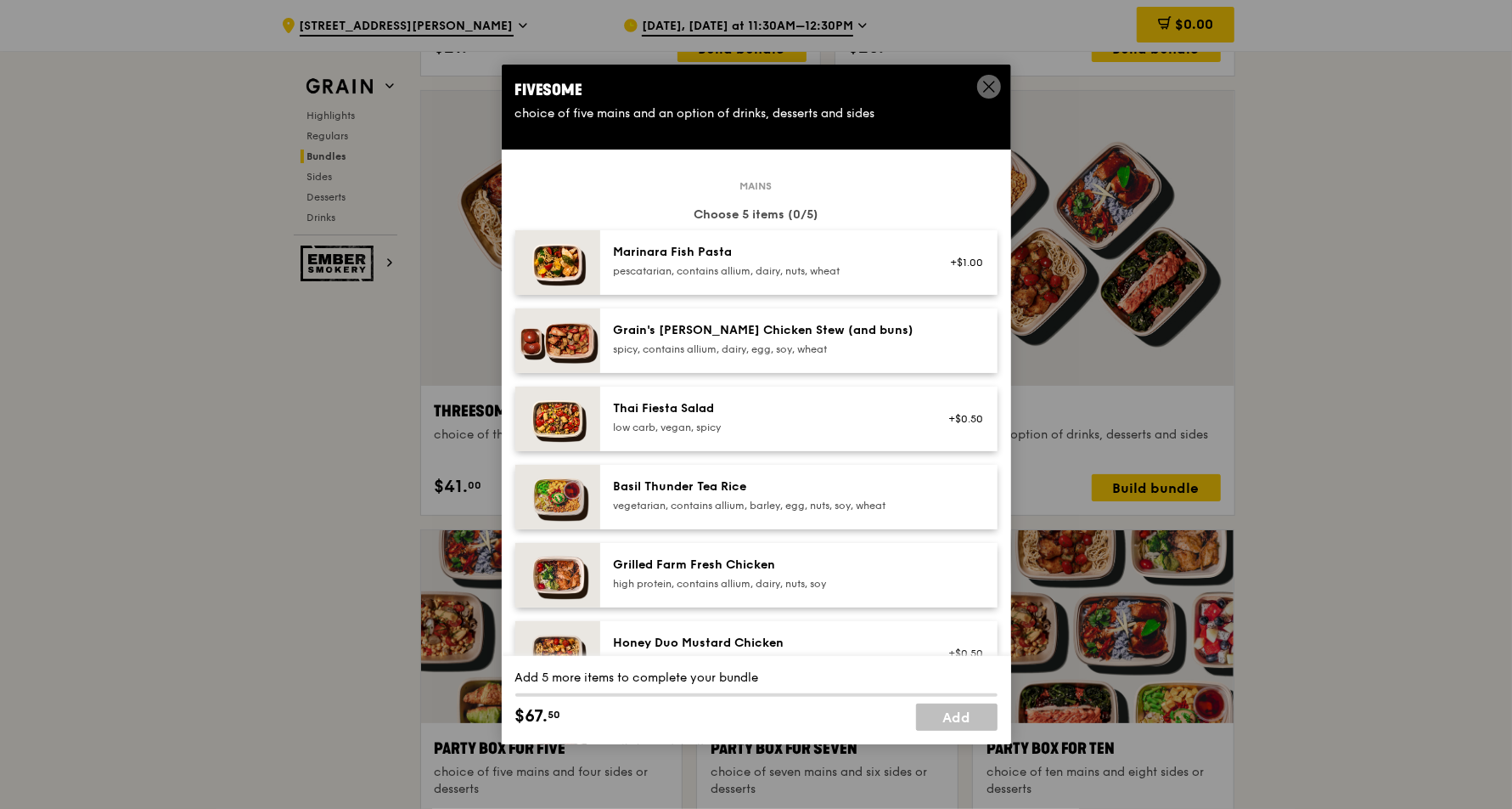
scroll to position [113, 0]
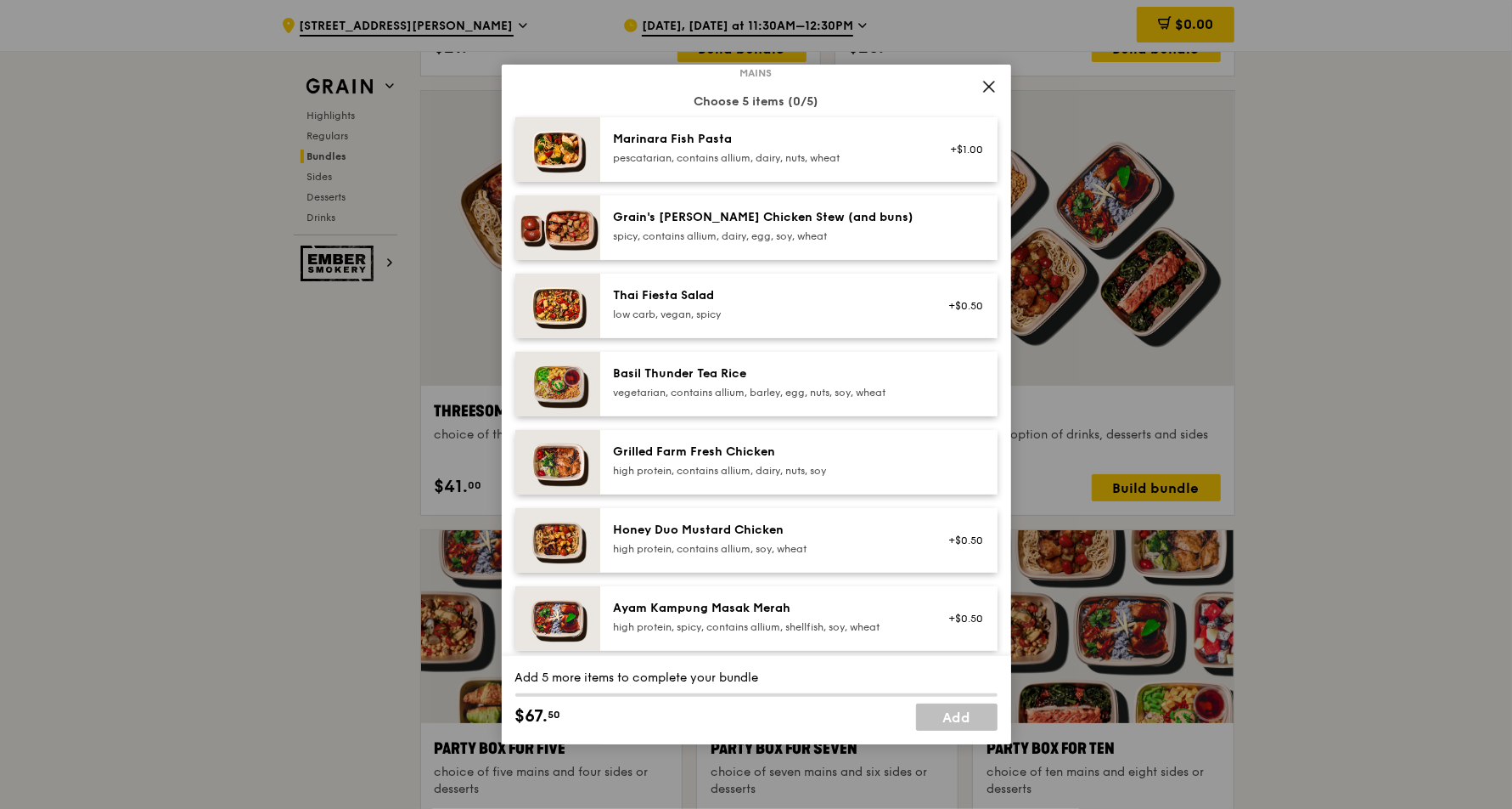
click at [994, 80] on icon at bounding box center [989, 86] width 15 height 15
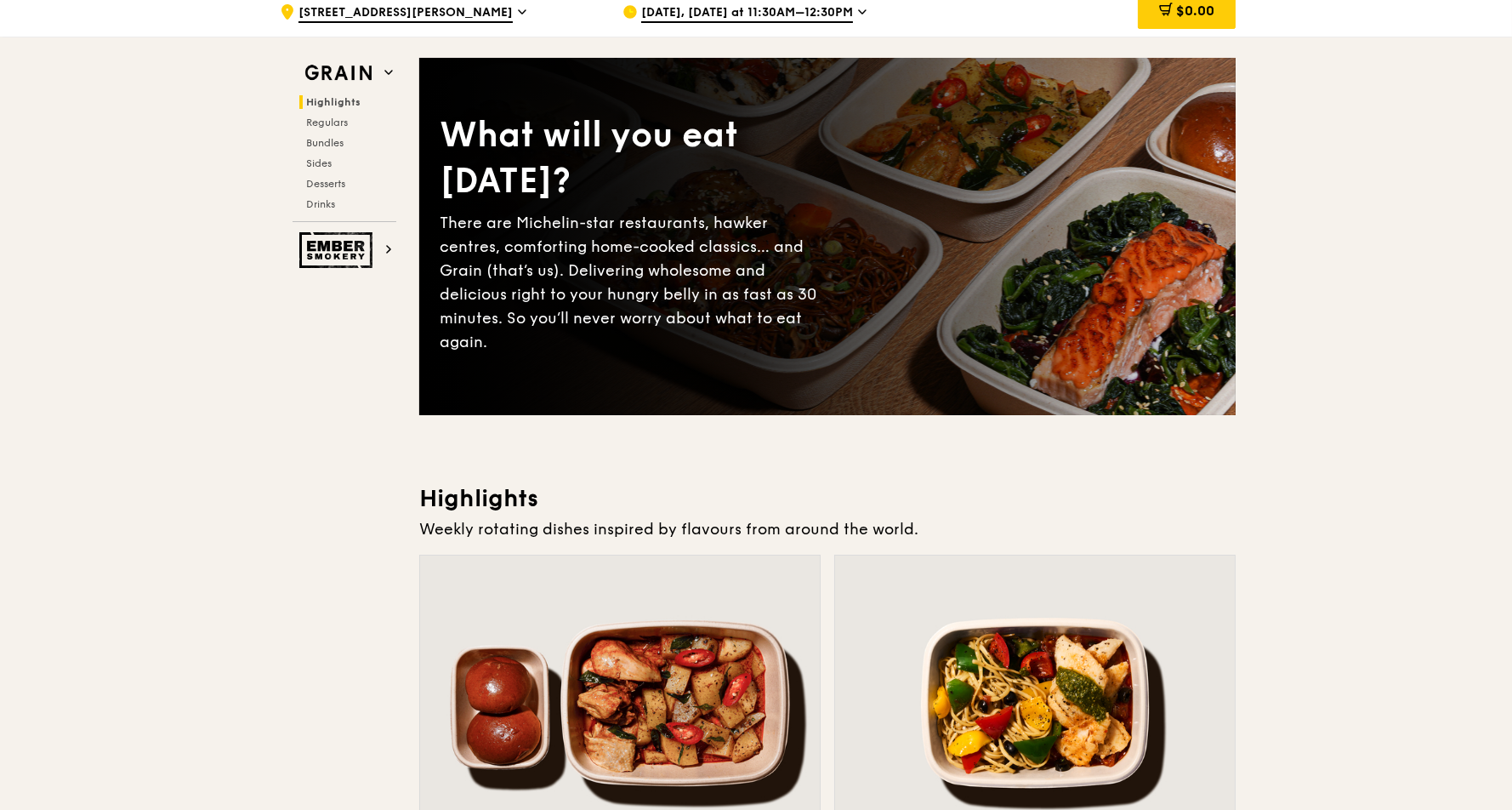
scroll to position [0, 0]
